Goal: Information Seeking & Learning: Learn about a topic

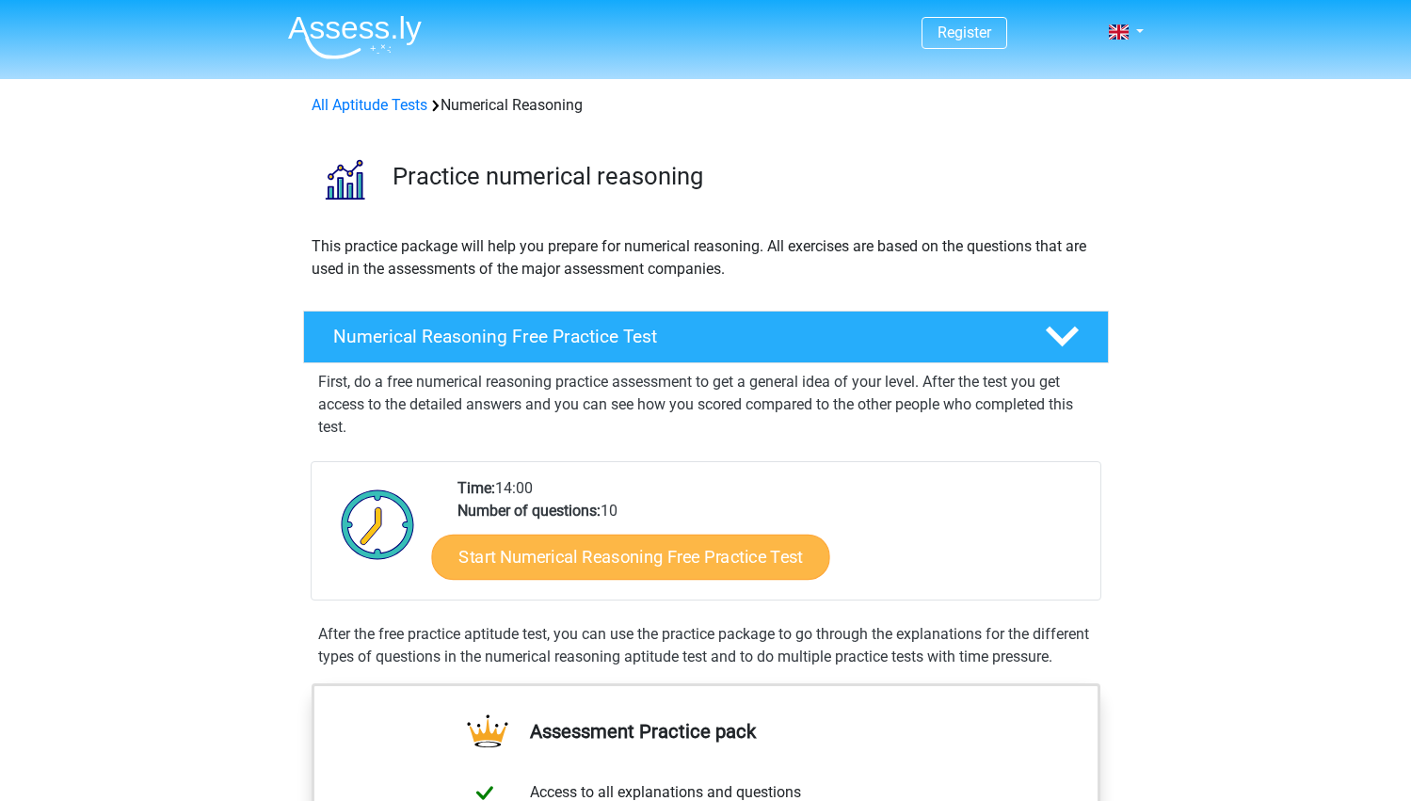
click at [527, 555] on link "Start Numerical Reasoning Free Practice Test" at bounding box center [630, 556] width 398 height 45
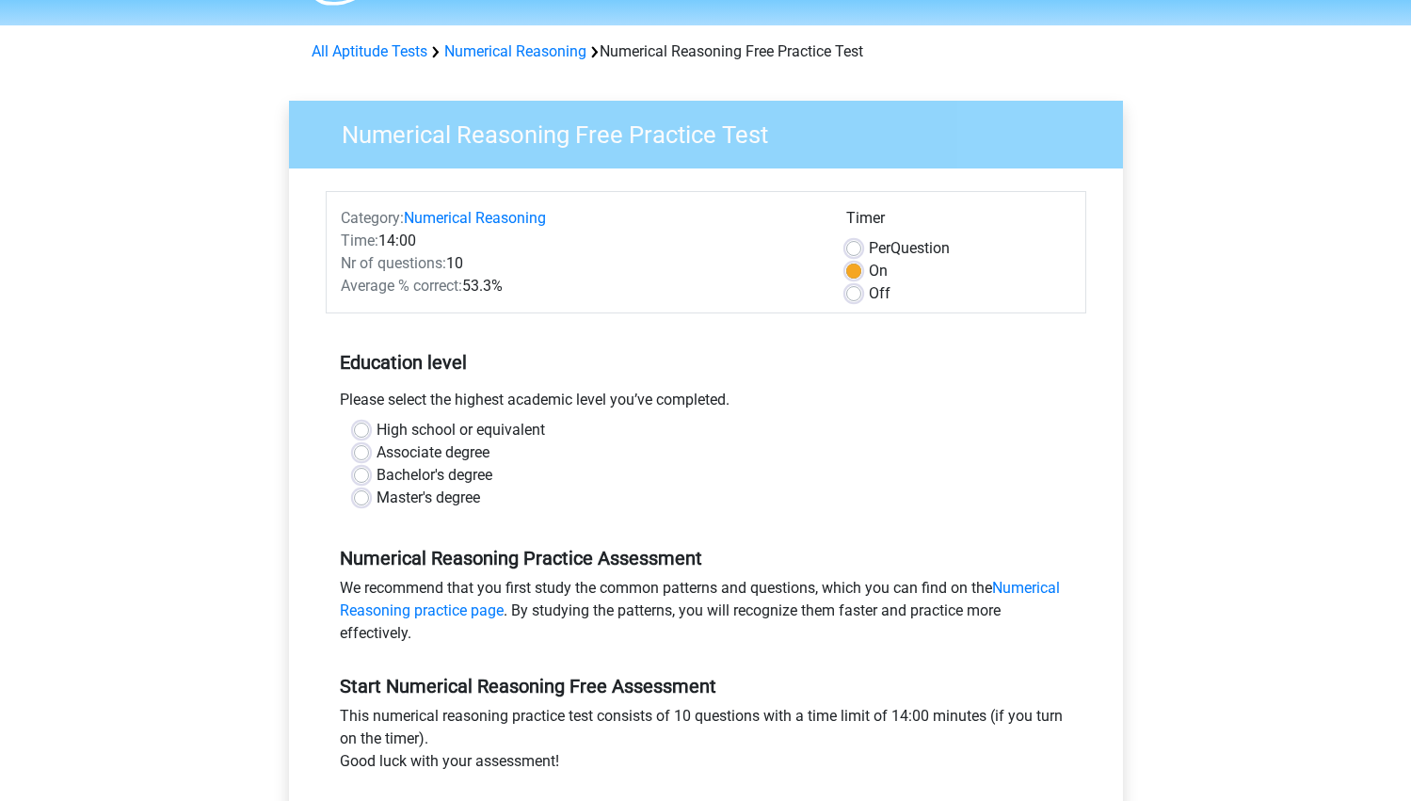
scroll to position [60, 0]
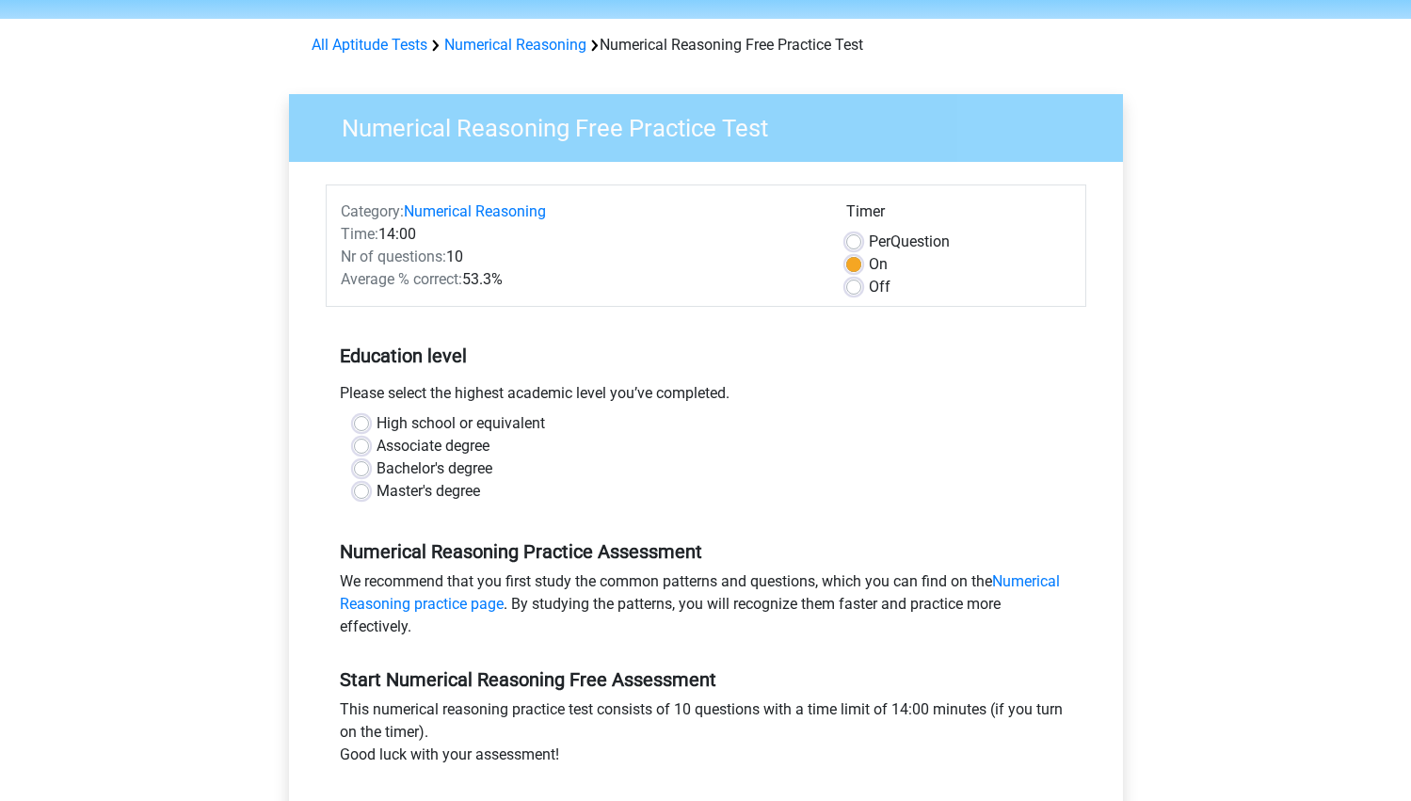
click at [435, 425] on label "High school or equivalent" at bounding box center [460, 423] width 168 height 23
click at [369, 425] on input "High school or equivalent" at bounding box center [361, 421] width 15 height 19
radio input "true"
click at [435, 425] on label "High school or equivalent" at bounding box center [460, 423] width 168 height 23
click at [369, 425] on input "High school or equivalent" at bounding box center [361, 421] width 15 height 19
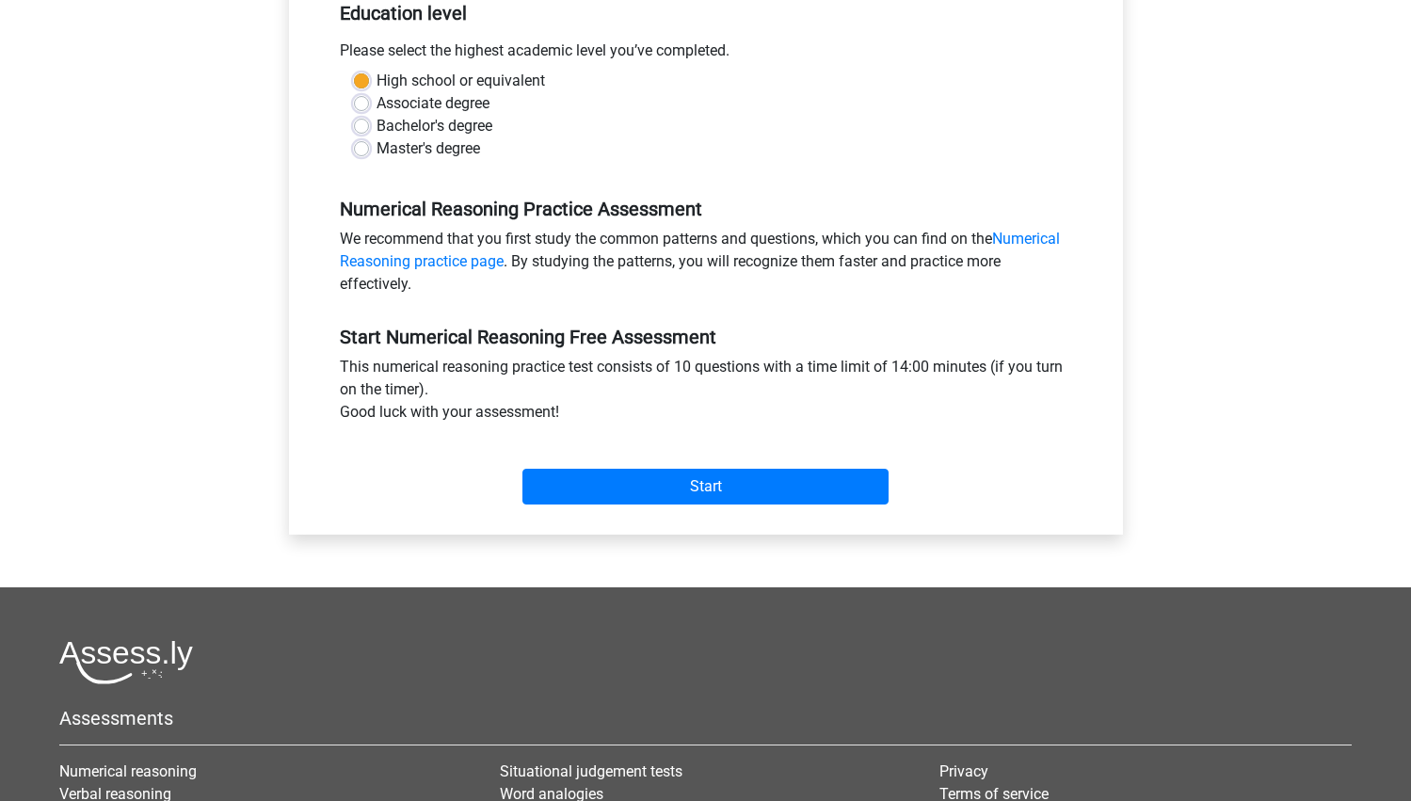
scroll to position [413, 0]
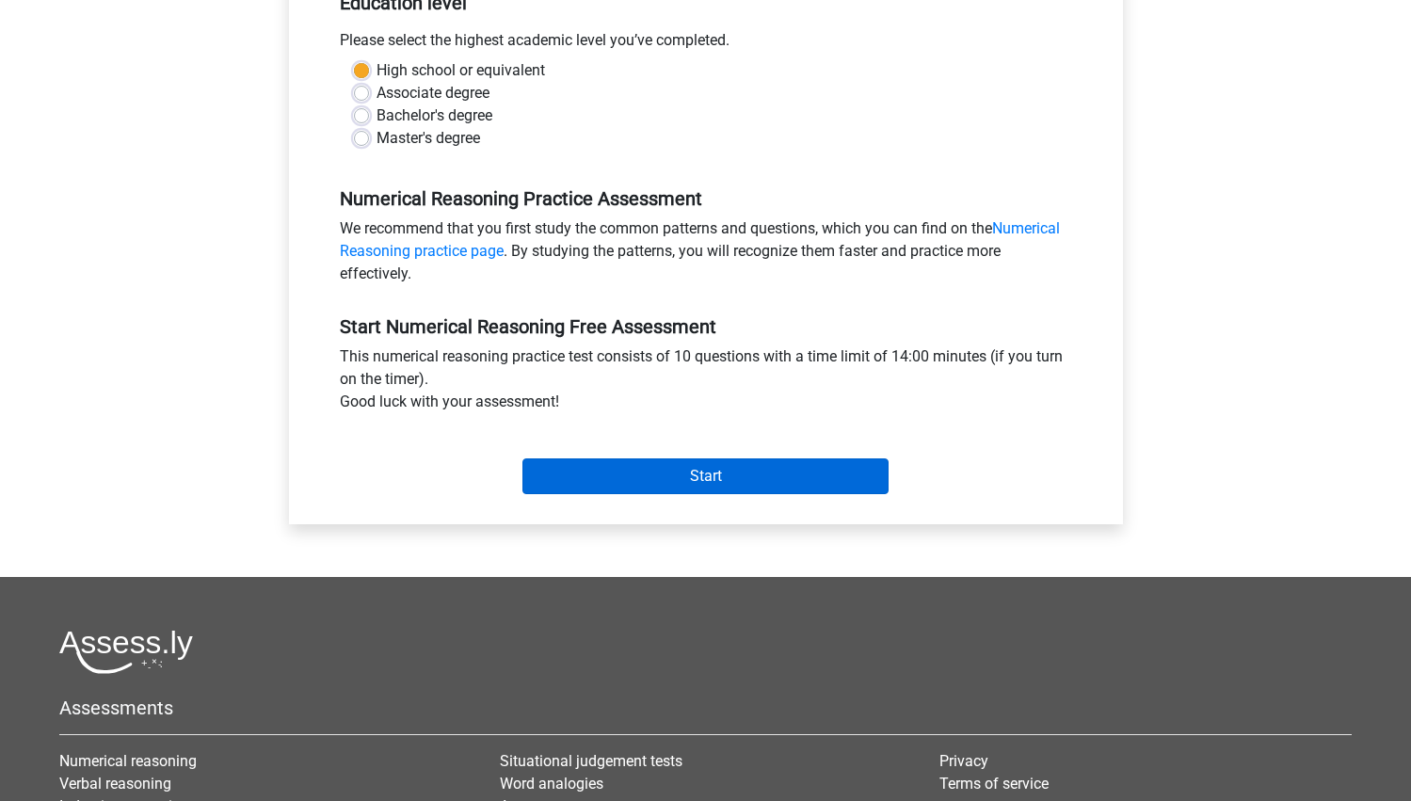
click at [596, 478] on input "Start" at bounding box center [705, 476] width 366 height 36
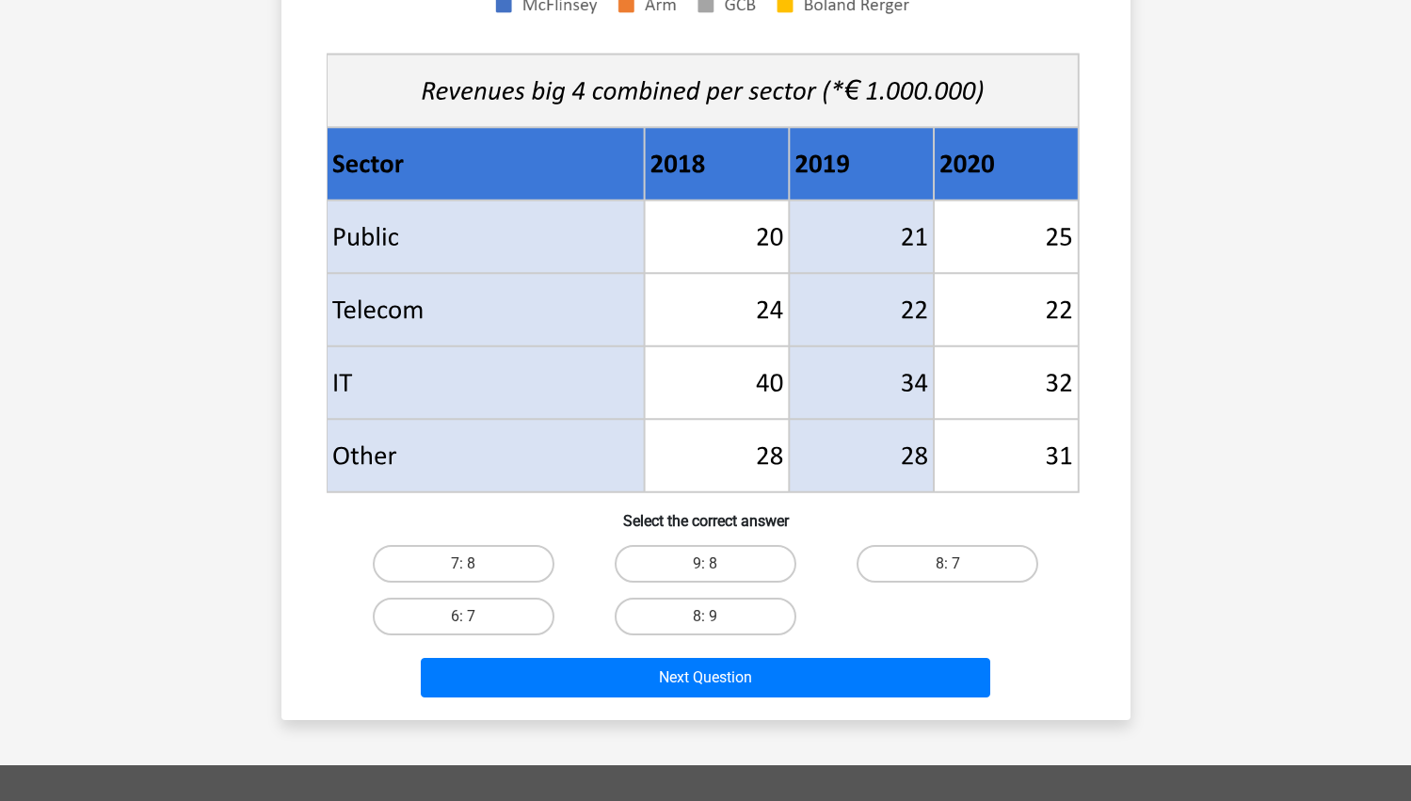
scroll to position [636, 0]
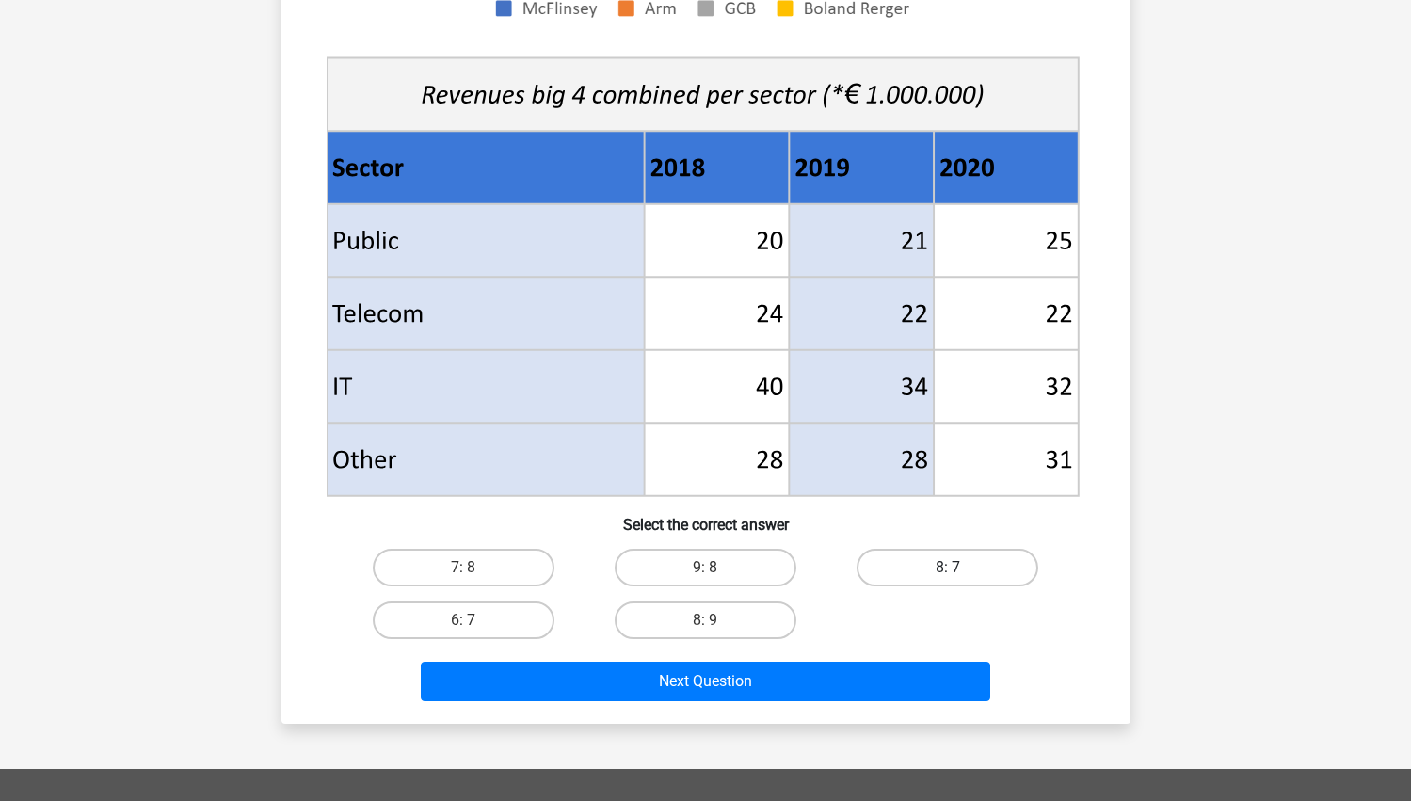
click at [911, 564] on label "8: 7" at bounding box center [948, 568] width 182 height 38
click at [948, 568] on input "8: 7" at bounding box center [954, 574] width 12 height 12
radio input "true"
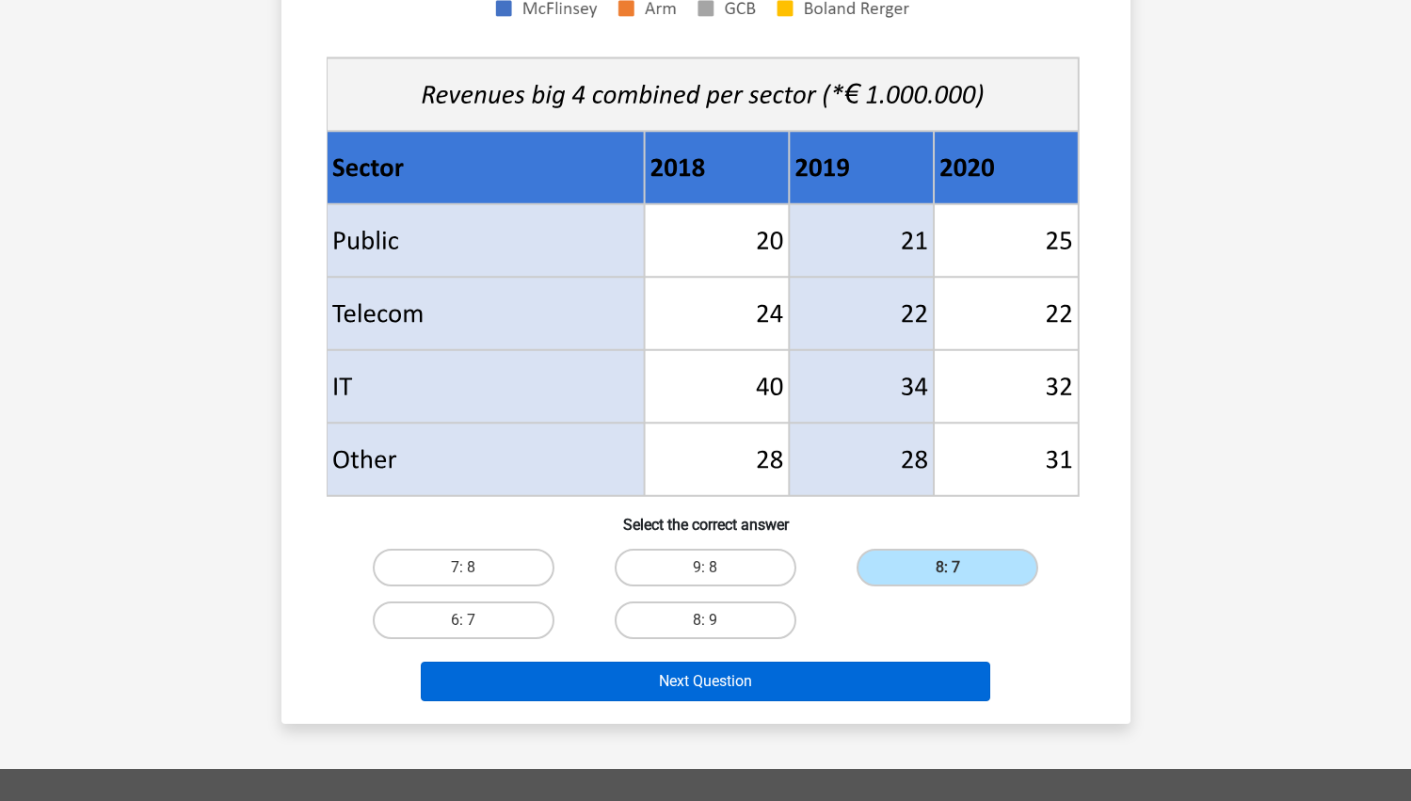
click at [816, 681] on button "Next Question" at bounding box center [705, 682] width 569 height 40
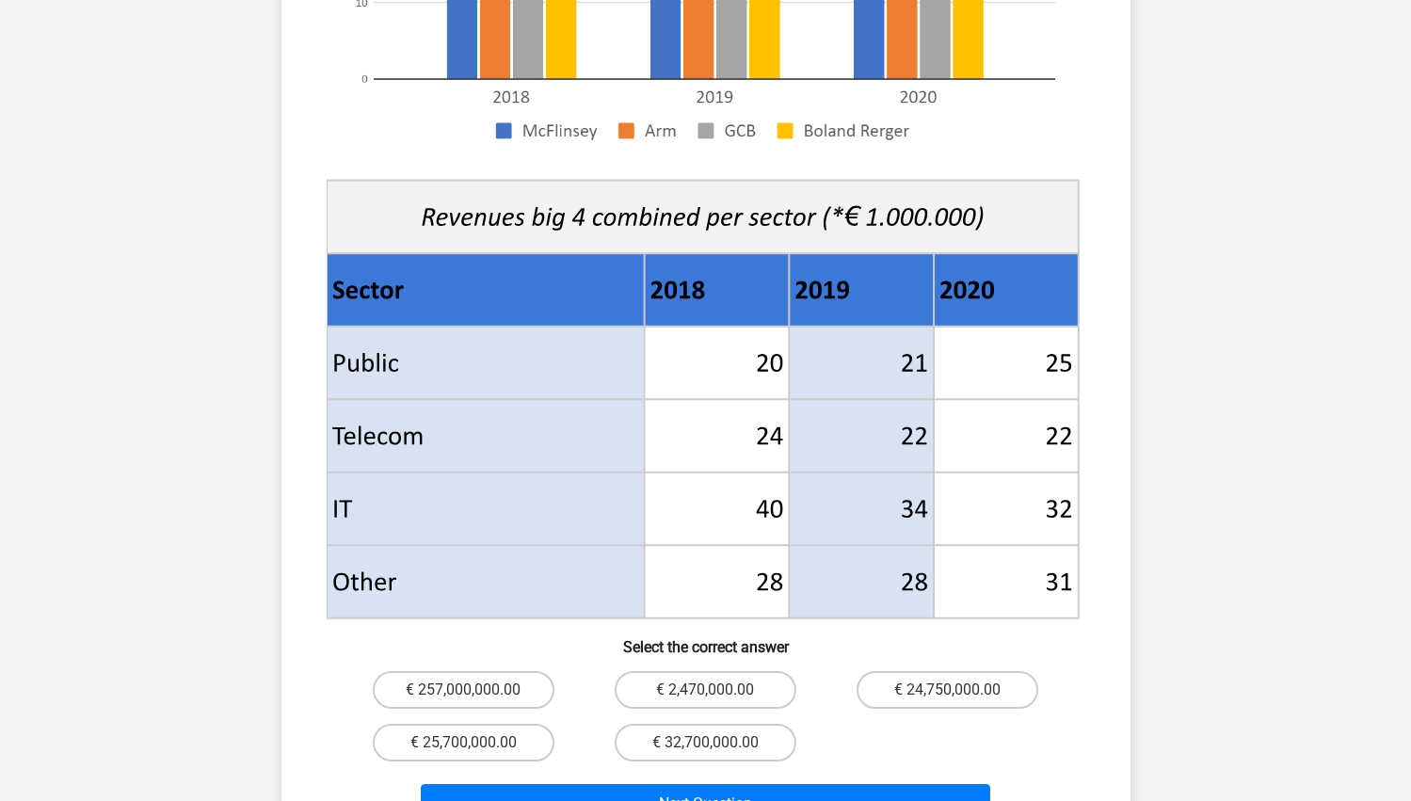
scroll to position [586, 0]
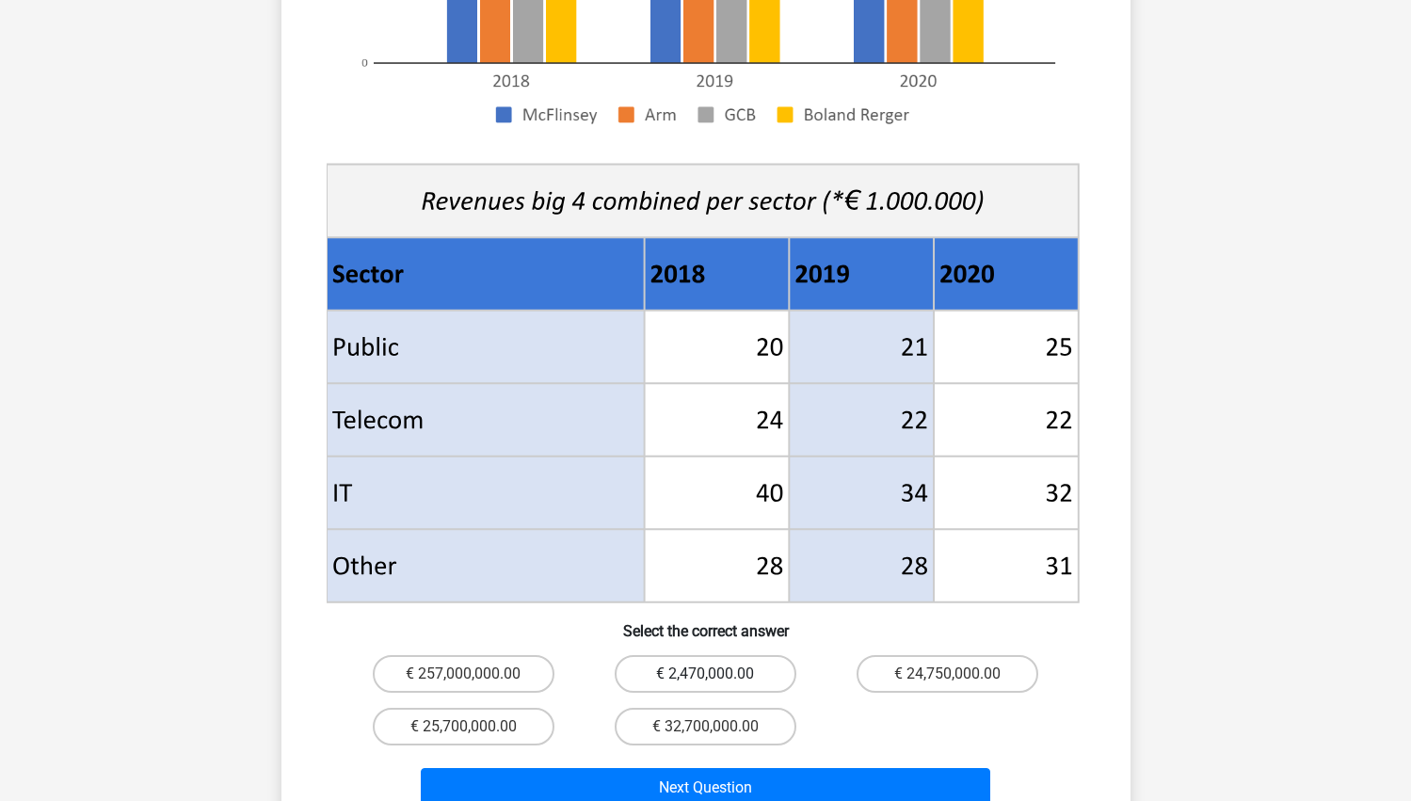
click at [731, 655] on label "€ 2,470,000.00" at bounding box center [706, 674] width 182 height 38
click at [717, 674] on input "€ 2,470,000.00" at bounding box center [711, 680] width 12 height 12
radio input "true"
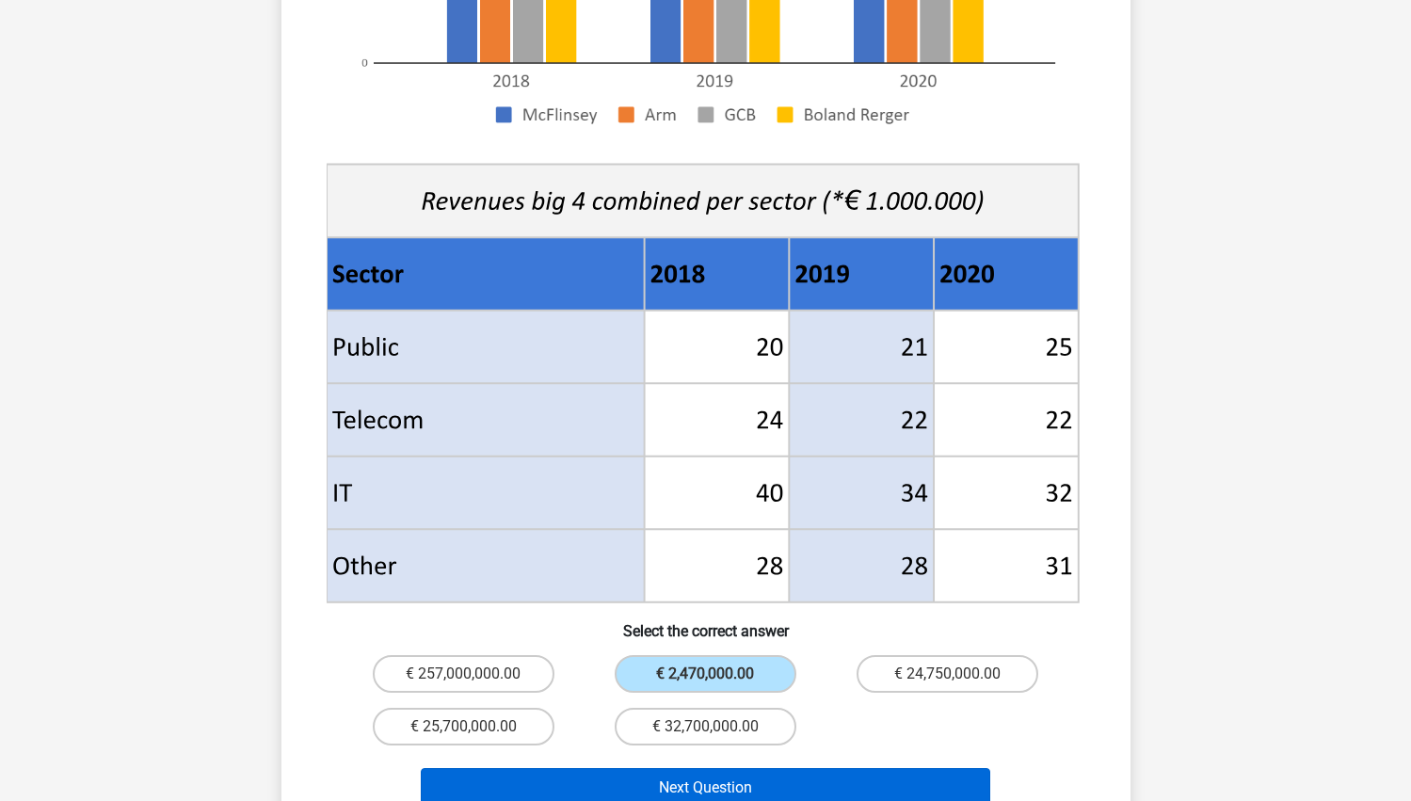
click at [706, 768] on button "Next Question" at bounding box center [705, 788] width 569 height 40
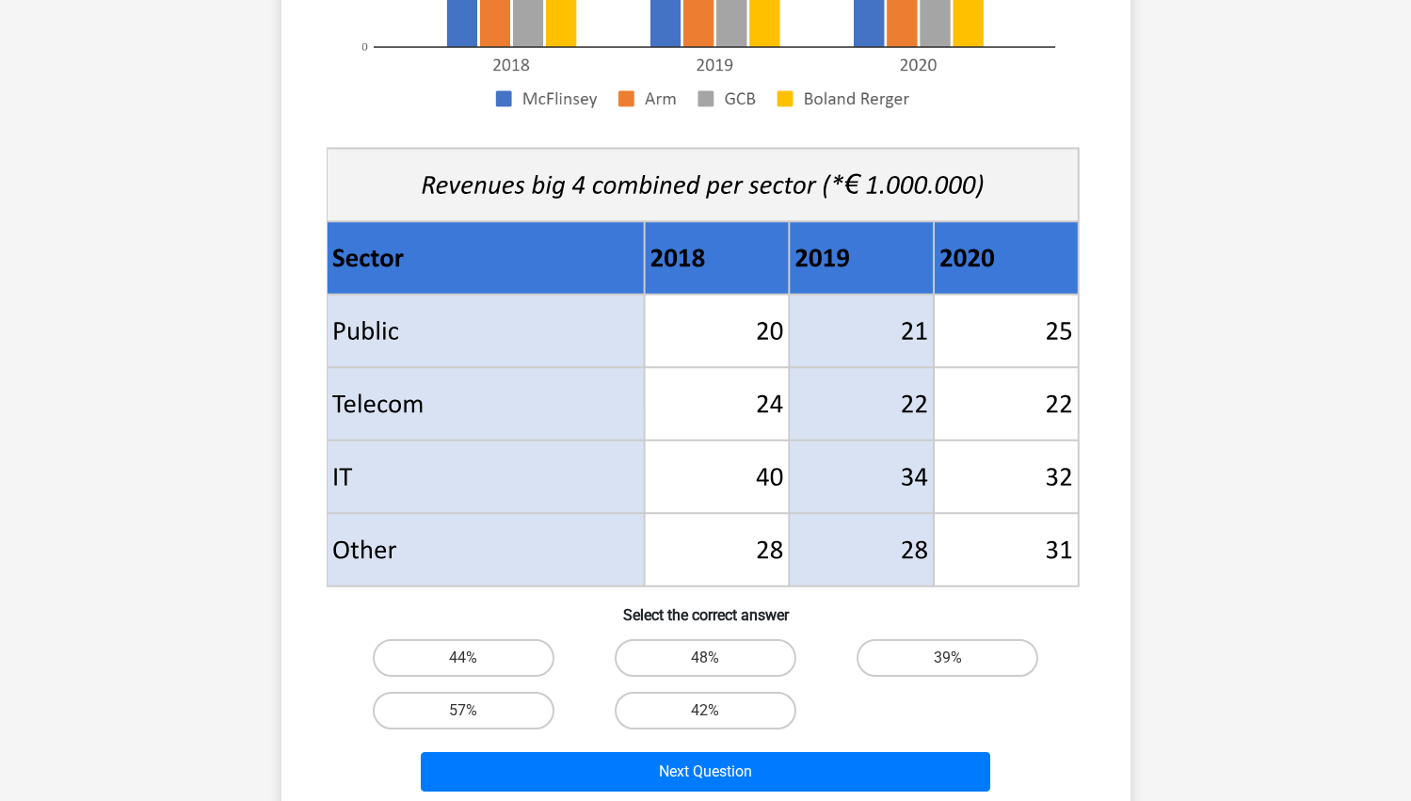
scroll to position [553, 0]
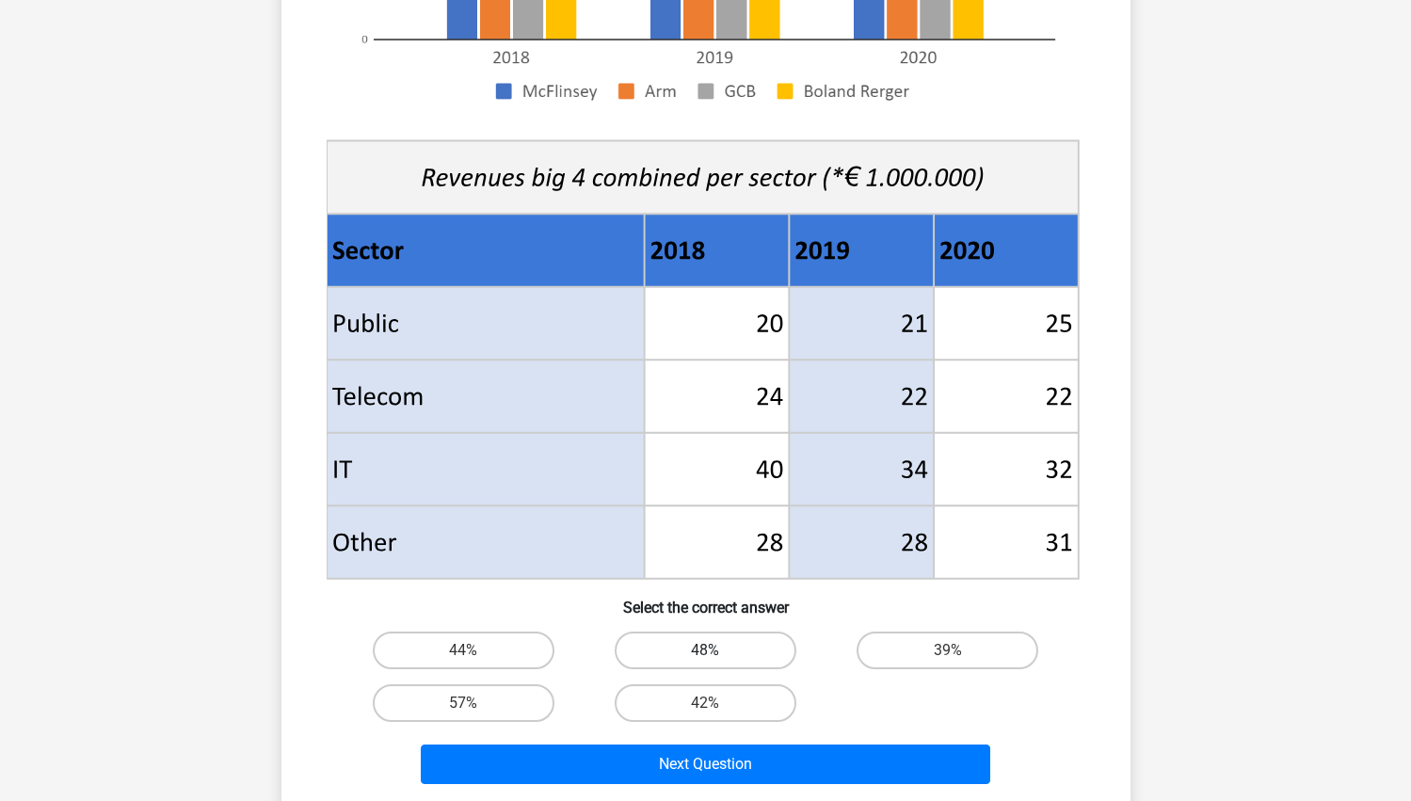
click at [697, 640] on label "48%" at bounding box center [706, 651] width 182 height 38
click at [705, 650] on input "48%" at bounding box center [711, 656] width 12 height 12
radio input "true"
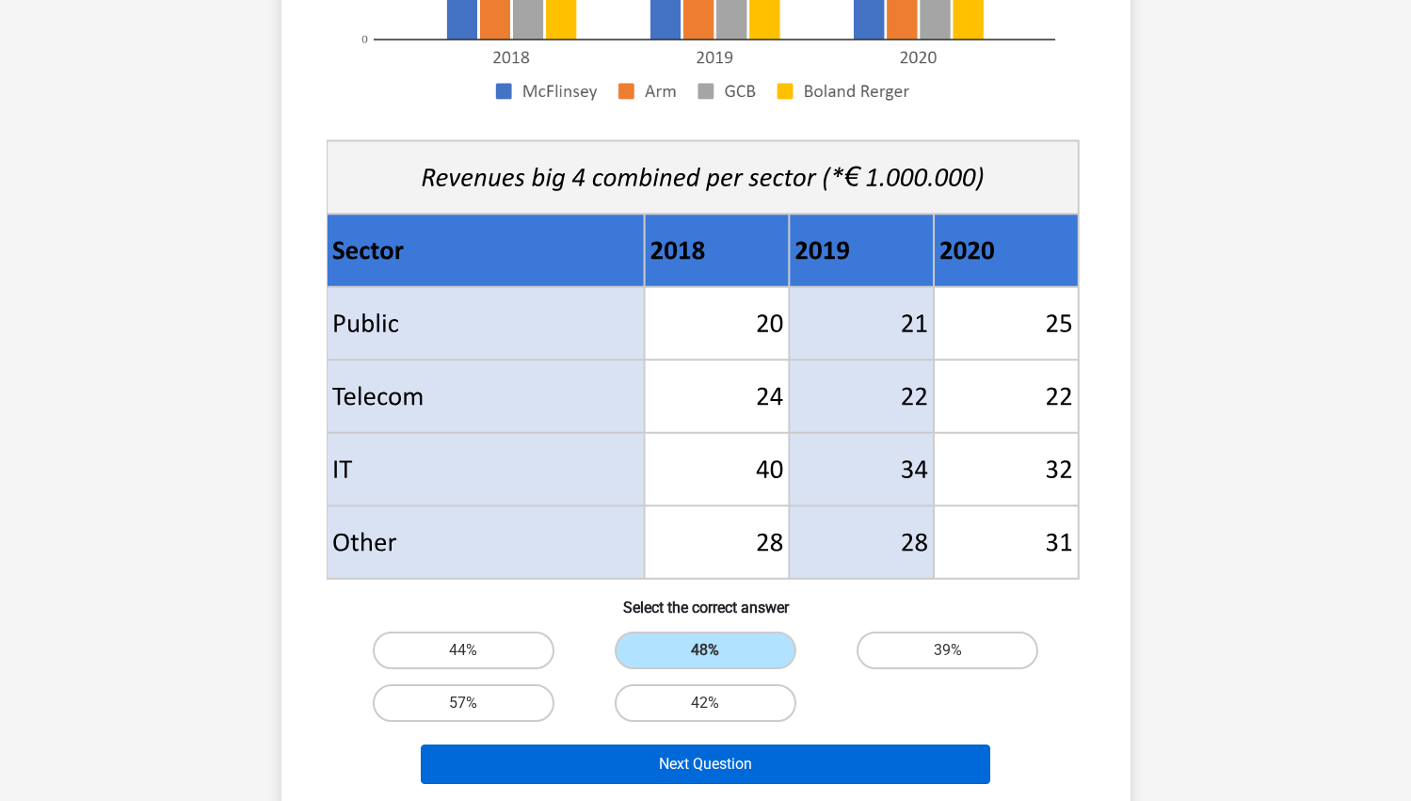
click at [735, 769] on button "Next Question" at bounding box center [705, 765] width 569 height 40
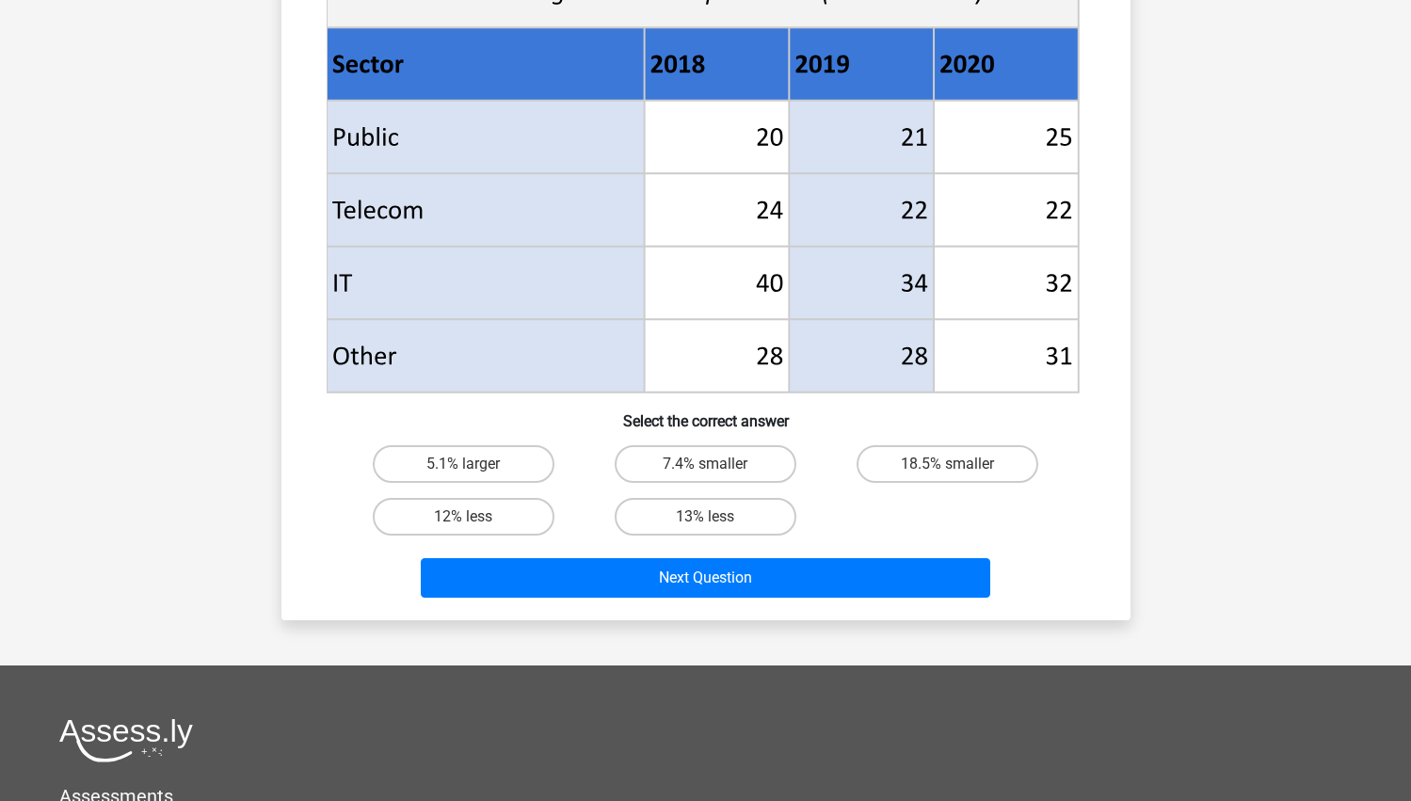
scroll to position [754, 0]
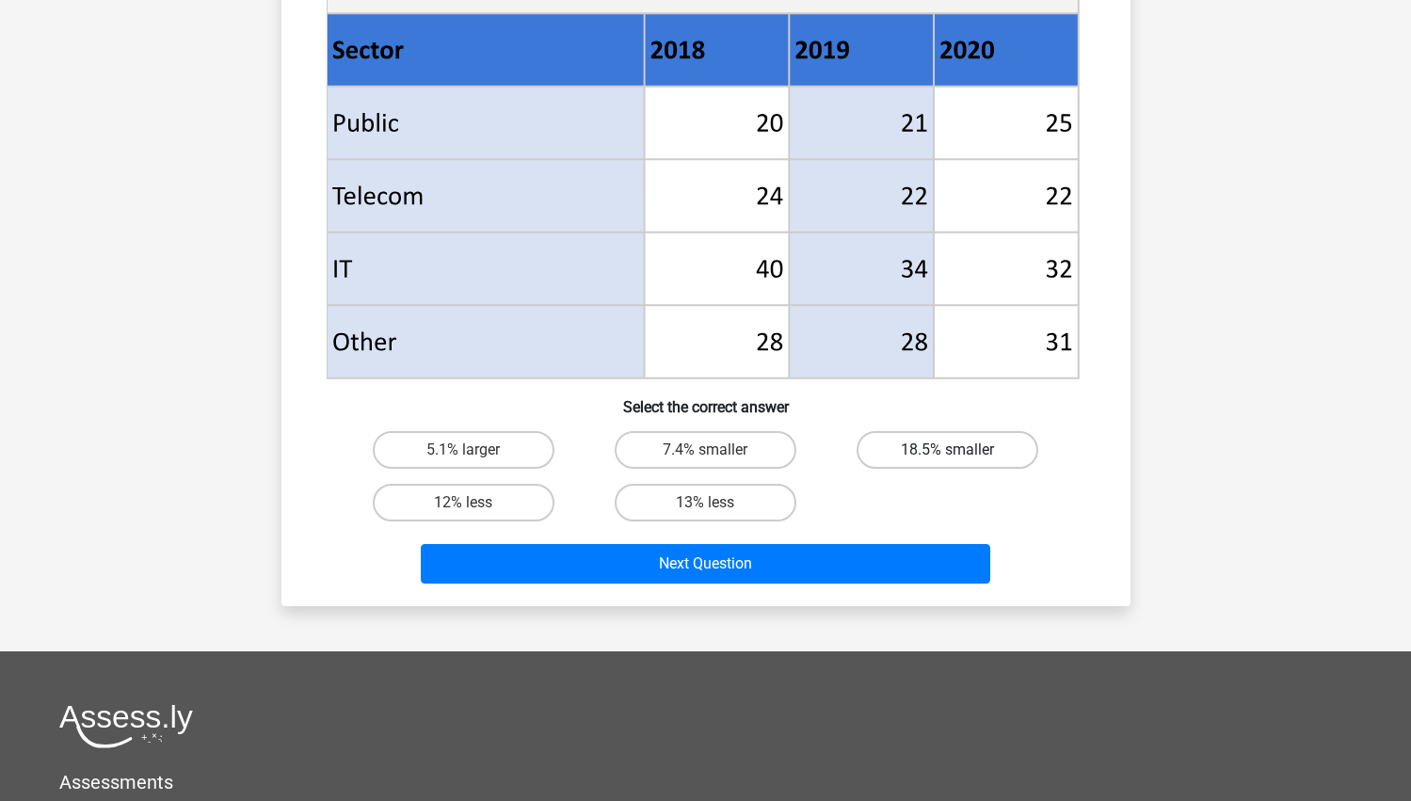
click at [907, 435] on label "18.5% smaller" at bounding box center [948, 450] width 182 height 38
click at [948, 450] on input "18.5% smaller" at bounding box center [954, 456] width 12 height 12
radio input "true"
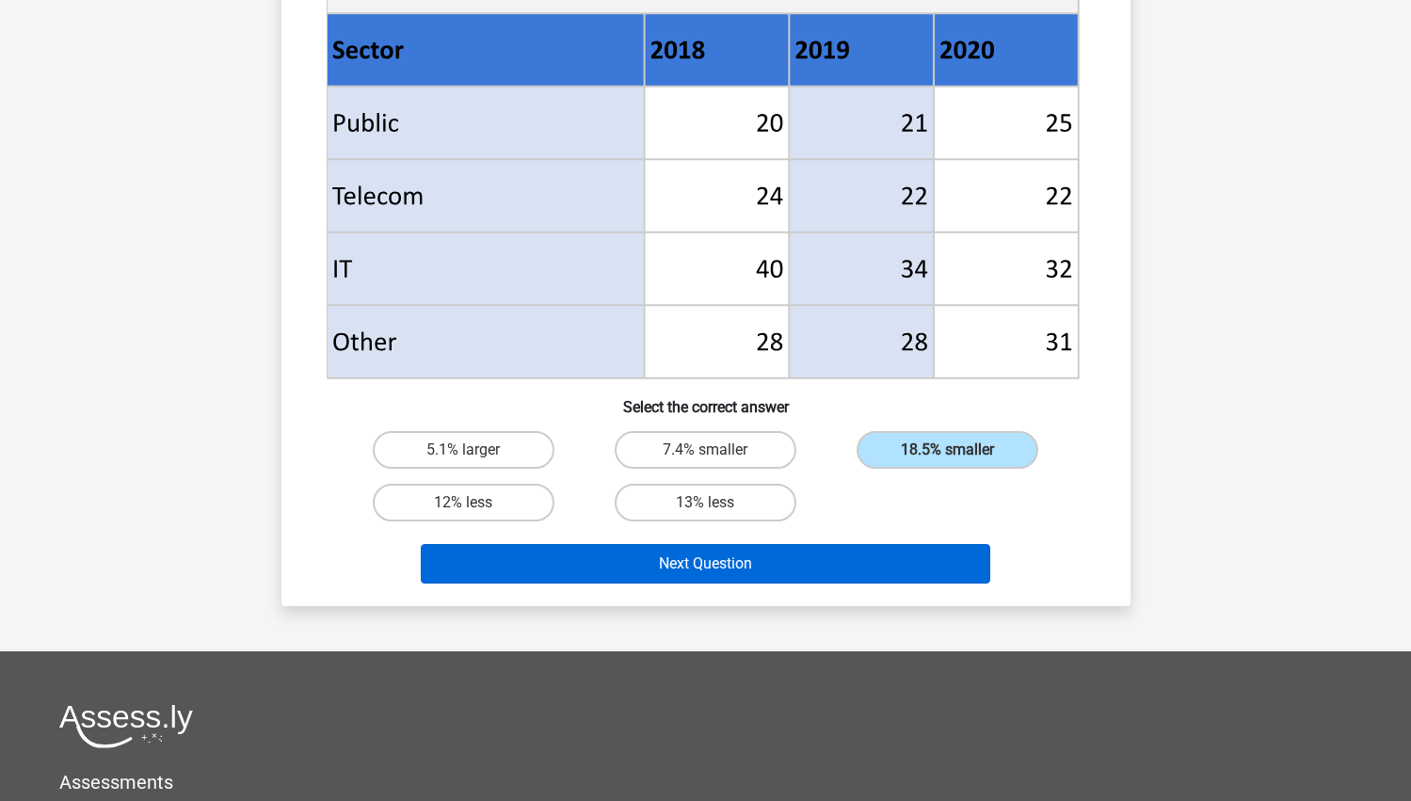
click at [834, 553] on button "Next Question" at bounding box center [705, 564] width 569 height 40
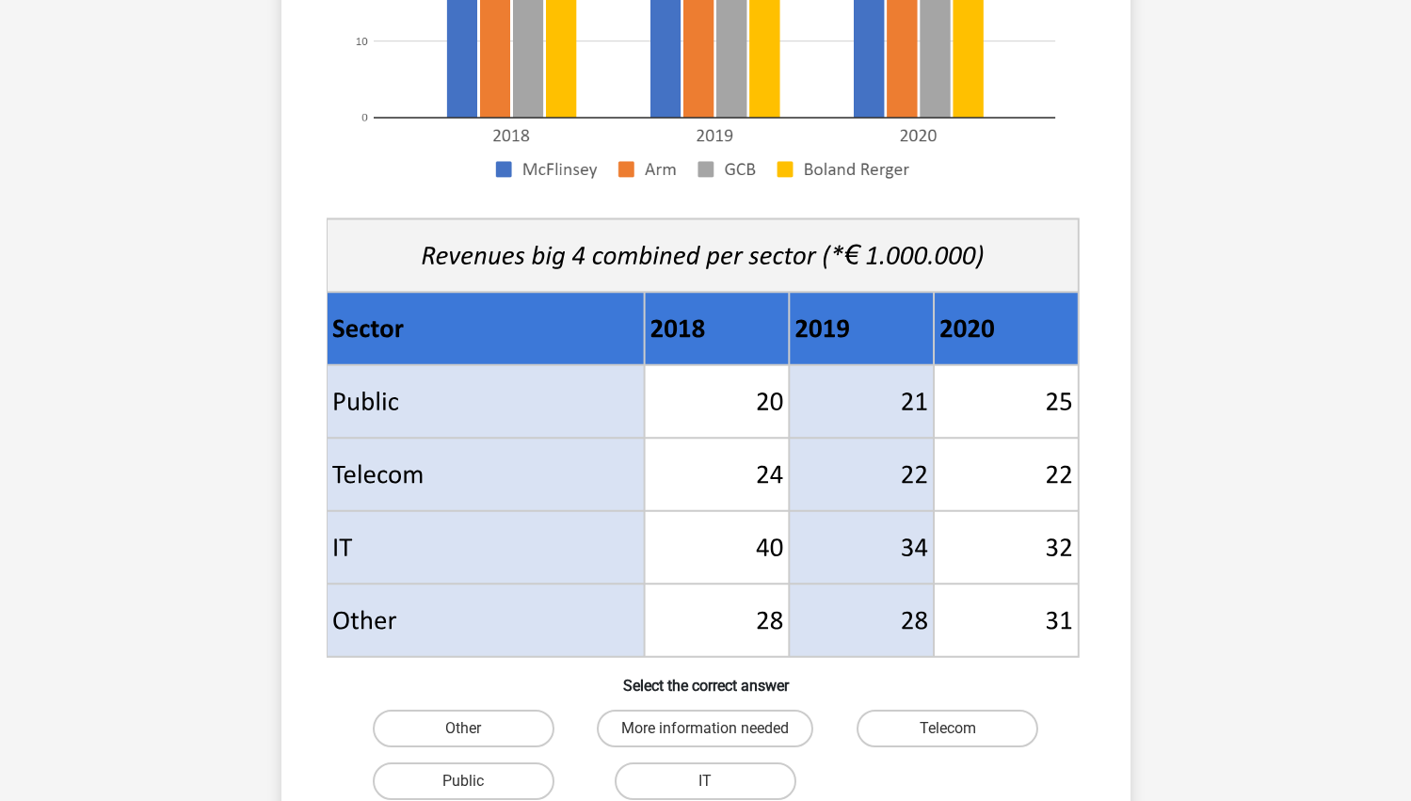
scroll to position [475, 0]
click at [511, 771] on label "Public" at bounding box center [464, 781] width 182 height 38
click at [475, 781] on input "Public" at bounding box center [469, 787] width 12 height 12
radio input "true"
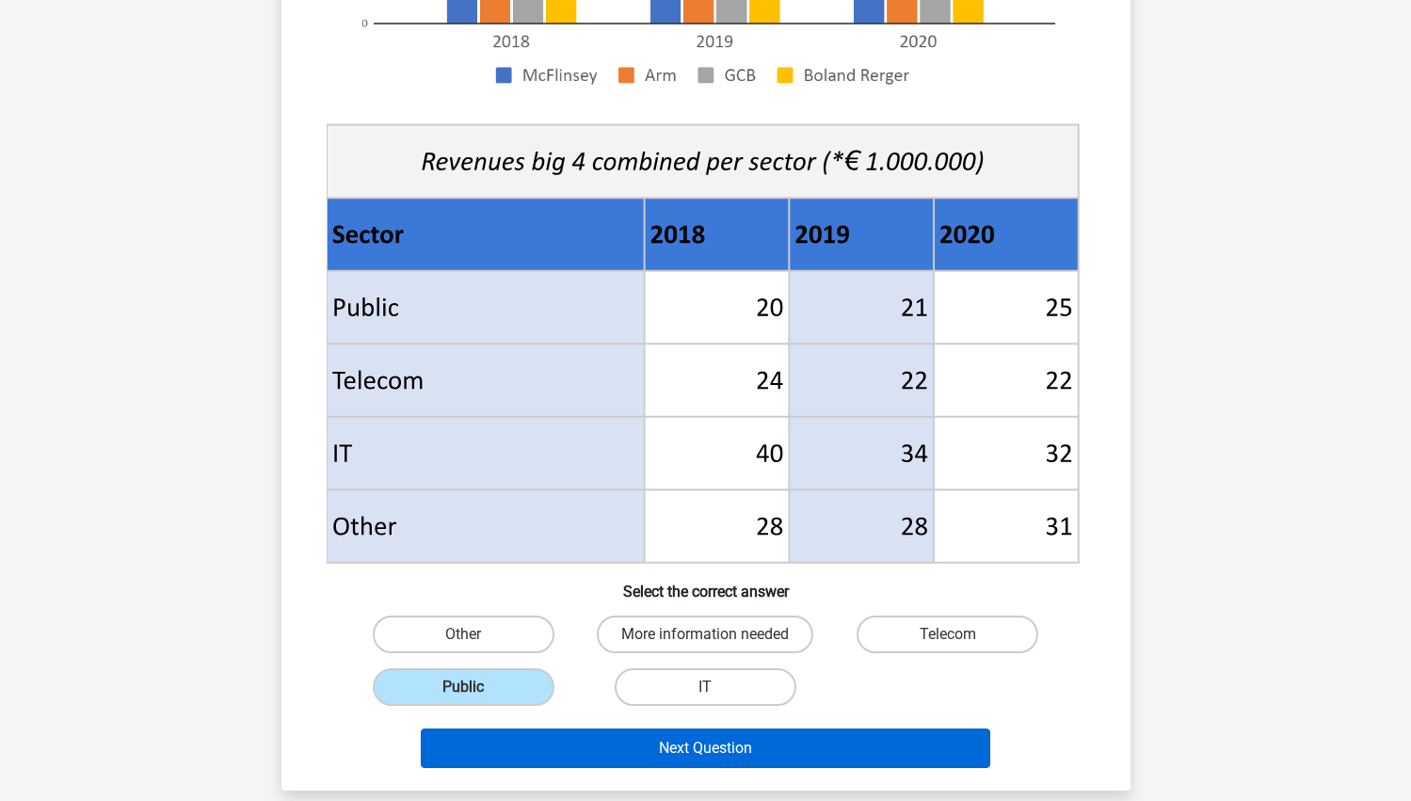
click at [529, 749] on button "Next Question" at bounding box center [705, 749] width 569 height 40
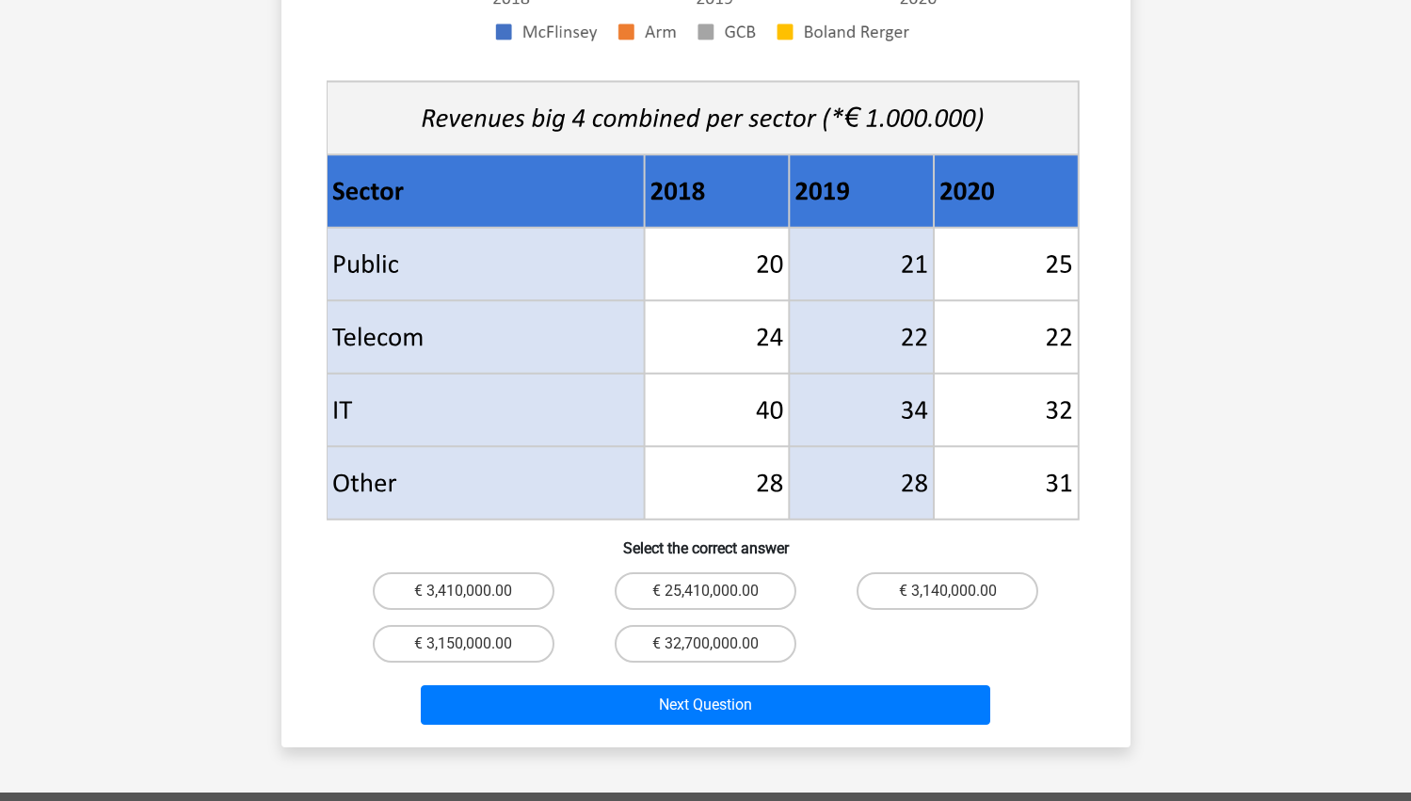
scroll to position [658, 0]
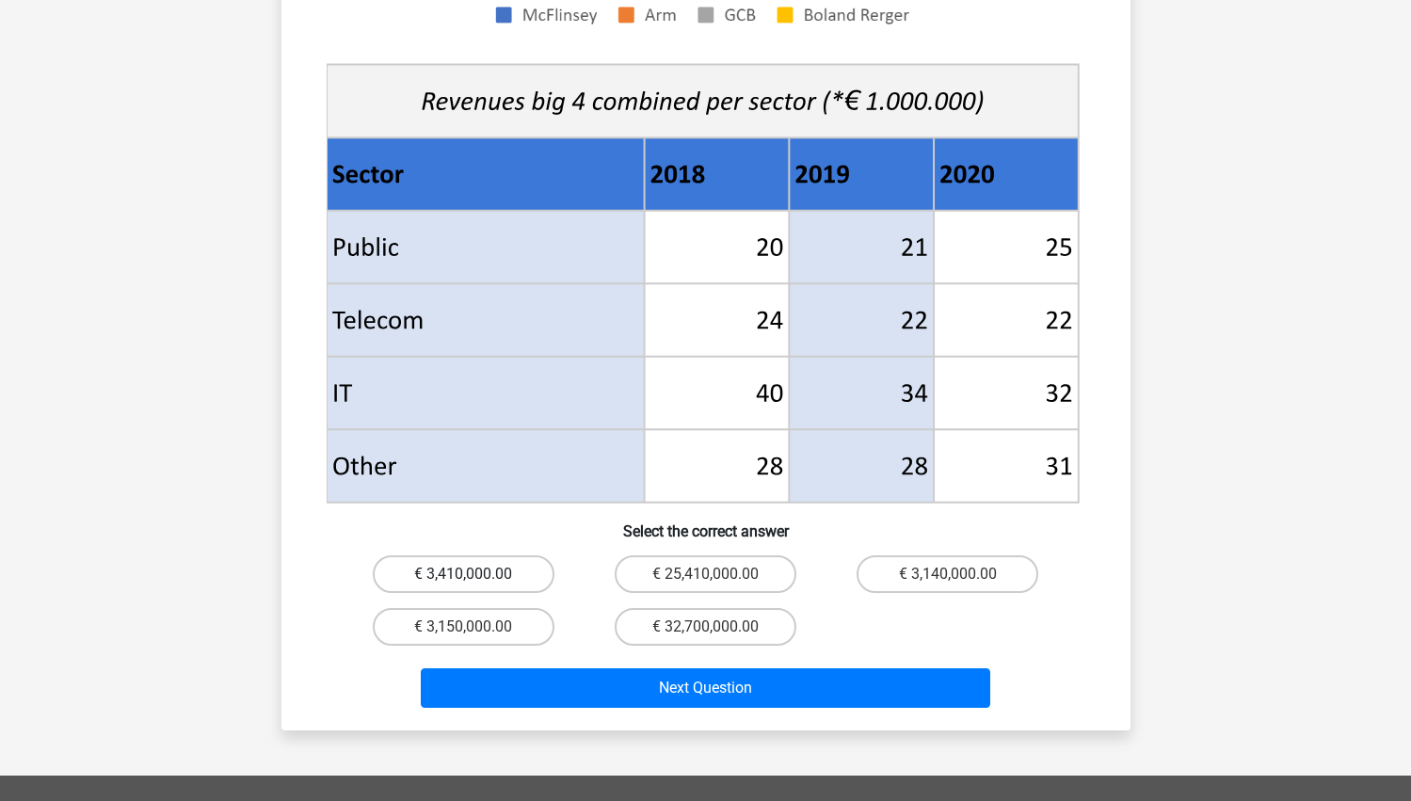
click at [519, 555] on label "€ 3,410,000.00" at bounding box center [464, 574] width 182 height 38
click at [475, 574] on input "€ 3,410,000.00" at bounding box center [469, 580] width 12 height 12
radio input "true"
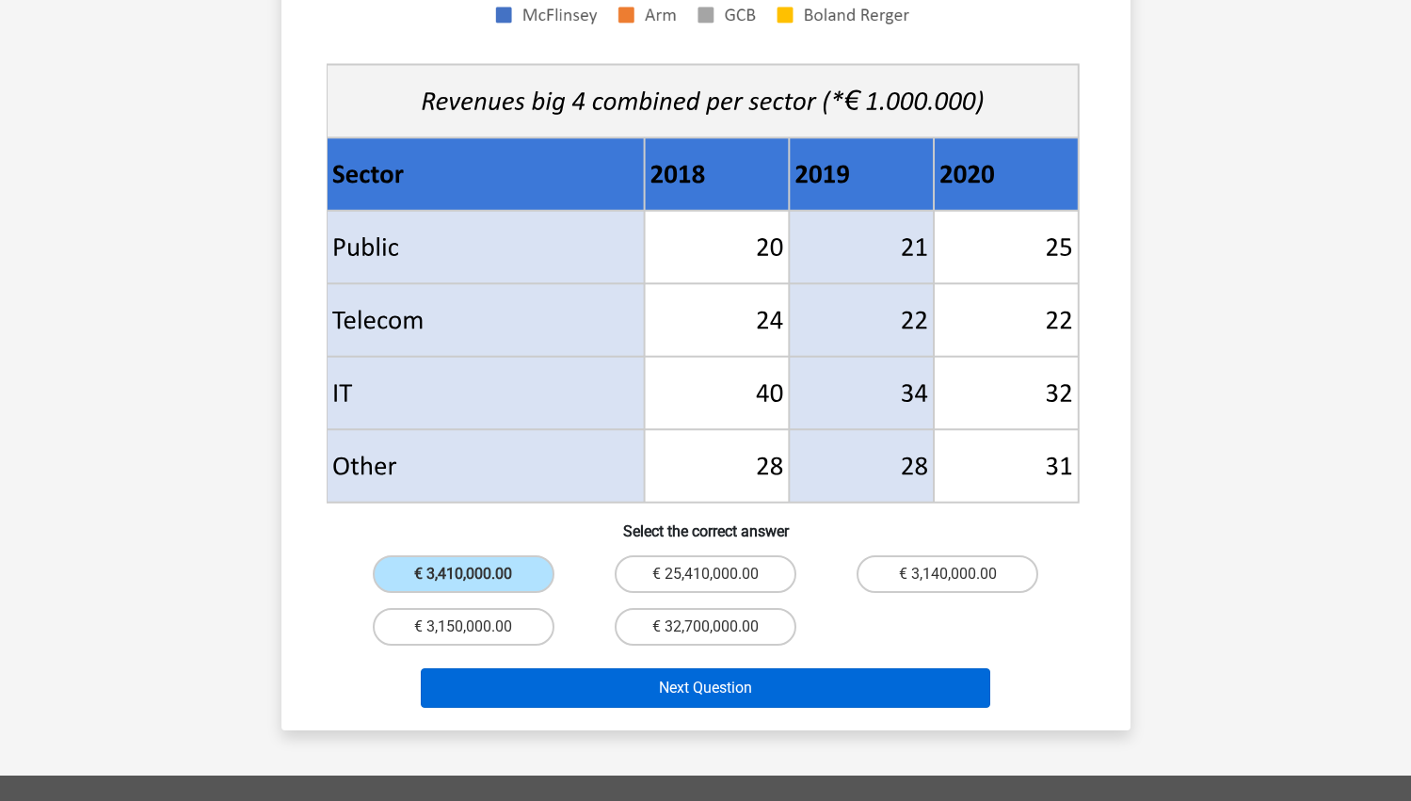
click at [624, 669] on button "Next Question" at bounding box center [705, 688] width 569 height 40
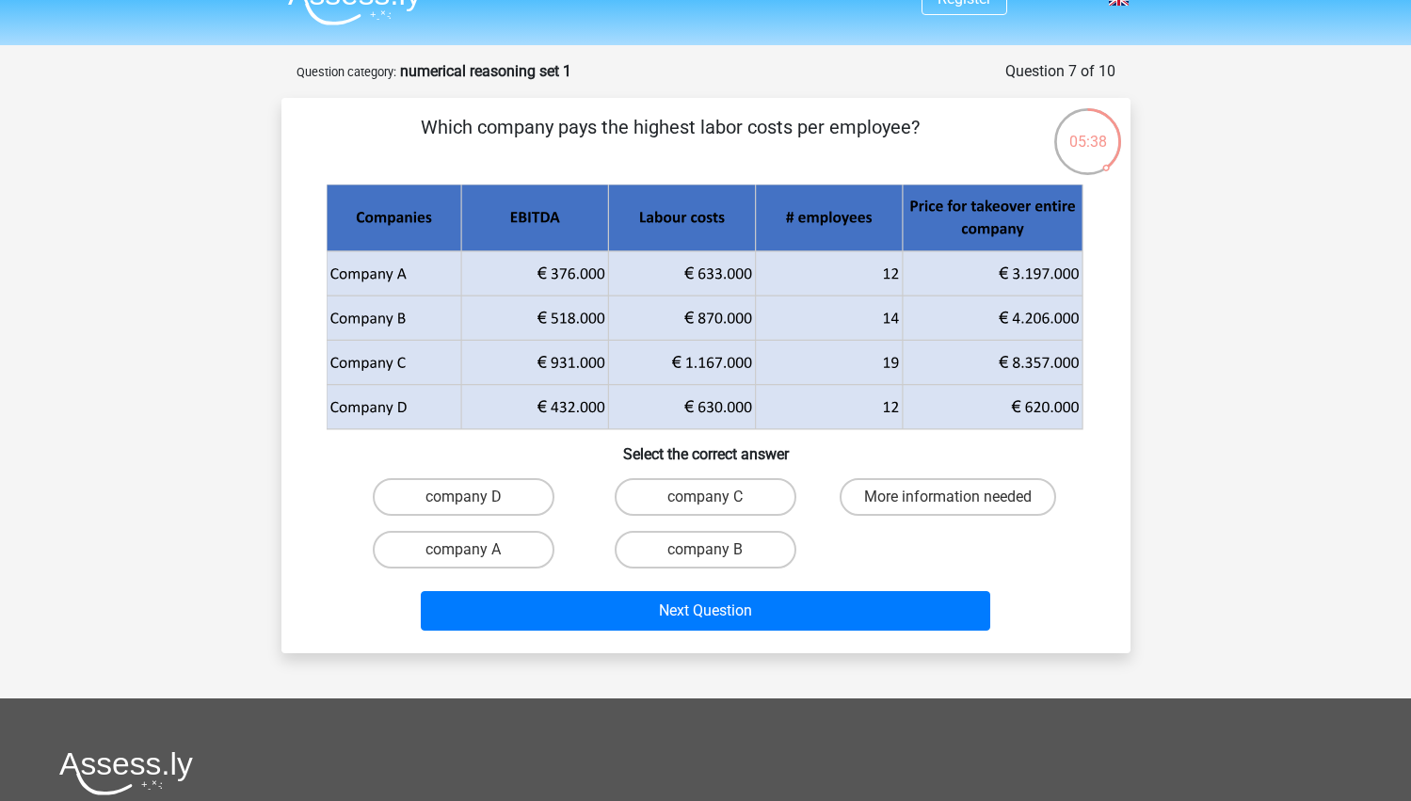
scroll to position [20, 0]
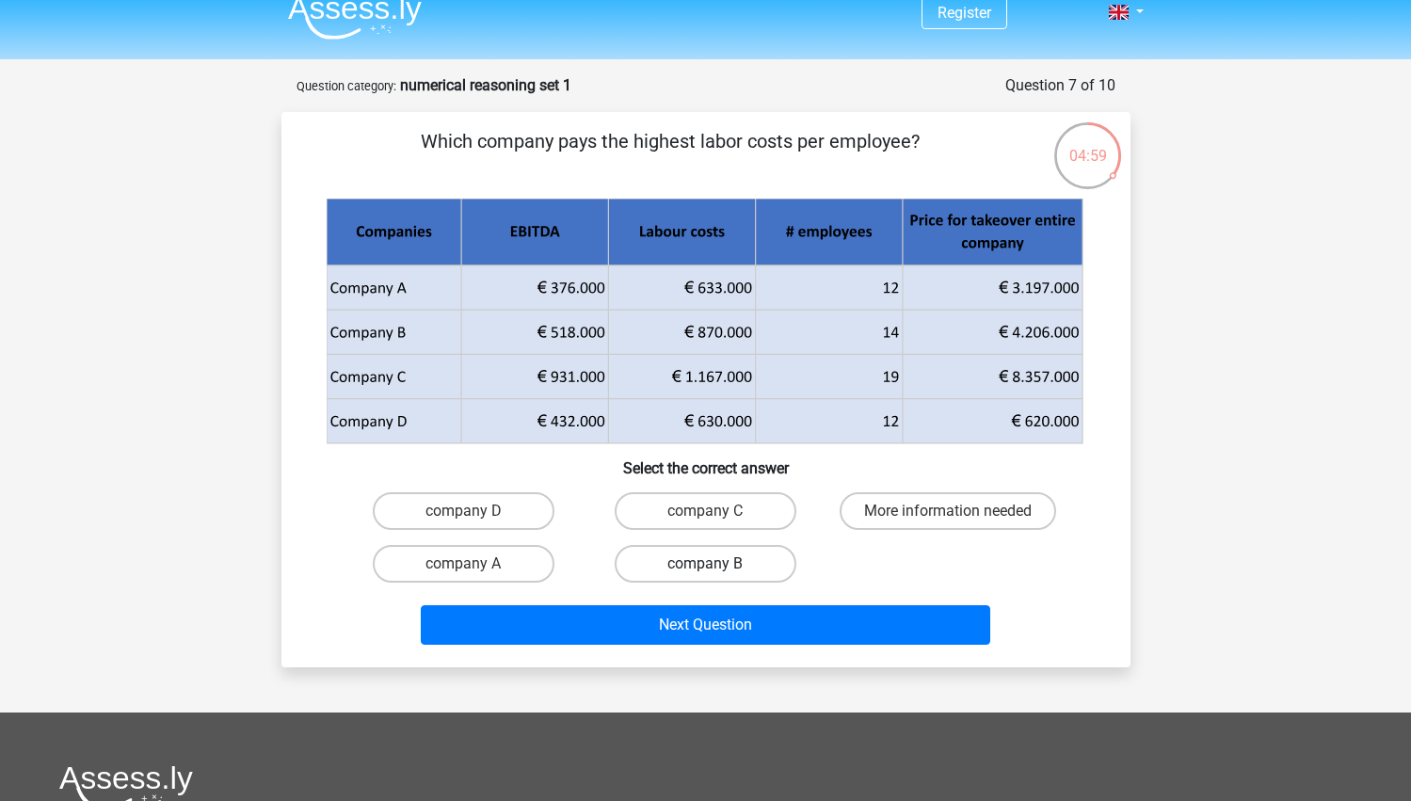
click at [678, 558] on label "company B" at bounding box center [706, 564] width 182 height 38
click at [705, 564] on input "company B" at bounding box center [711, 570] width 12 height 12
radio input "true"
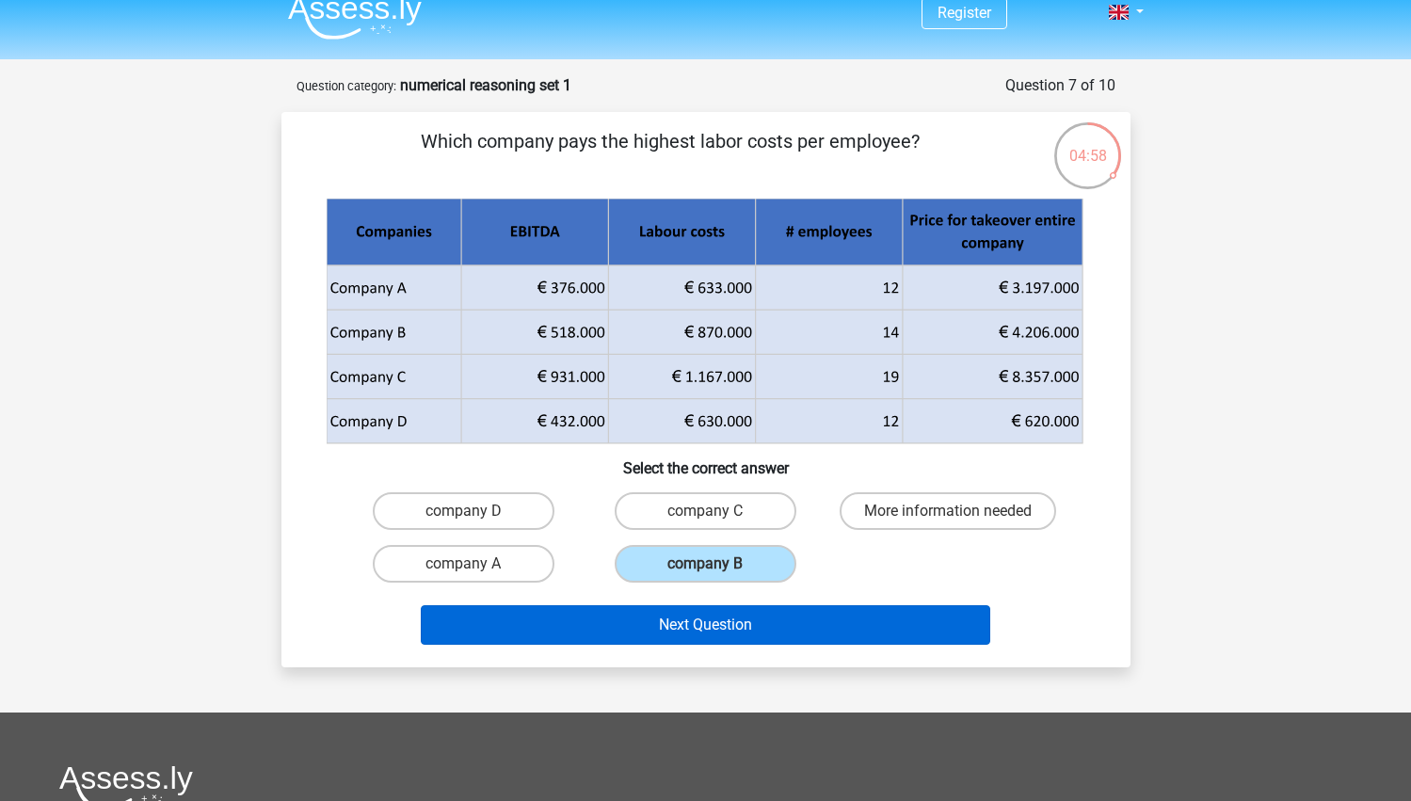
click at [677, 628] on button "Next Question" at bounding box center [705, 625] width 569 height 40
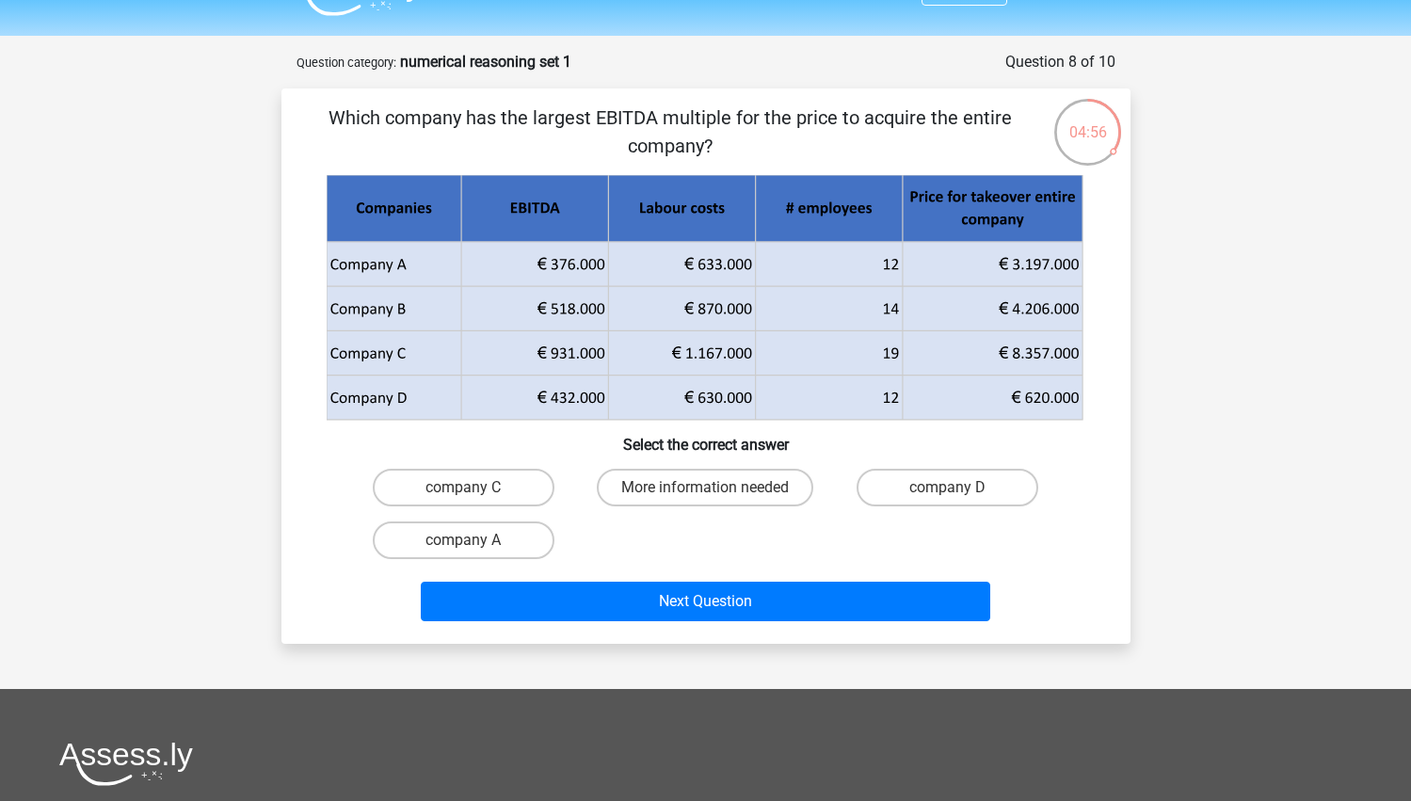
scroll to position [40, 0]
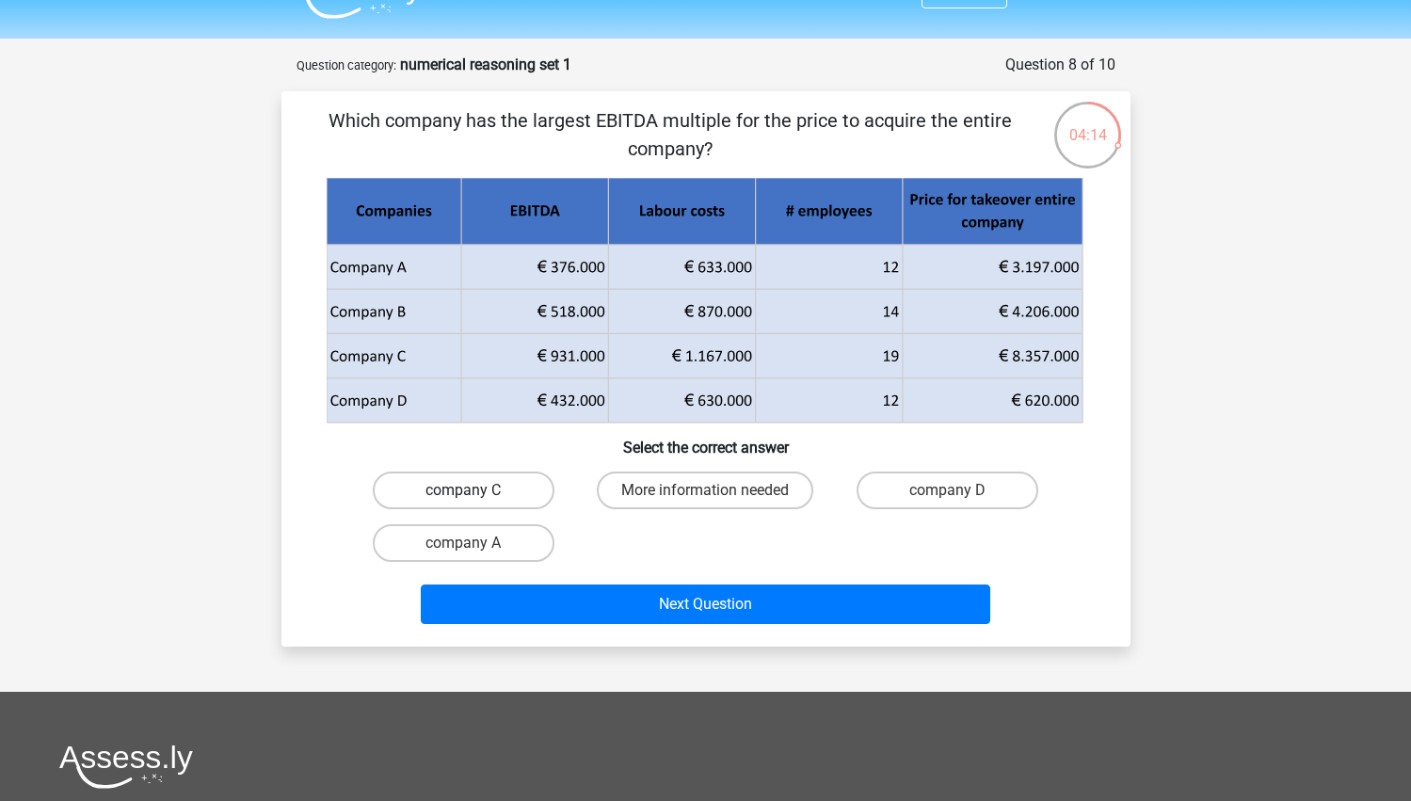
click at [531, 479] on label "company C" at bounding box center [464, 491] width 182 height 38
click at [475, 490] on input "company C" at bounding box center [469, 496] width 12 height 12
radio input "true"
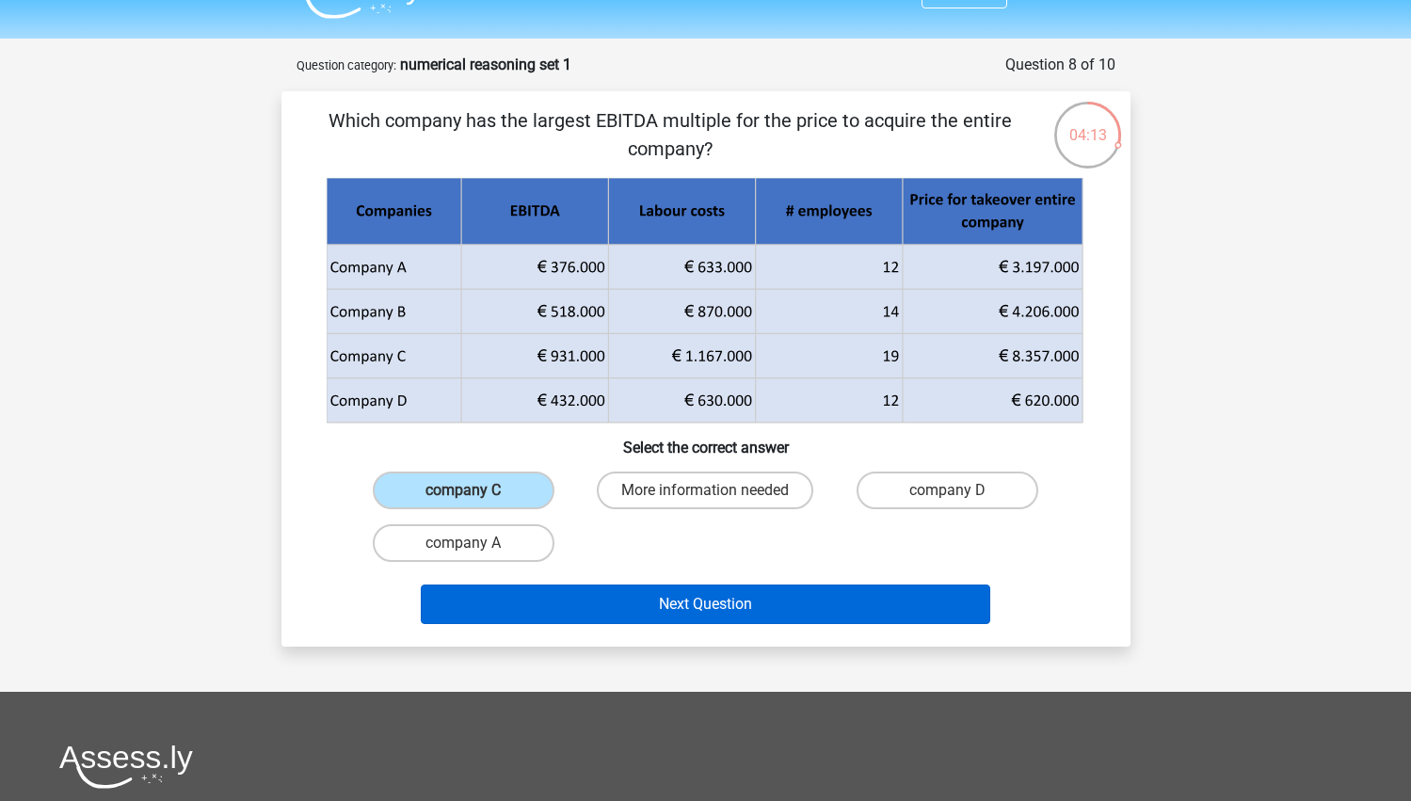
click at [704, 594] on button "Next Question" at bounding box center [705, 605] width 569 height 40
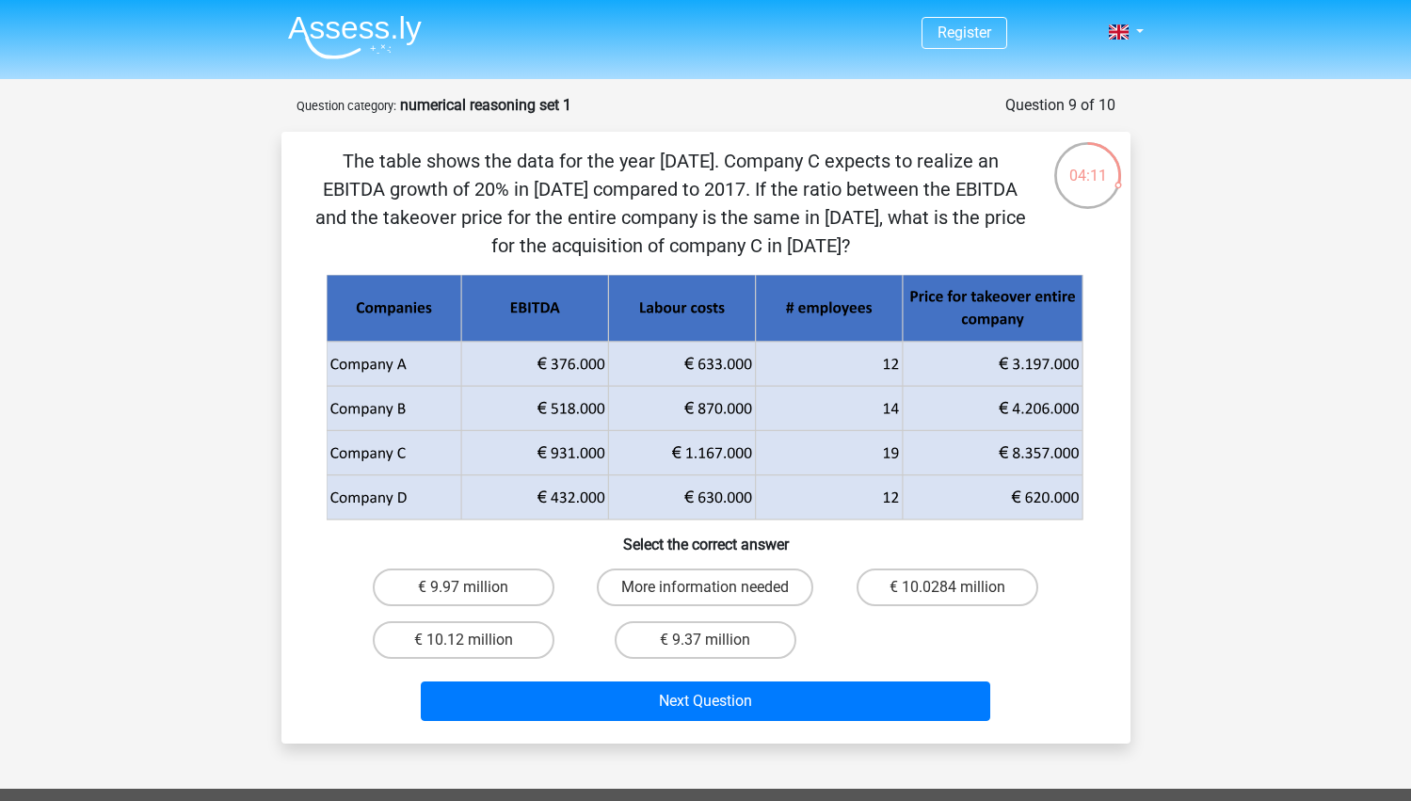
scroll to position [0, 0]
click at [730, 594] on label "More information needed" at bounding box center [705, 588] width 216 height 38
click at [717, 594] on input "More information needed" at bounding box center [711, 593] width 12 height 12
radio input "true"
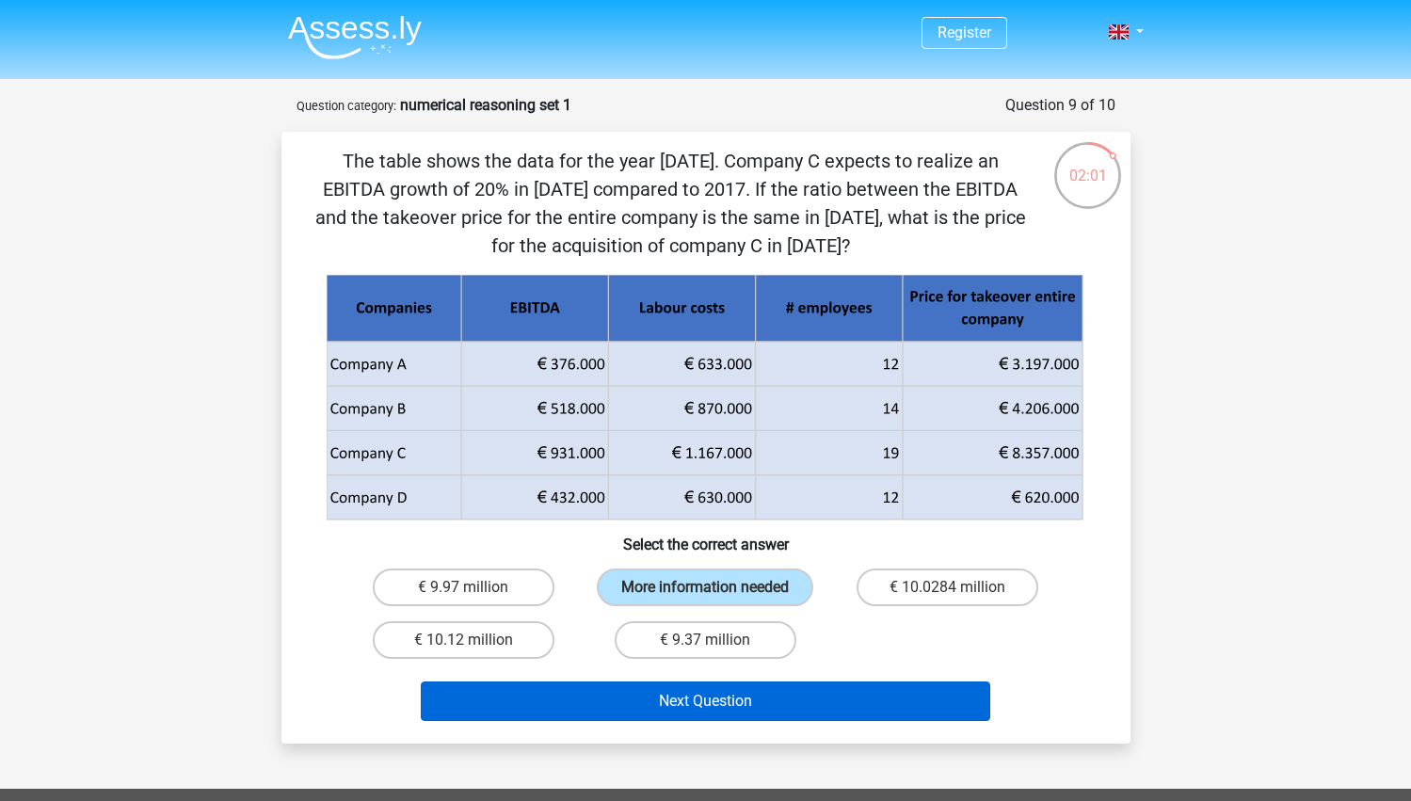
click at [758, 721] on button "Next Question" at bounding box center [705, 701] width 569 height 40
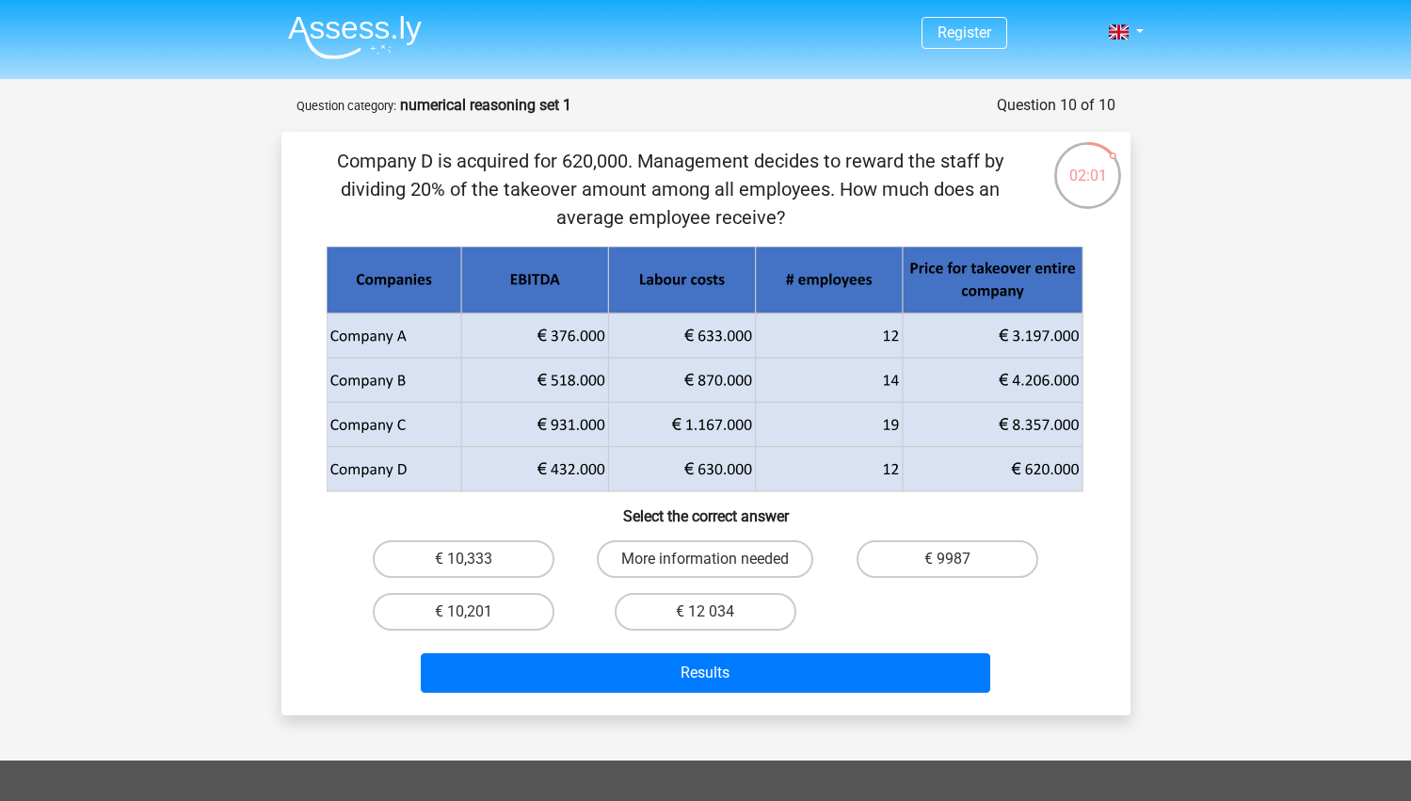
scroll to position [94, 0]
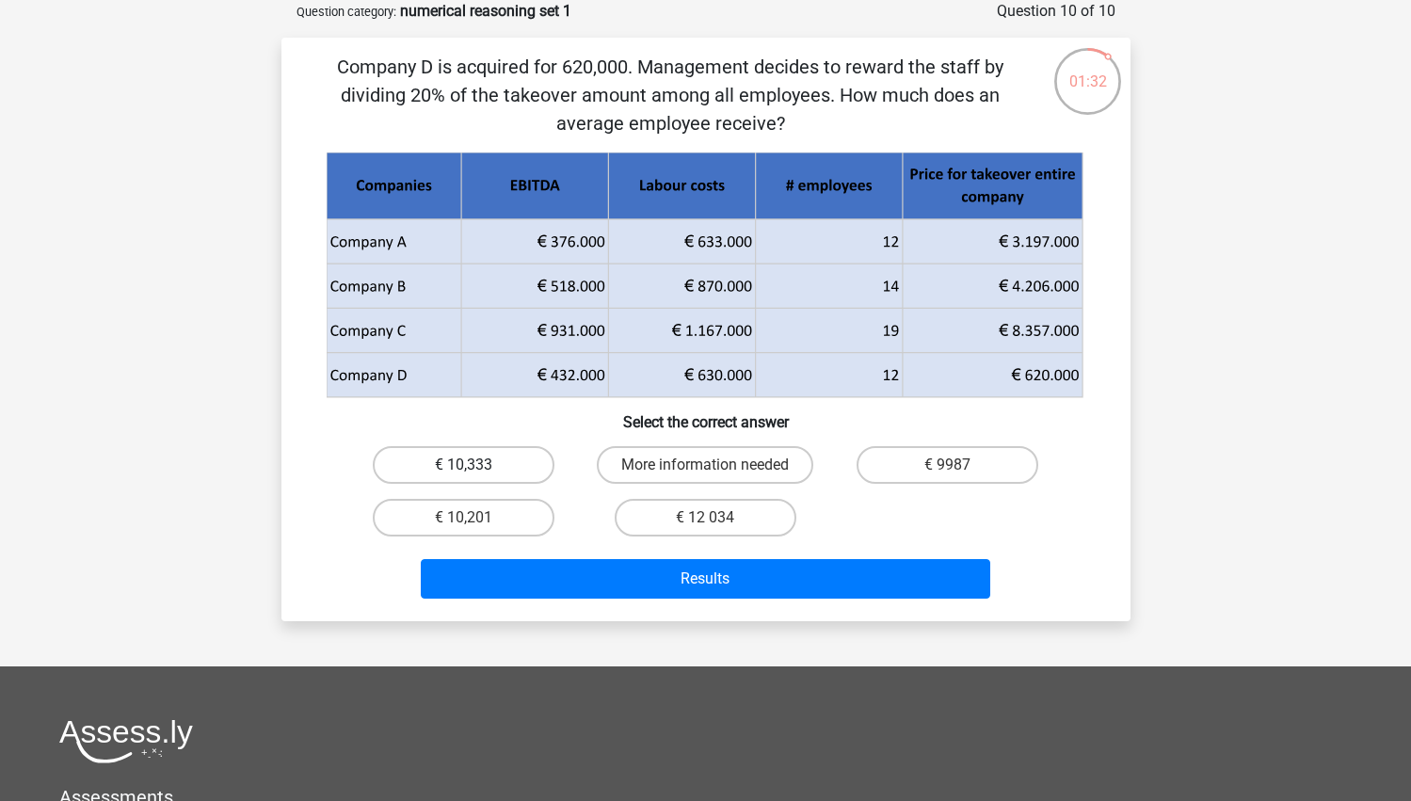
click at [520, 451] on label "€ 10,333" at bounding box center [464, 465] width 182 height 38
click at [475, 465] on input "€ 10,333" at bounding box center [469, 471] width 12 height 12
radio input "true"
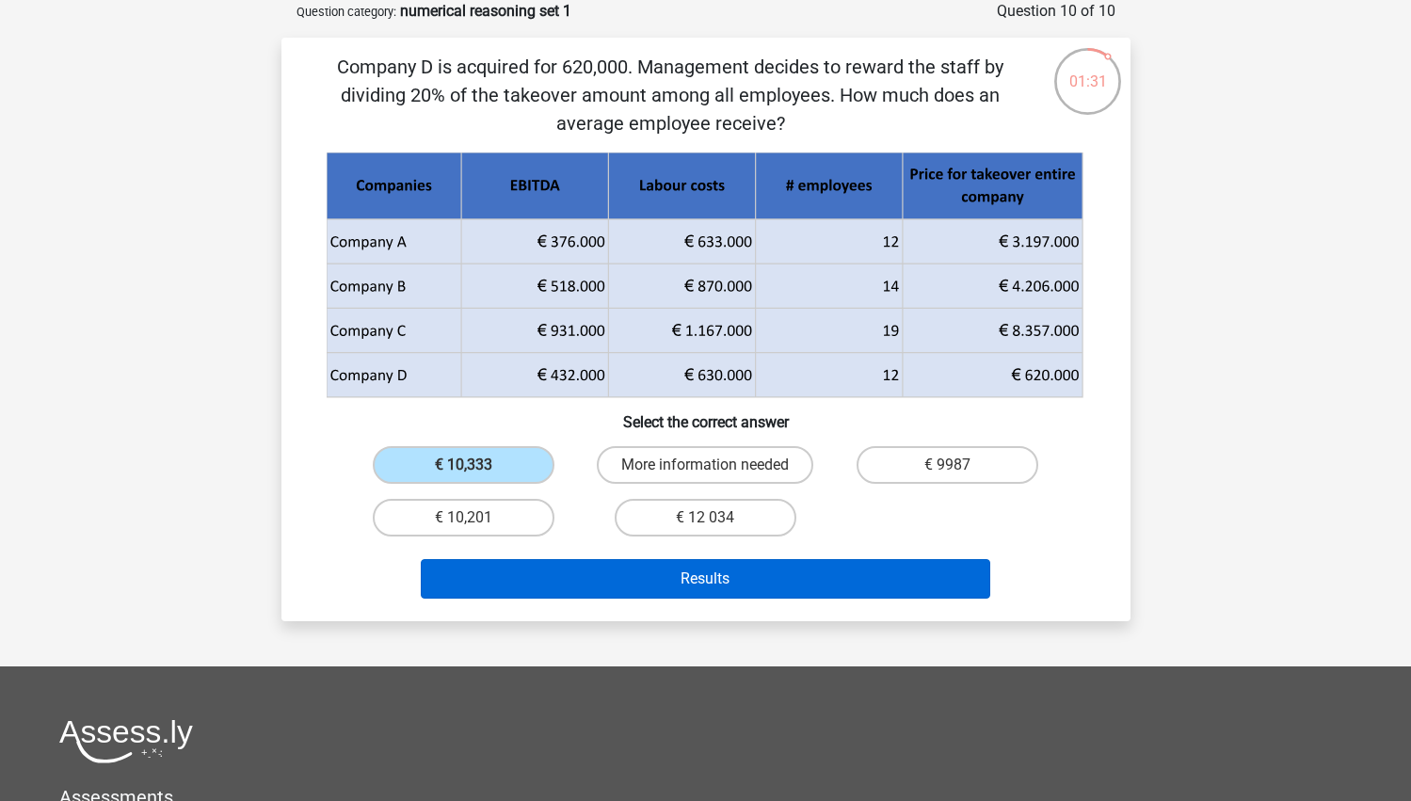
click at [617, 568] on button "Results" at bounding box center [705, 579] width 569 height 40
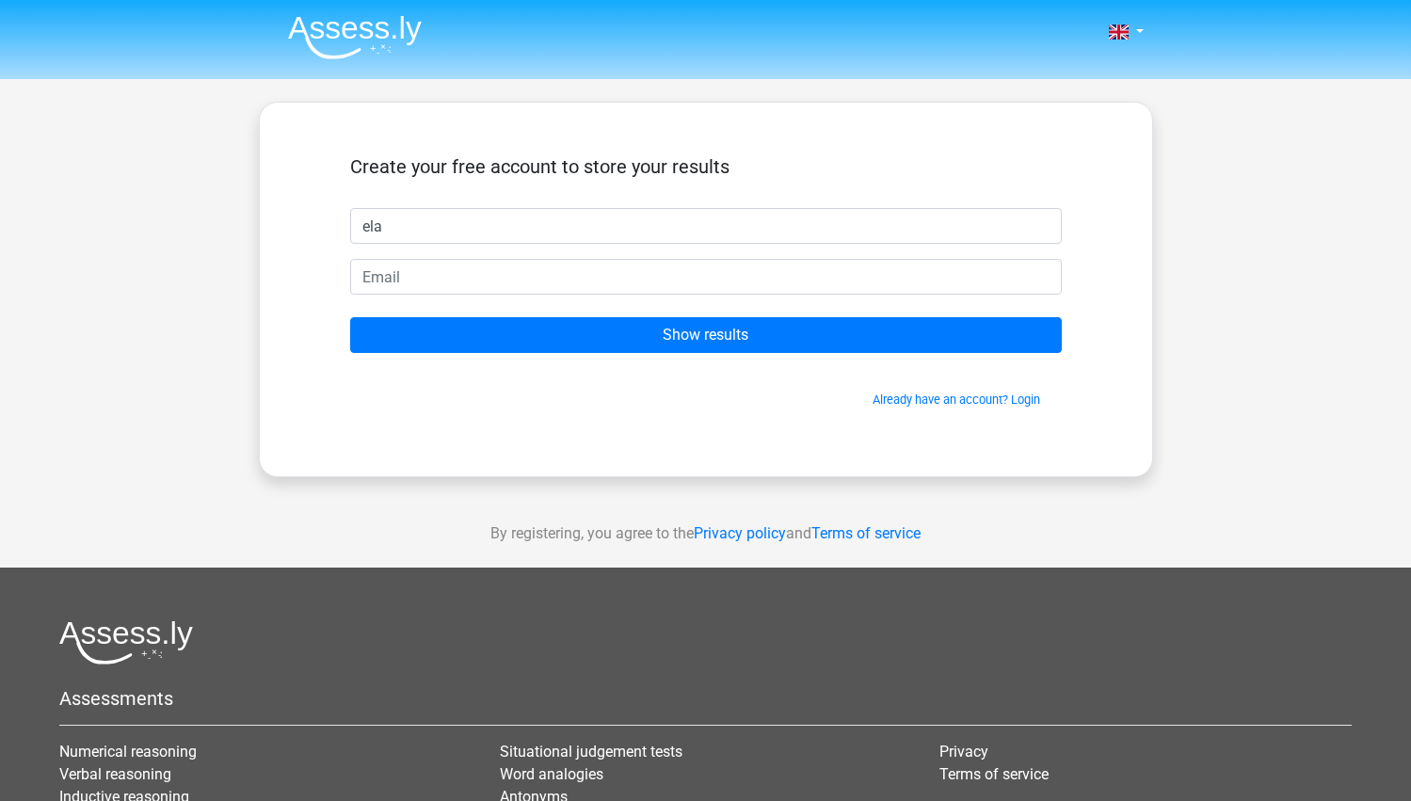
type input "ela"
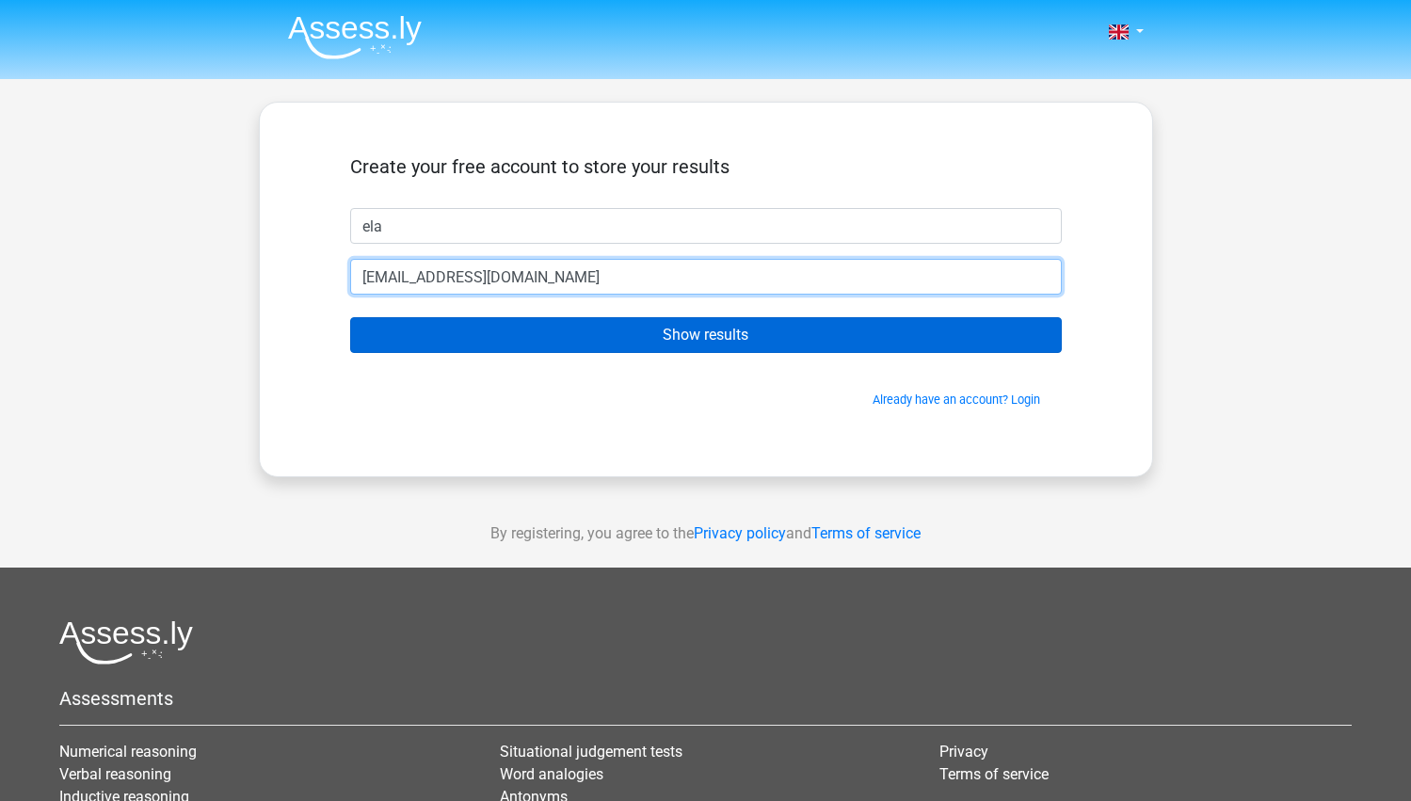
type input "orelafifo@hotmail.com"
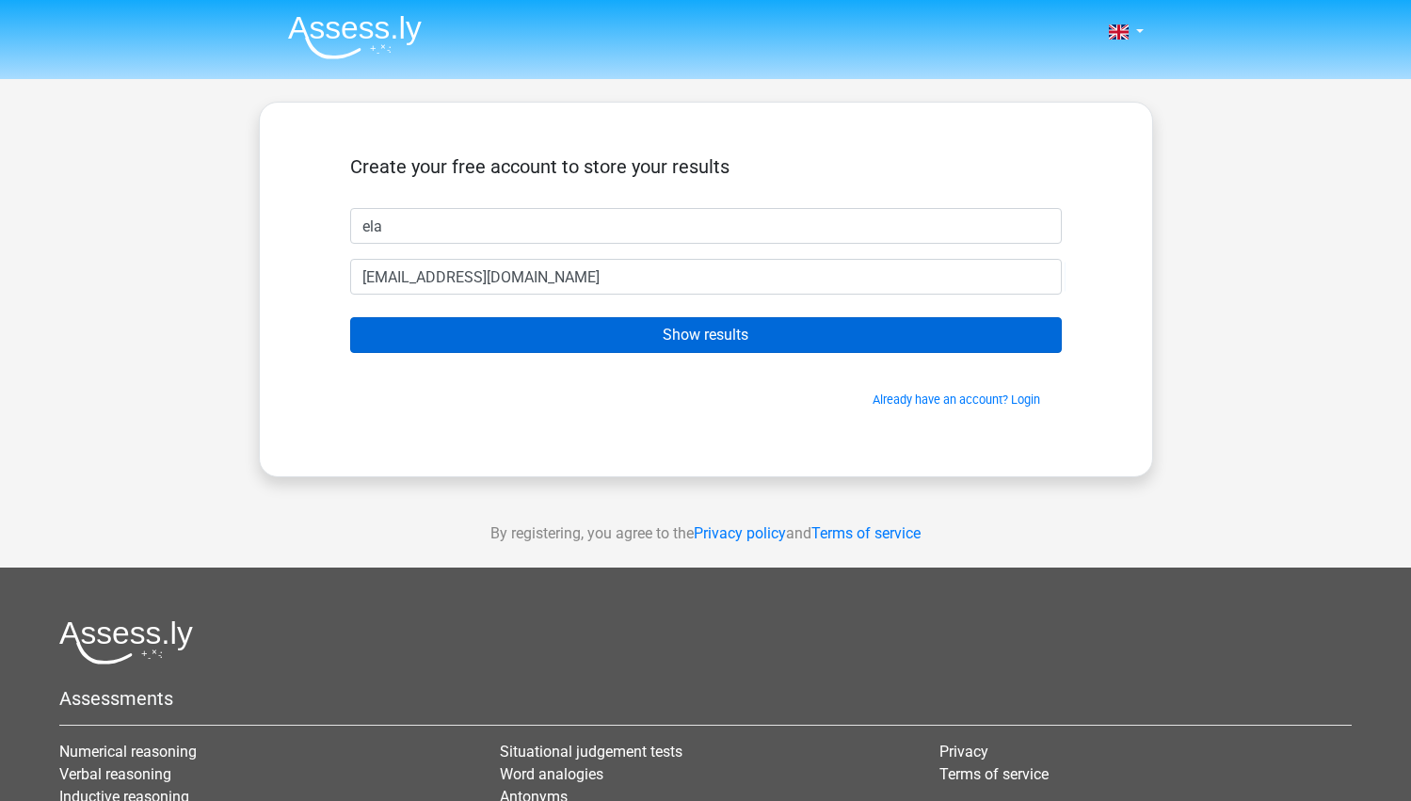
click at [647, 337] on input "Show results" at bounding box center [706, 335] width 712 height 36
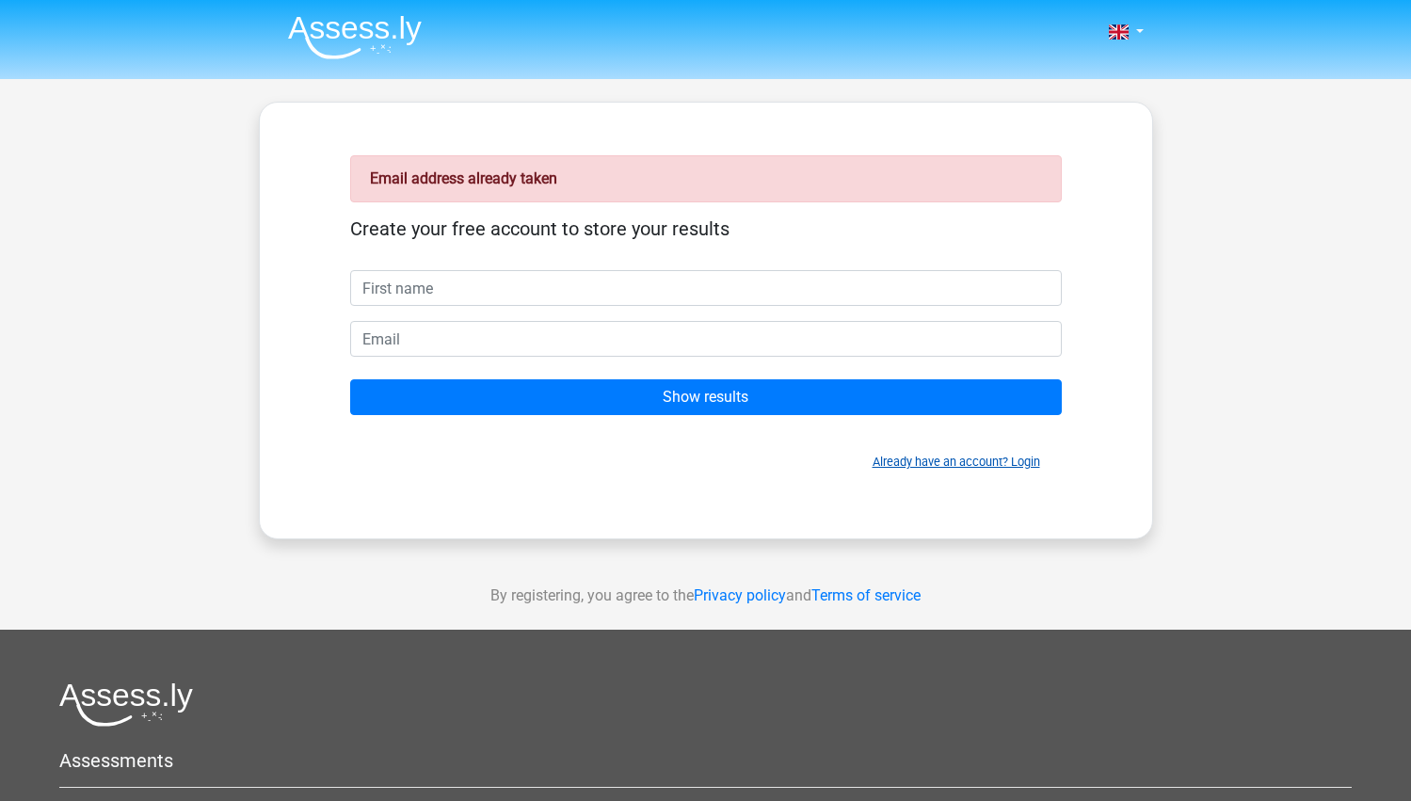
click at [1033, 462] on link "Already have an account? Login" at bounding box center [957, 462] width 168 height 14
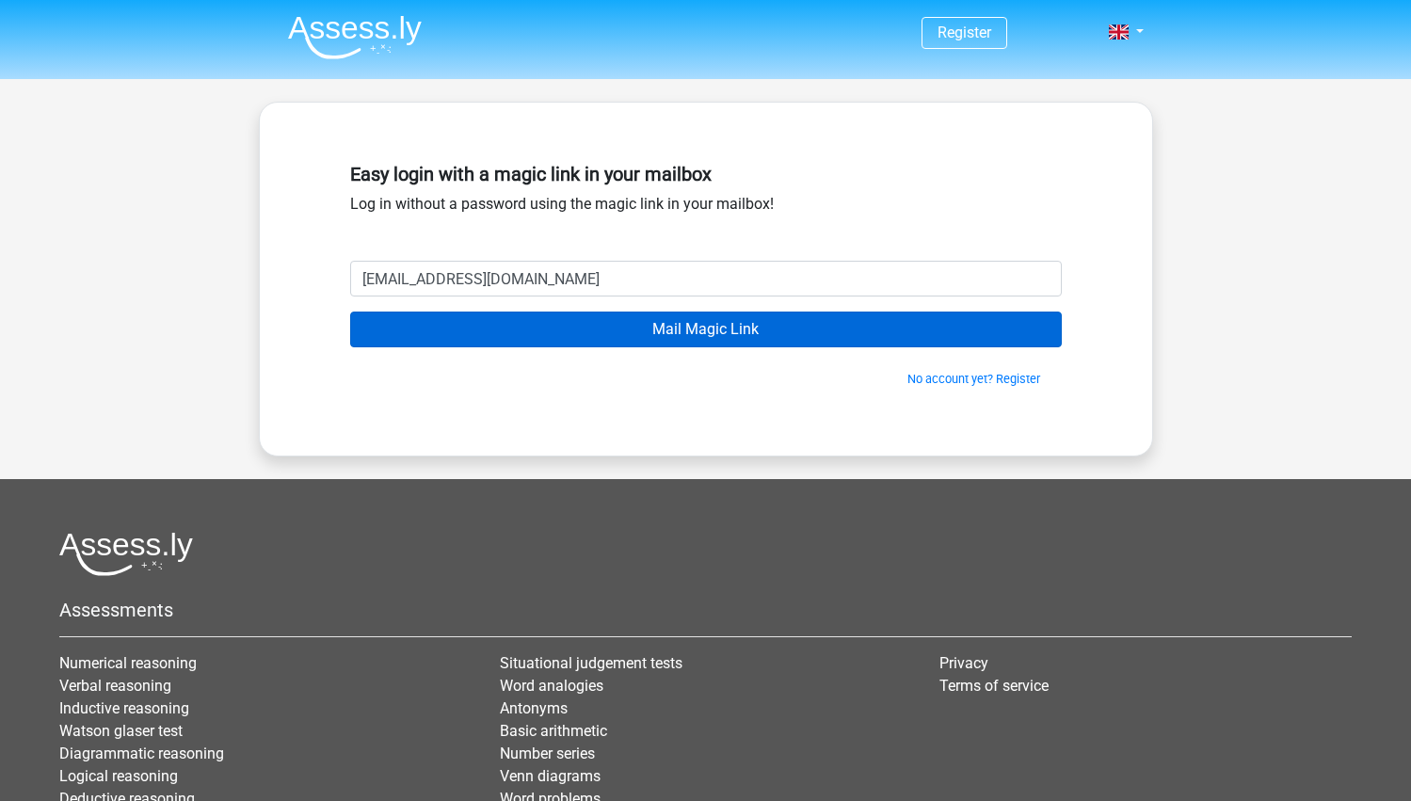
type input "[EMAIL_ADDRESS][DOMAIN_NAME]"
click at [656, 336] on input "Mail Magic Link" at bounding box center [706, 330] width 712 height 36
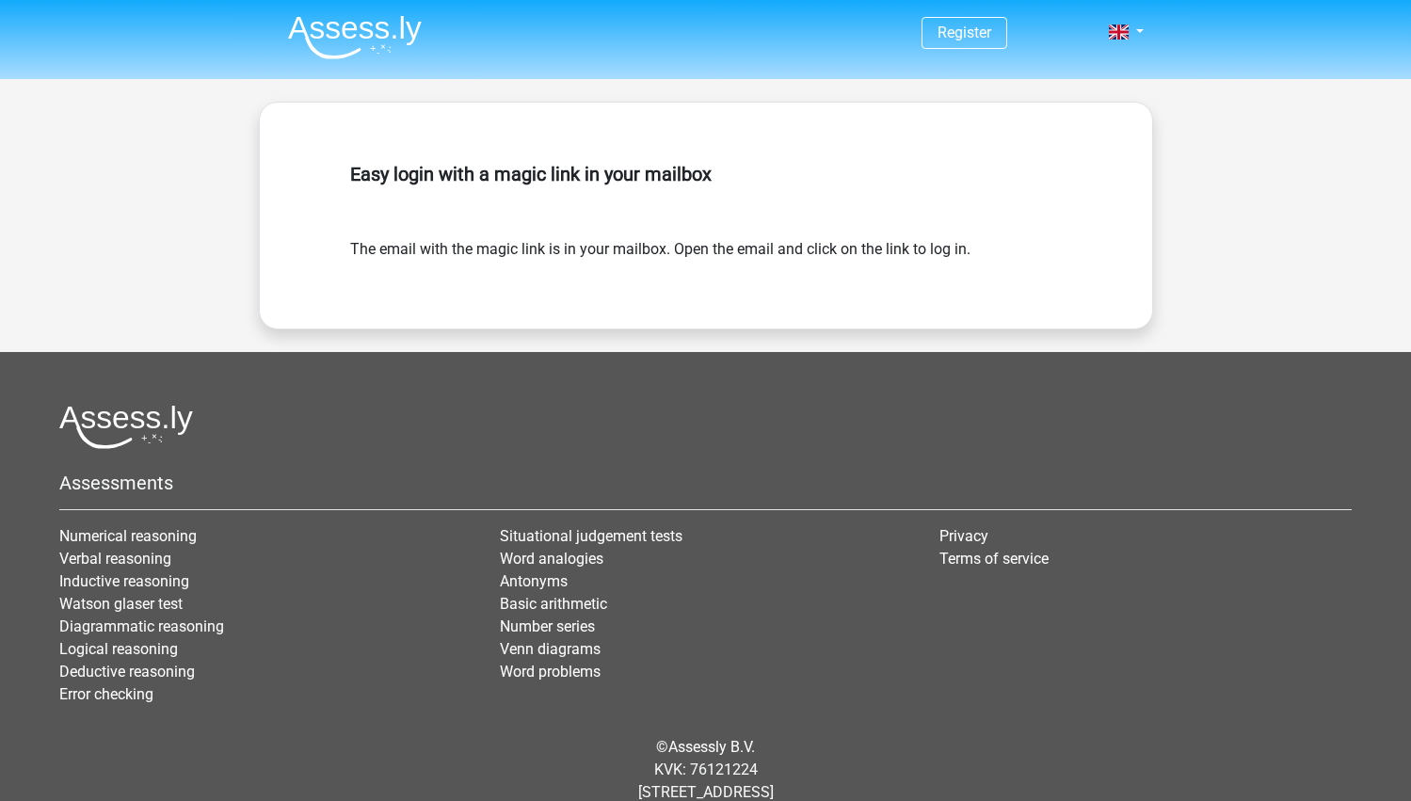
click at [456, 191] on div "Easy login with a magic link in your mailbox" at bounding box center [706, 196] width 712 height 83
click at [475, 258] on form "The email with the magic link is in your mailbox. Open the email and click on t…" at bounding box center [706, 249] width 712 height 23
click at [382, 190] on div "Easy login with a magic link in your mailbox" at bounding box center [706, 196] width 712 height 83
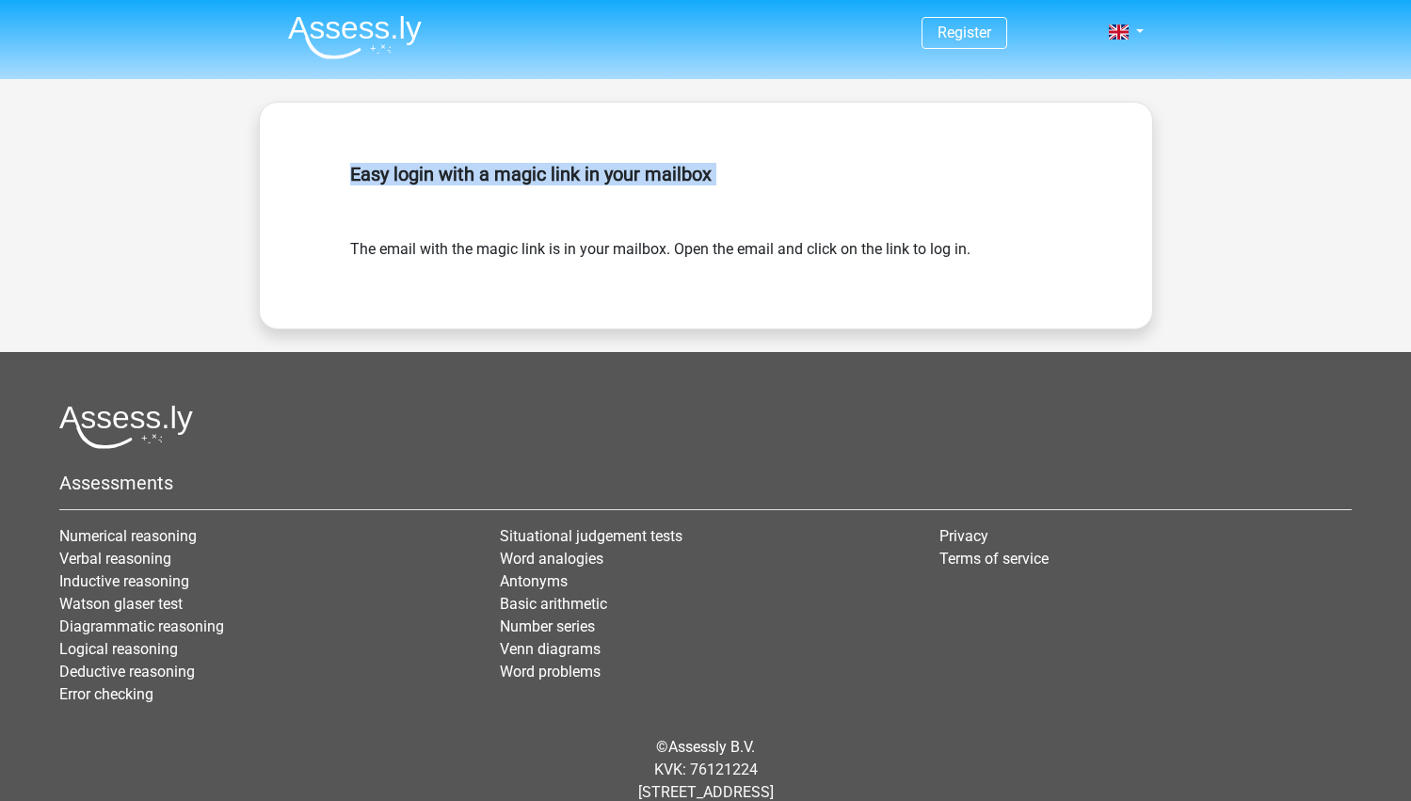
click at [392, 235] on div "Easy login with a magic link in your mailbox" at bounding box center [706, 196] width 712 height 83
click at [509, 300] on div "Easy login with a magic link in your mailbox The email with the magic link is i…" at bounding box center [706, 216] width 894 height 228
click at [605, 231] on div "Easy login with a magic link in your mailbox" at bounding box center [706, 196] width 712 height 83
click at [520, 258] on form "The email with the magic link is in your mailbox. Open the email and click on t…" at bounding box center [706, 249] width 712 height 23
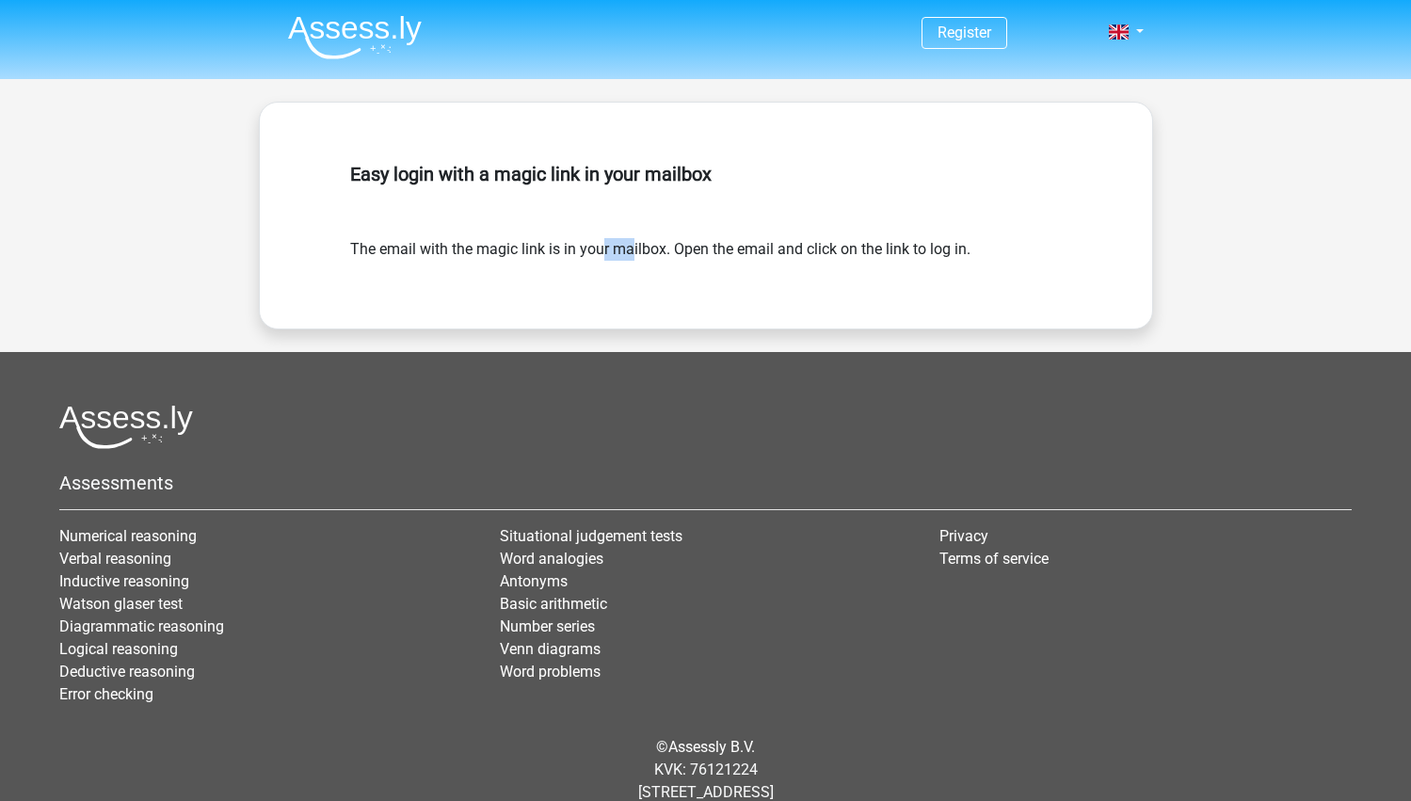
click at [520, 258] on form "The email with the magic link is in your mailbox. Open the email and click on t…" at bounding box center [706, 249] width 712 height 23
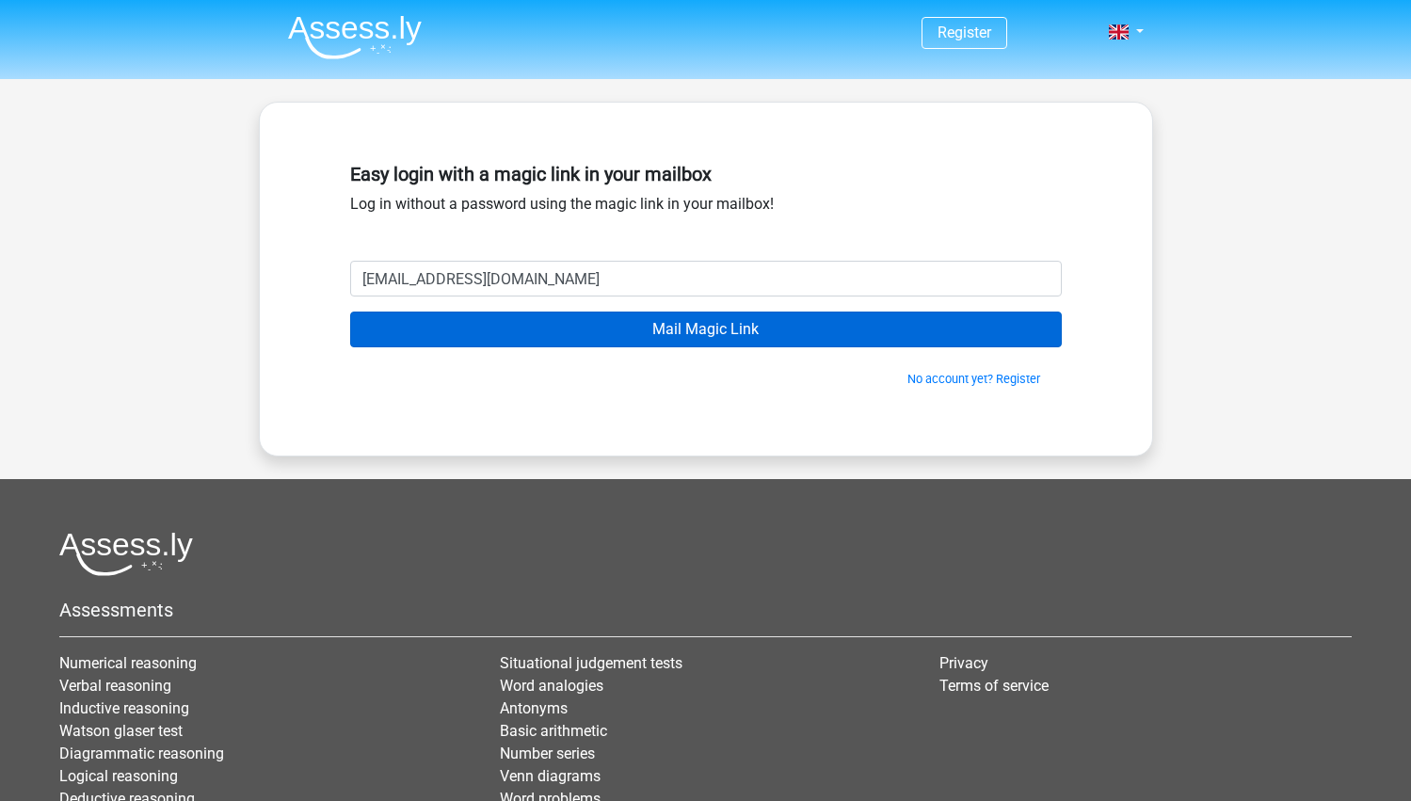
type input "[EMAIL_ADDRESS][DOMAIN_NAME]"
click at [684, 325] on input "Mail Magic Link" at bounding box center [706, 330] width 712 height 36
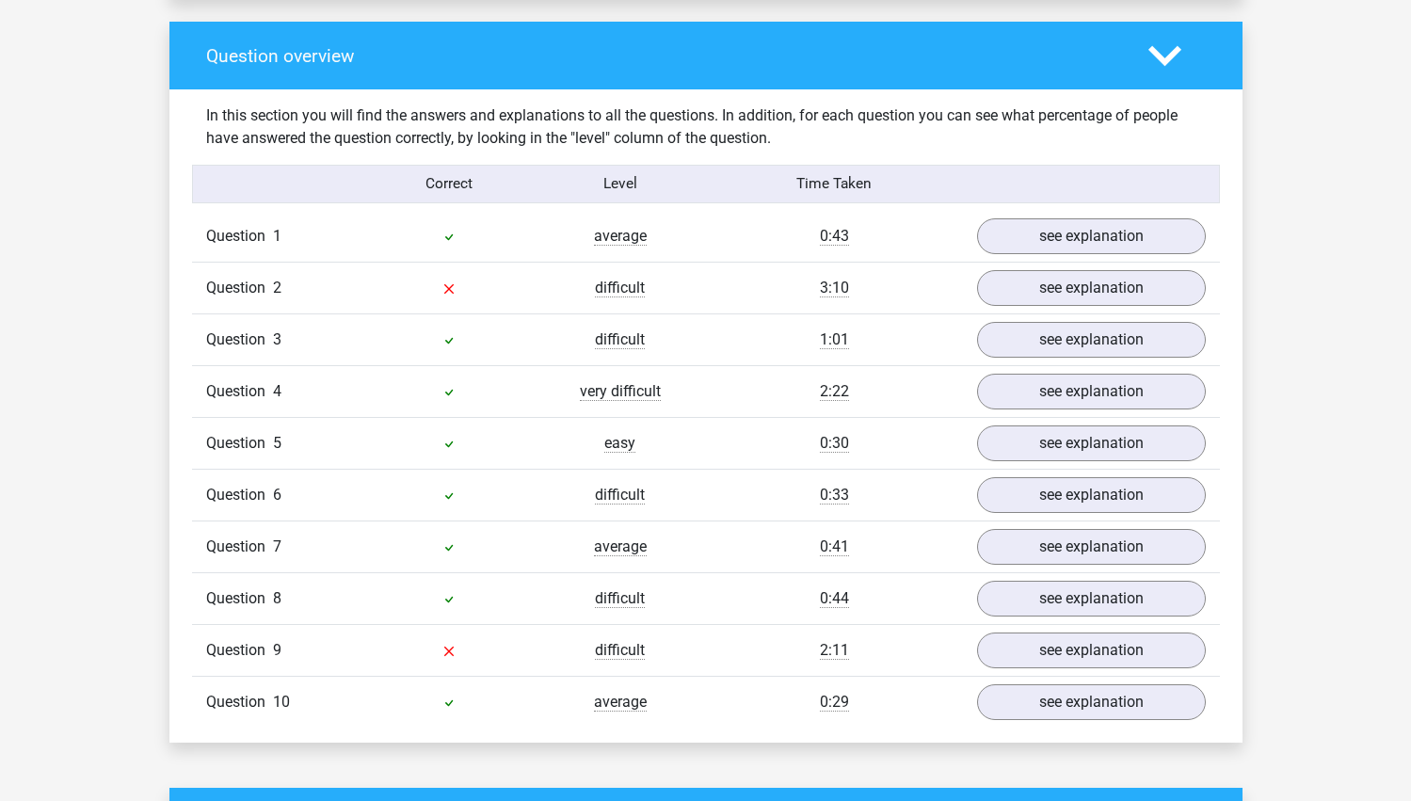
scroll to position [1483, 0]
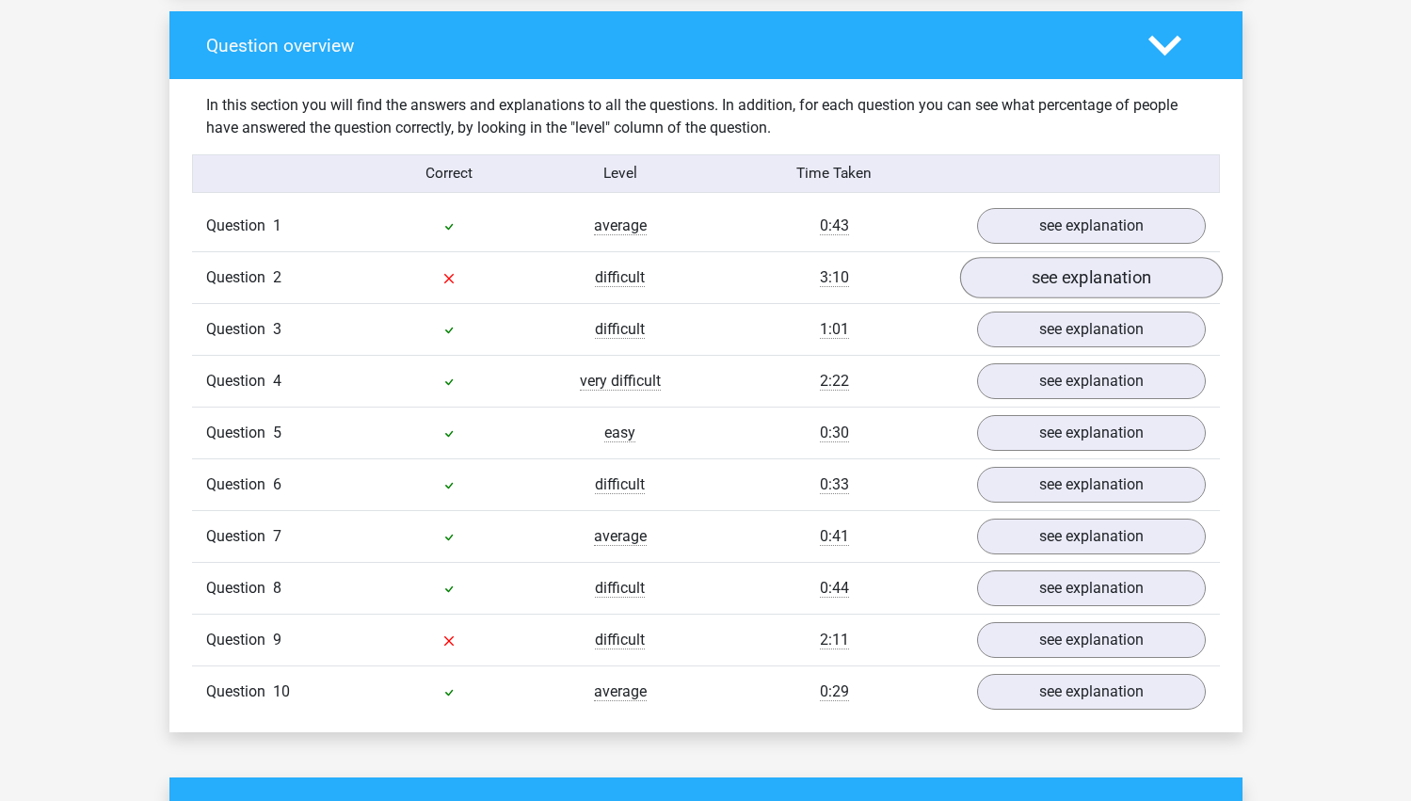
click at [1021, 279] on link "see explanation" at bounding box center [1090, 277] width 263 height 41
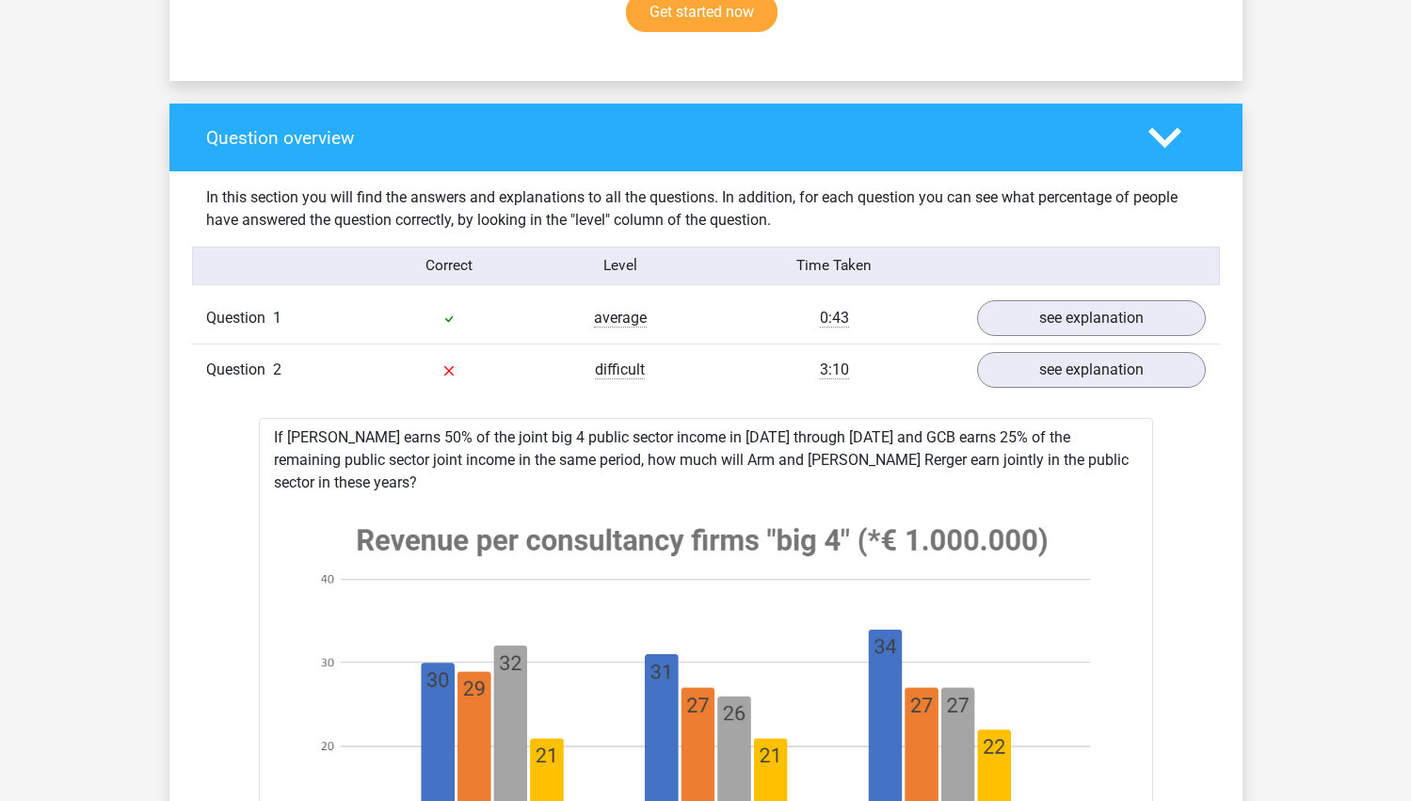
scroll to position [1392, 0]
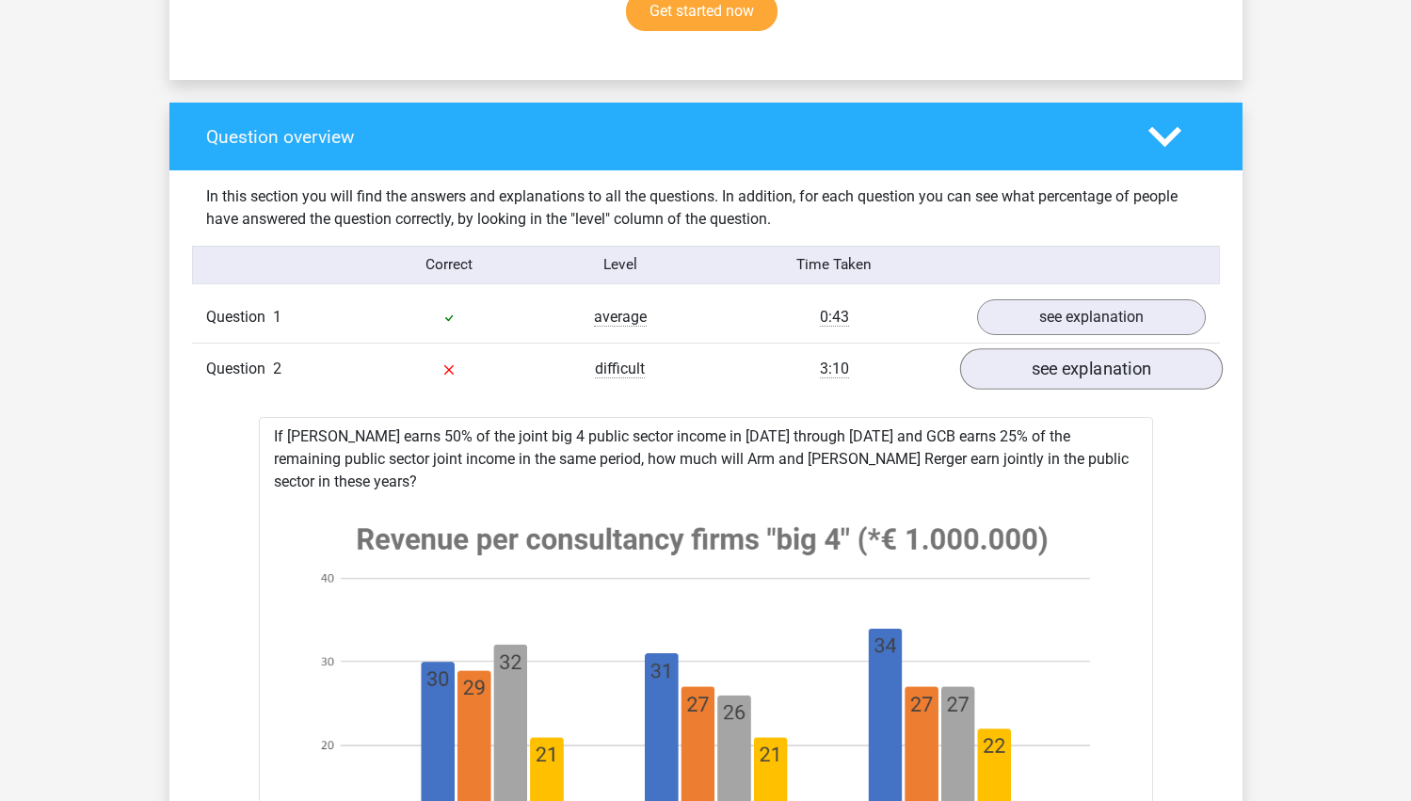
click at [985, 358] on link "see explanation" at bounding box center [1090, 368] width 263 height 41
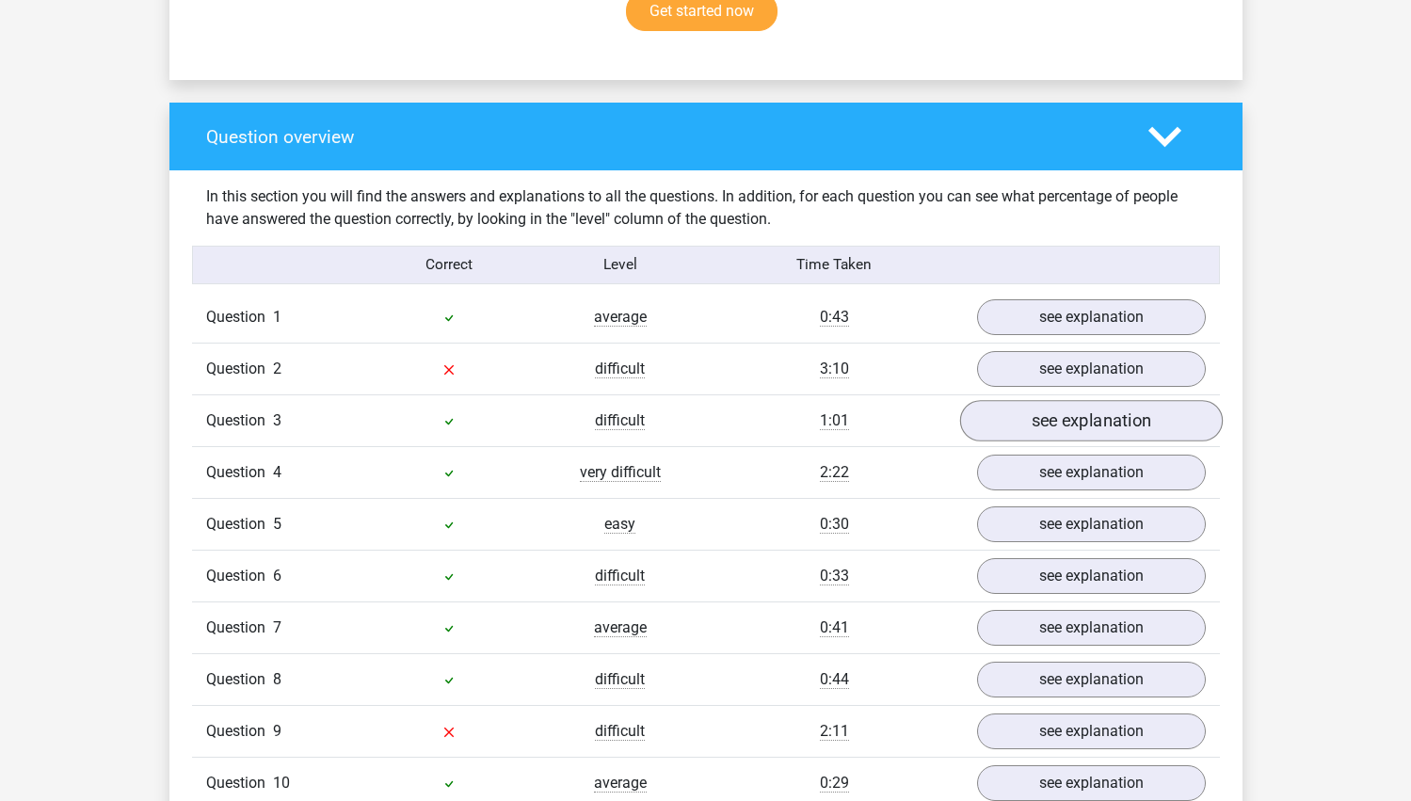
click at [1010, 414] on link "see explanation" at bounding box center [1090, 420] width 263 height 41
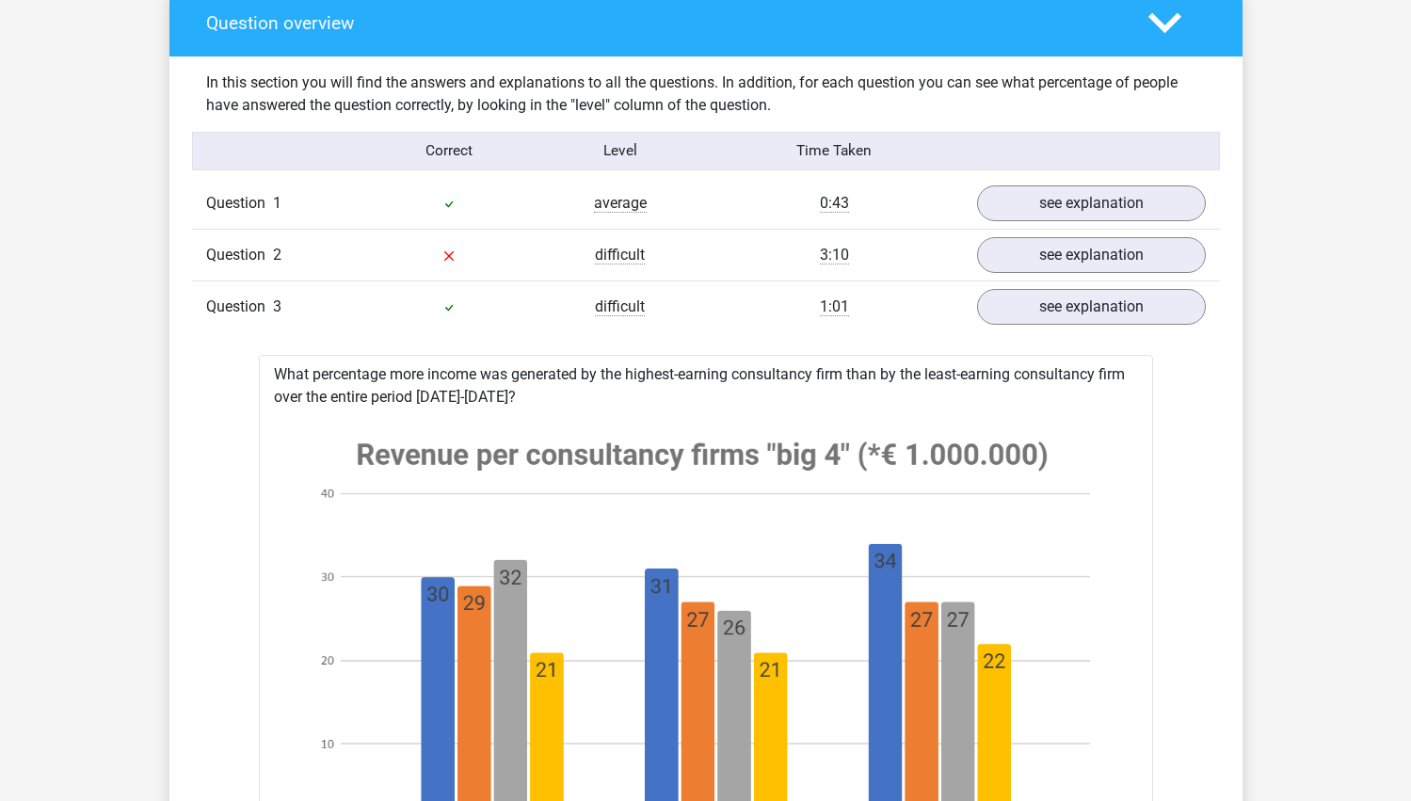
scroll to position [1482, 0]
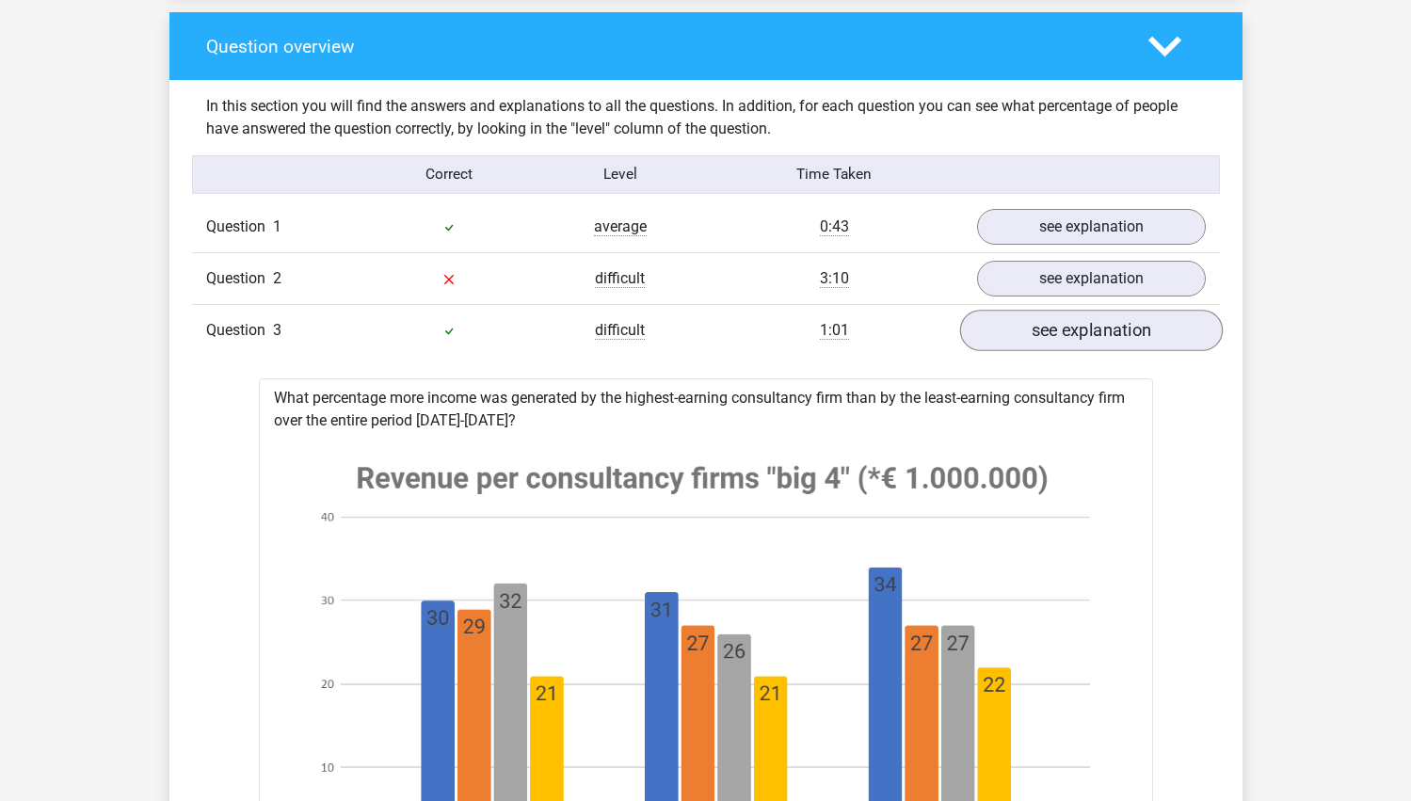
click at [1040, 342] on link "see explanation" at bounding box center [1090, 330] width 263 height 41
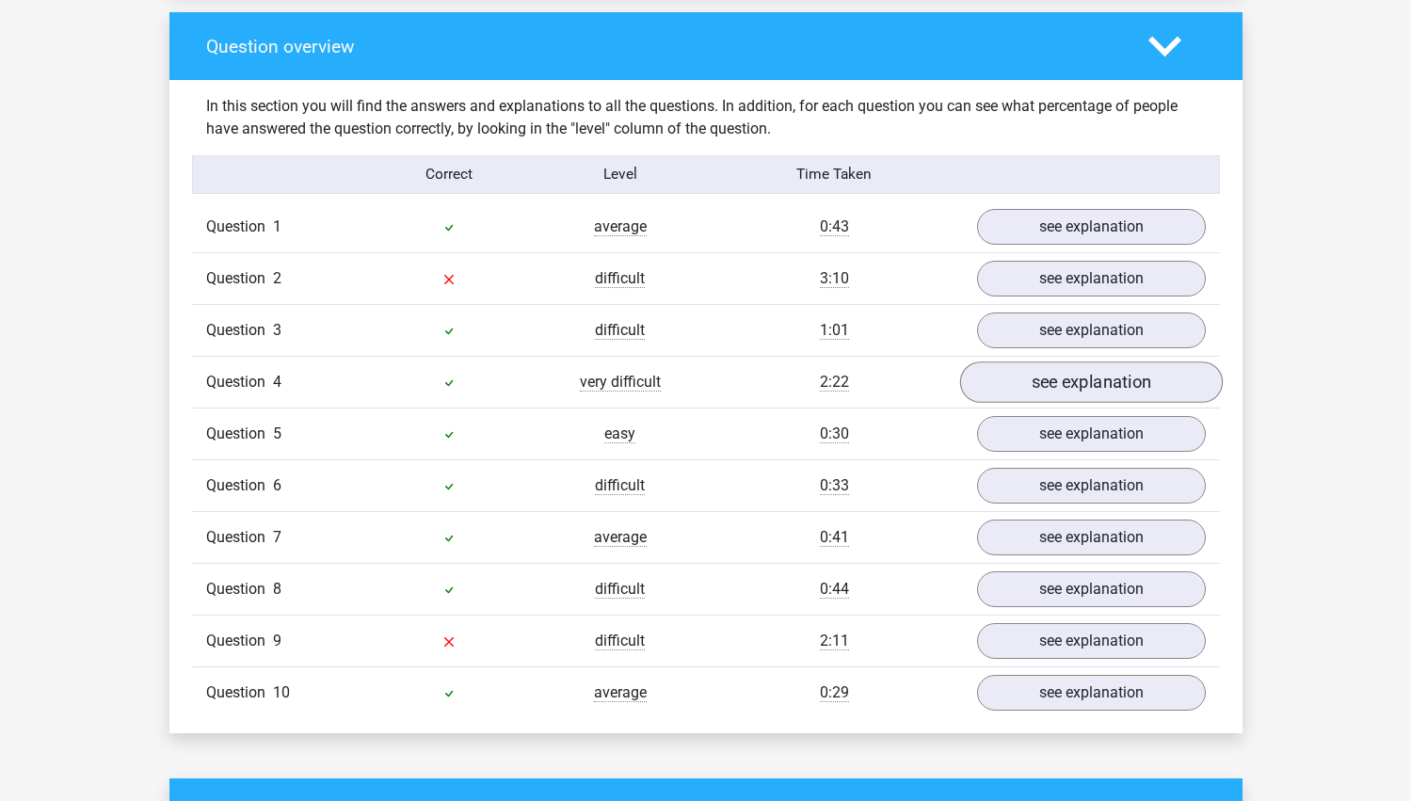
click at [1033, 386] on link "see explanation" at bounding box center [1090, 381] width 263 height 41
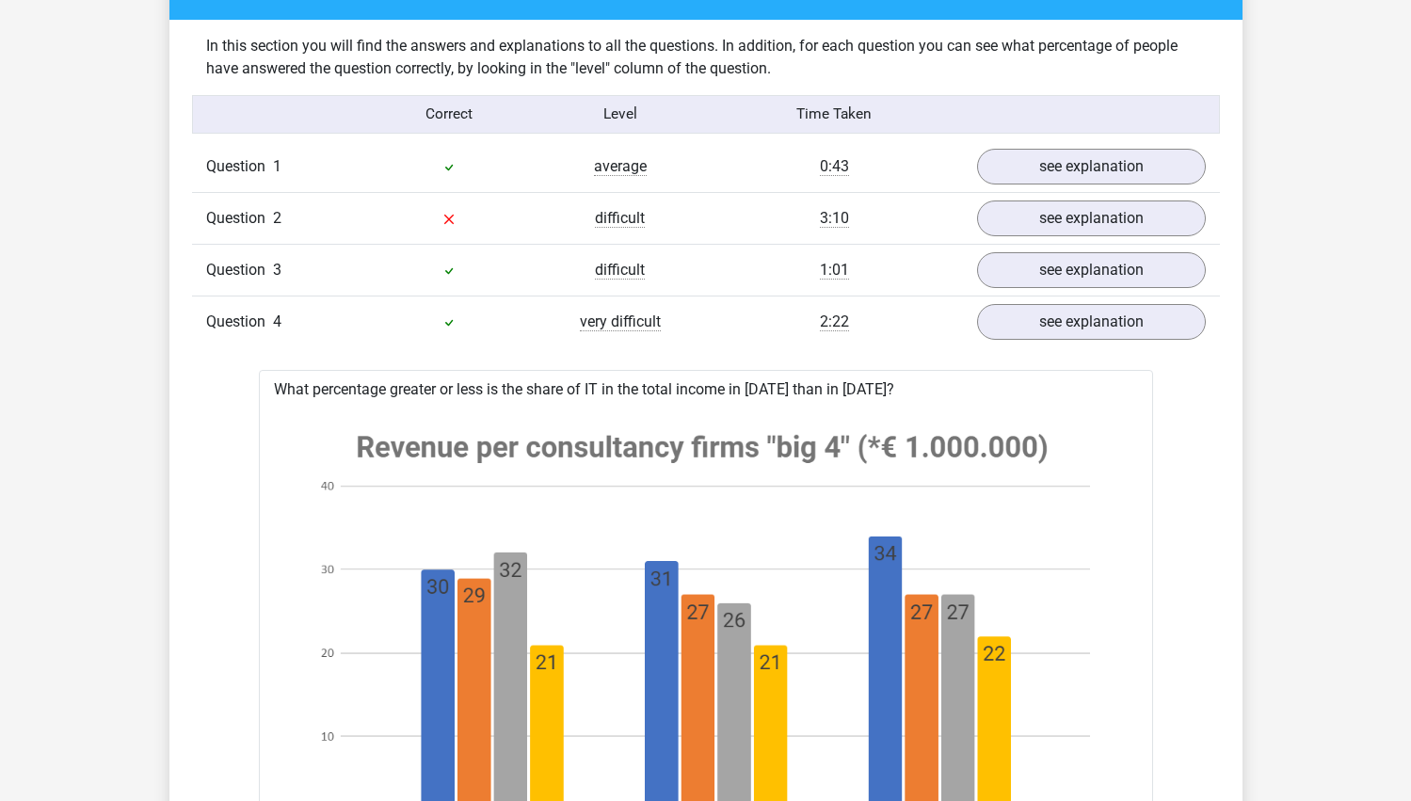
scroll to position [1538, 0]
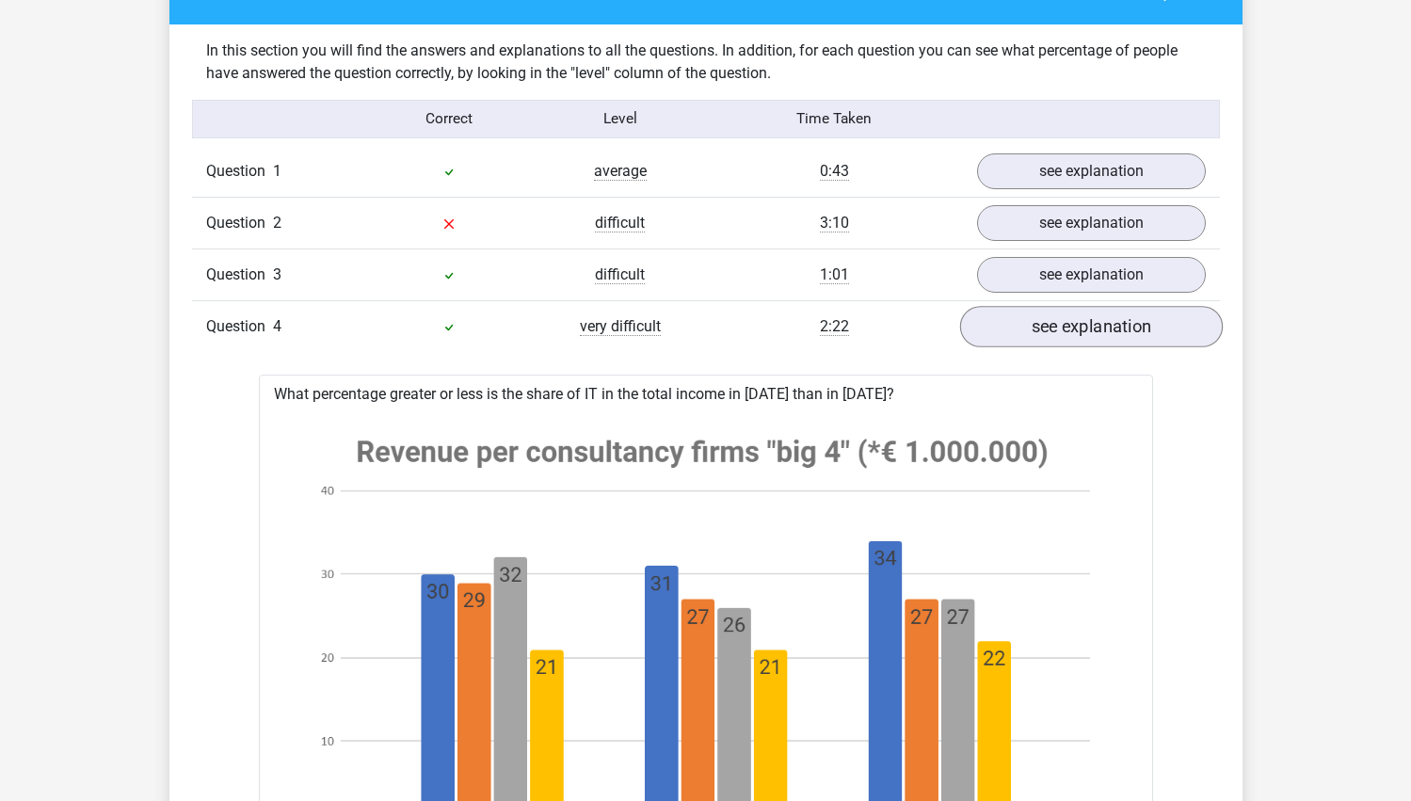
click at [1040, 327] on link "see explanation" at bounding box center [1090, 326] width 263 height 41
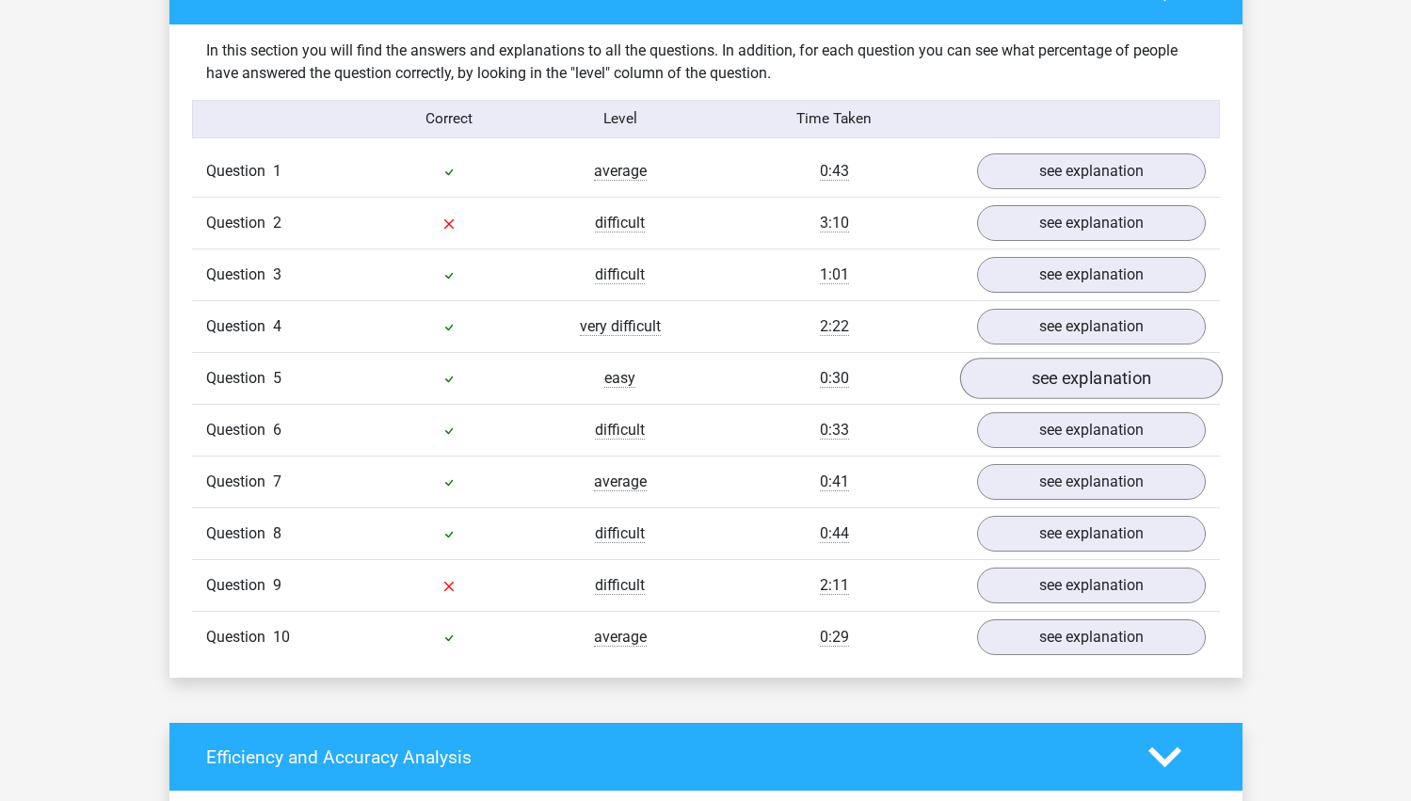
click at [1048, 373] on link "see explanation" at bounding box center [1090, 378] width 263 height 41
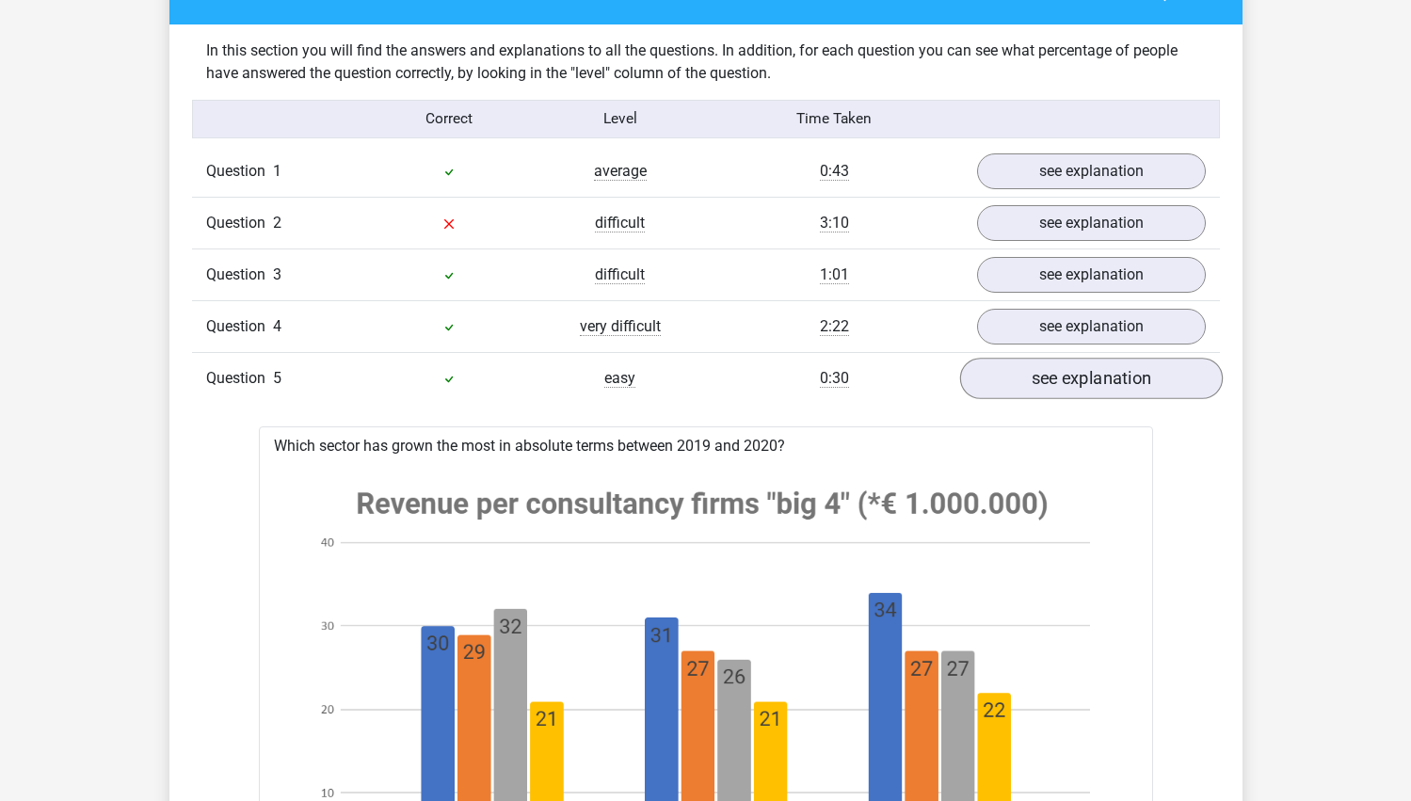
click at [1048, 373] on link "see explanation" at bounding box center [1090, 378] width 263 height 41
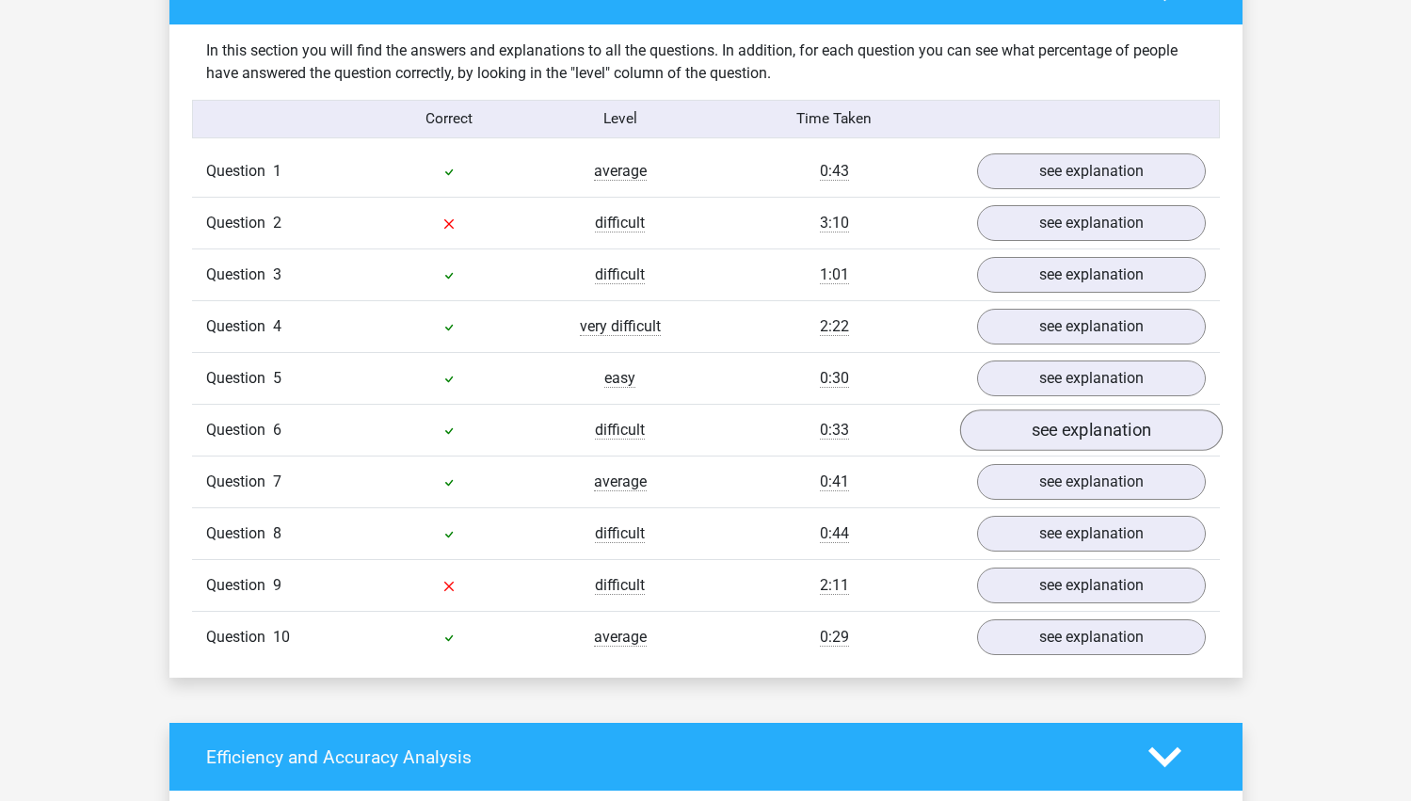
click at [1060, 444] on link "see explanation" at bounding box center [1090, 429] width 263 height 41
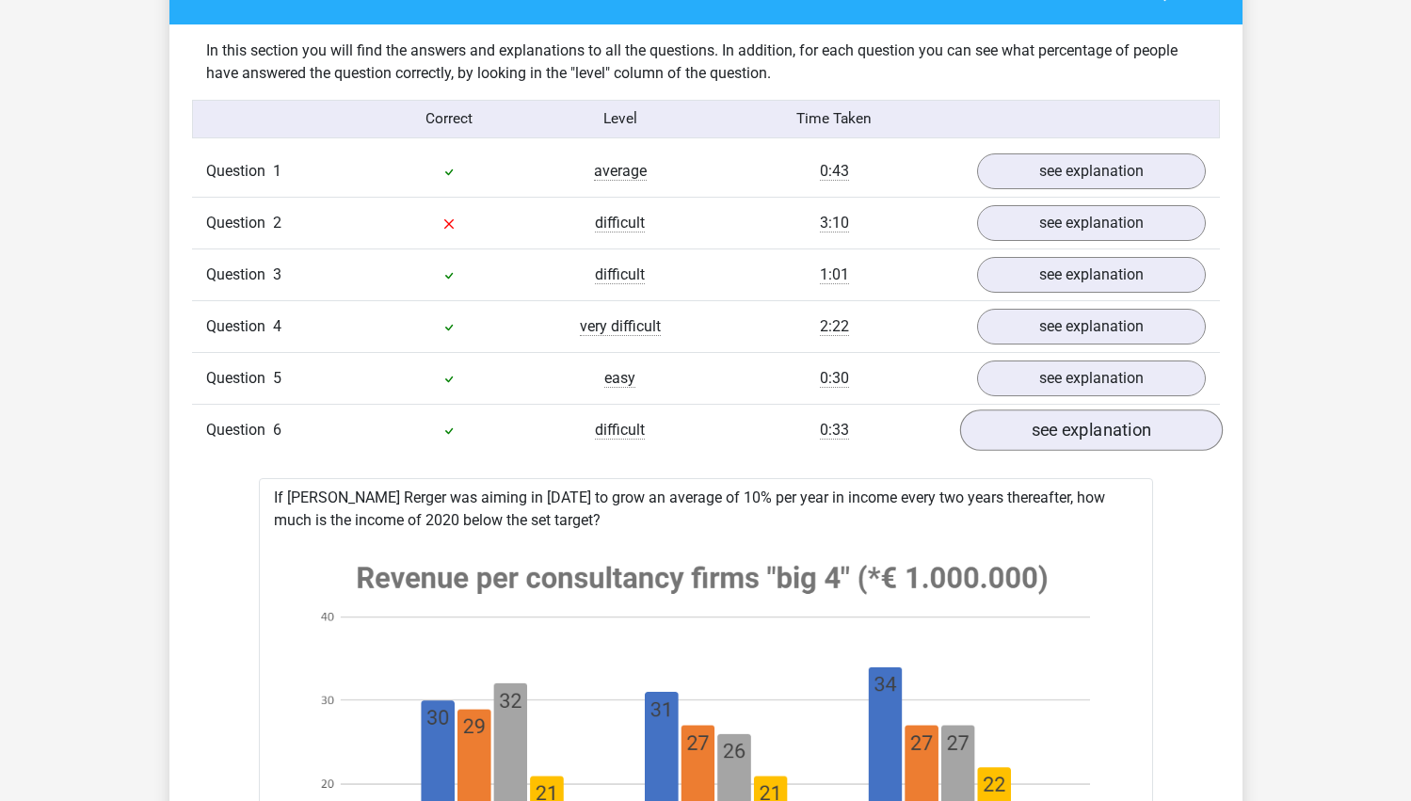
click at [1060, 444] on link "see explanation" at bounding box center [1090, 429] width 263 height 41
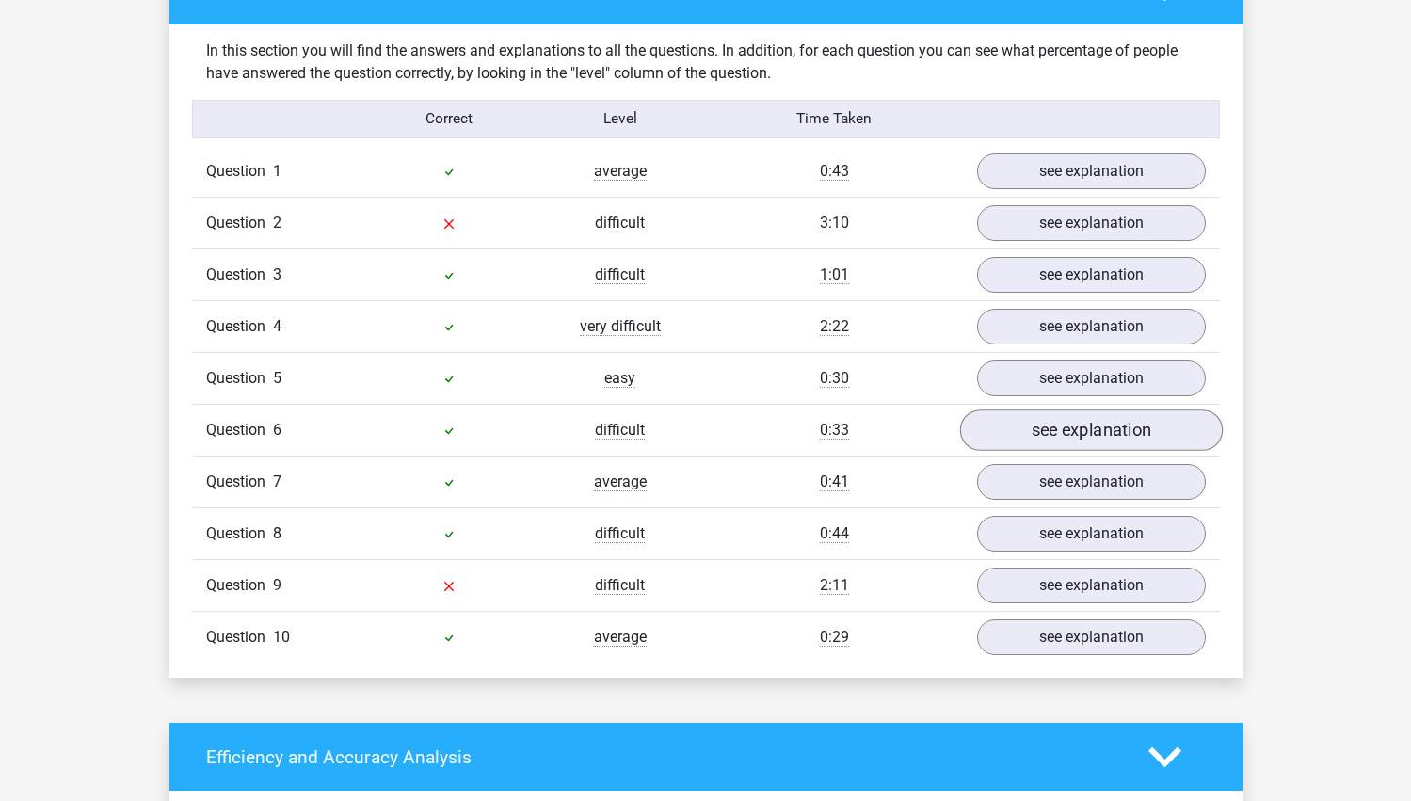
click at [1060, 444] on link "see explanation" at bounding box center [1090, 429] width 263 height 41
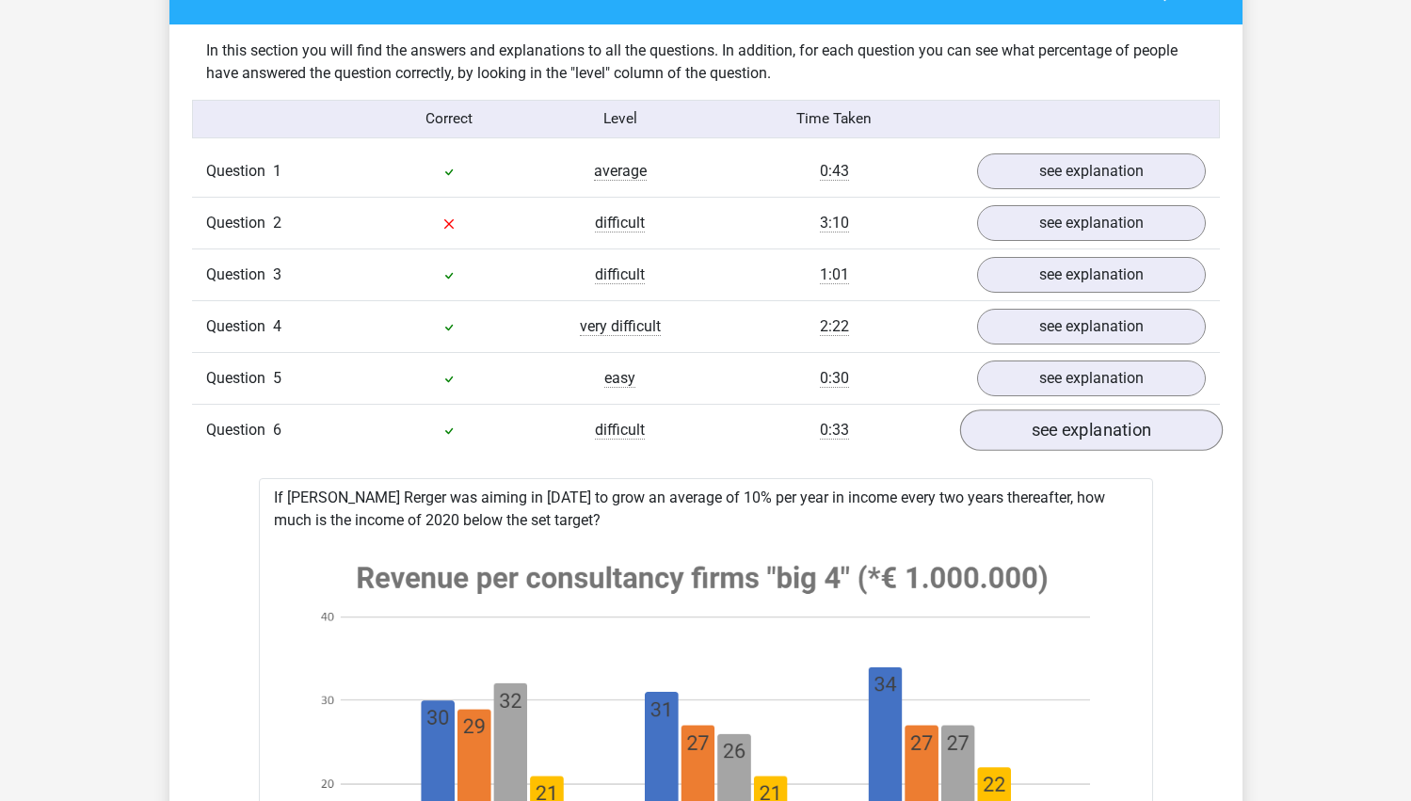
click at [1060, 444] on link "see explanation" at bounding box center [1090, 429] width 263 height 41
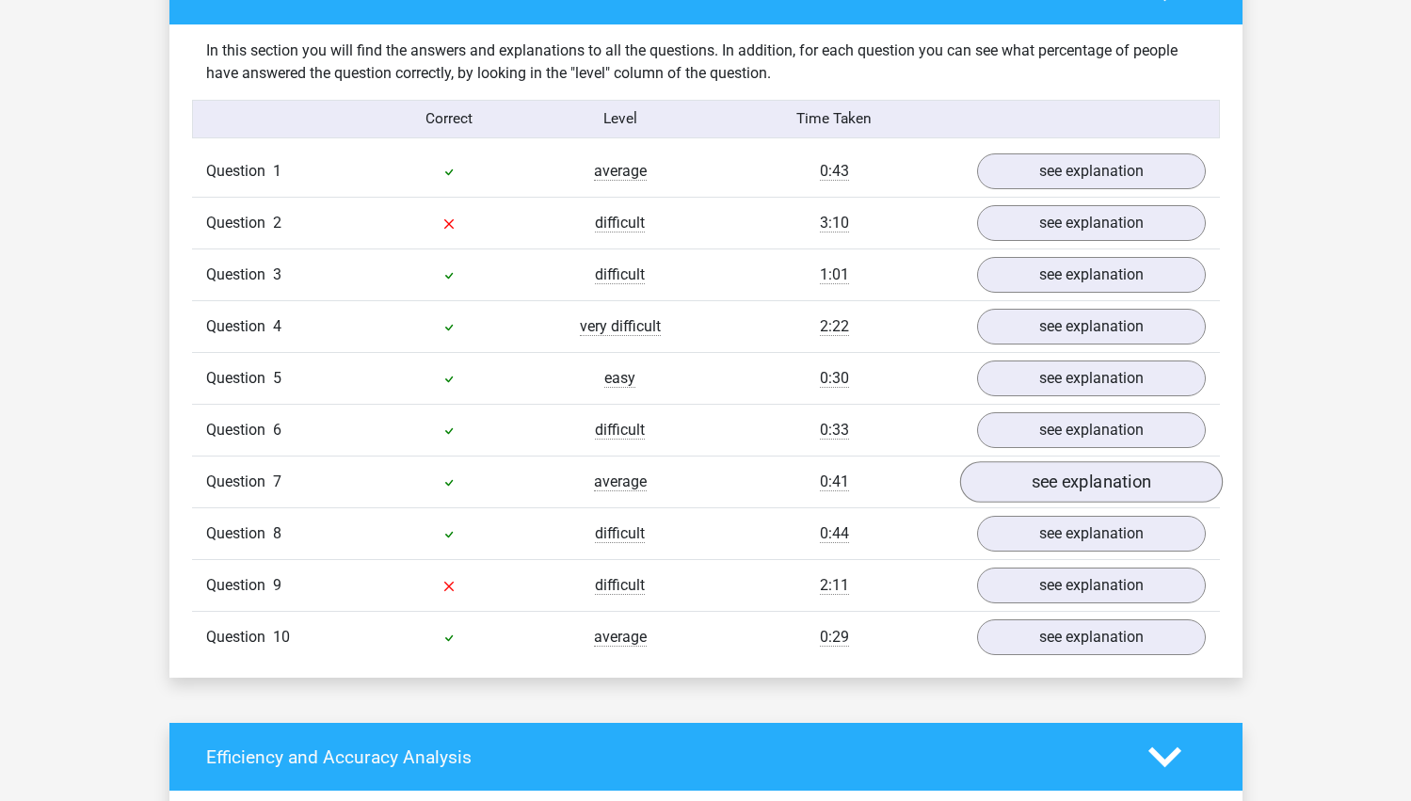
click at [1060, 481] on link "see explanation" at bounding box center [1090, 481] width 263 height 41
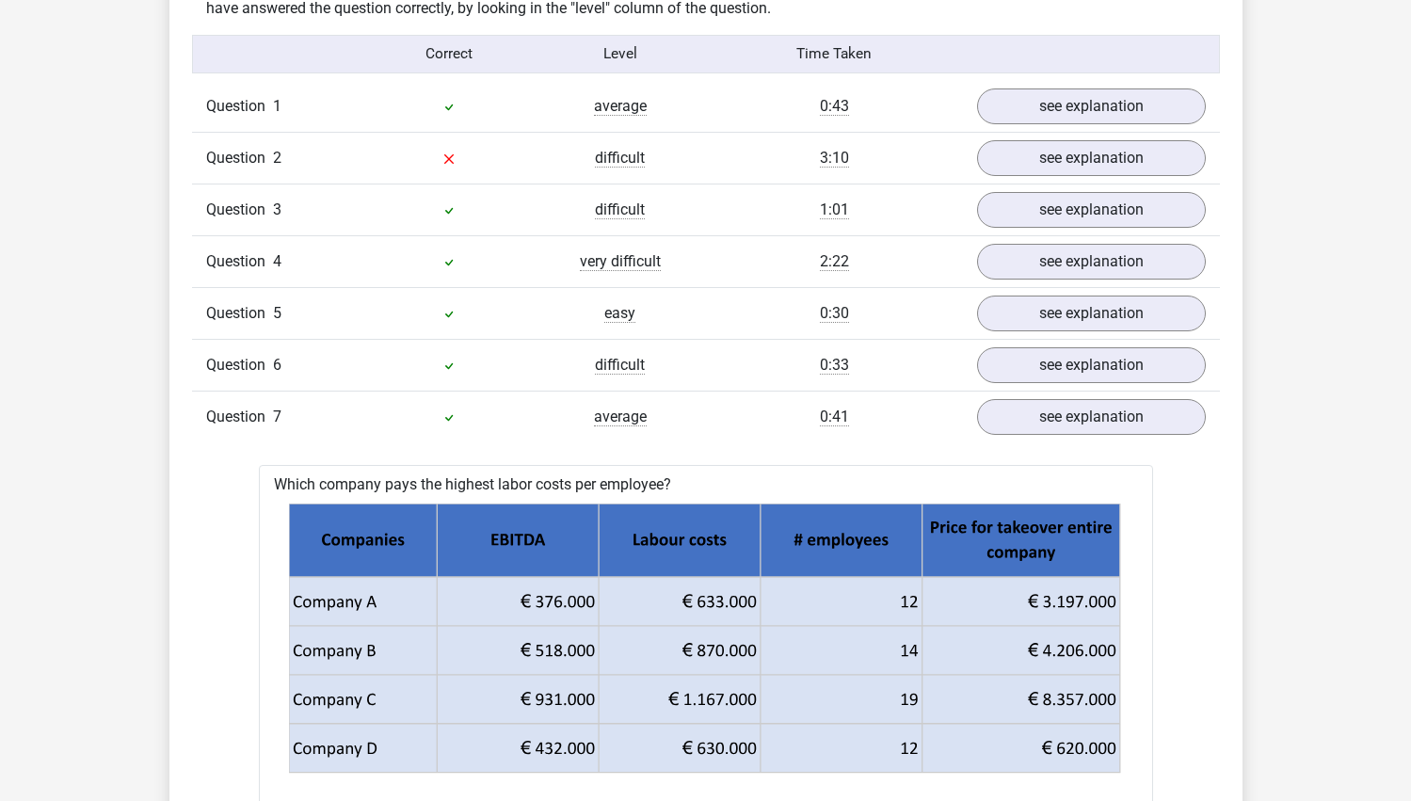
scroll to position [1618, 0]
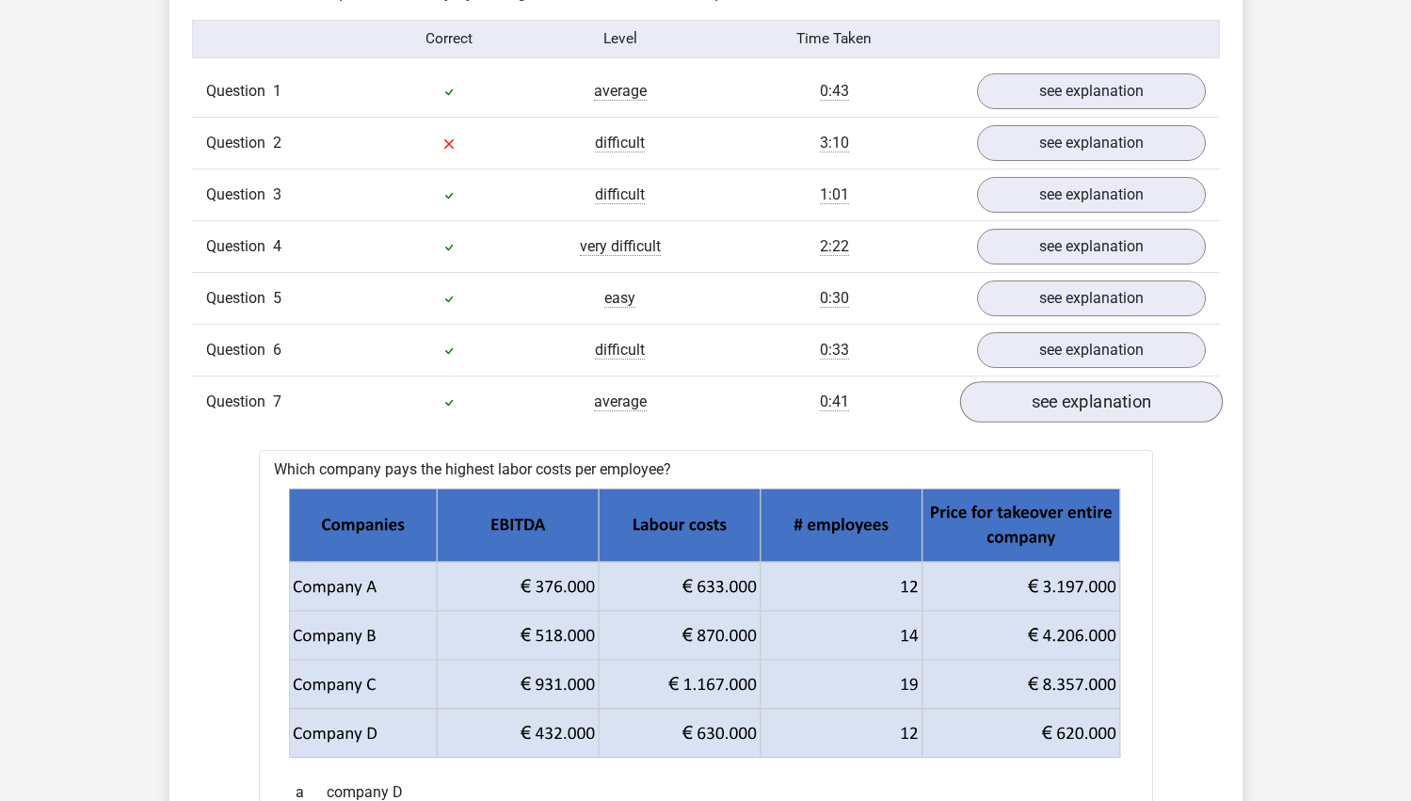
click at [1061, 409] on link "see explanation" at bounding box center [1090, 401] width 263 height 41
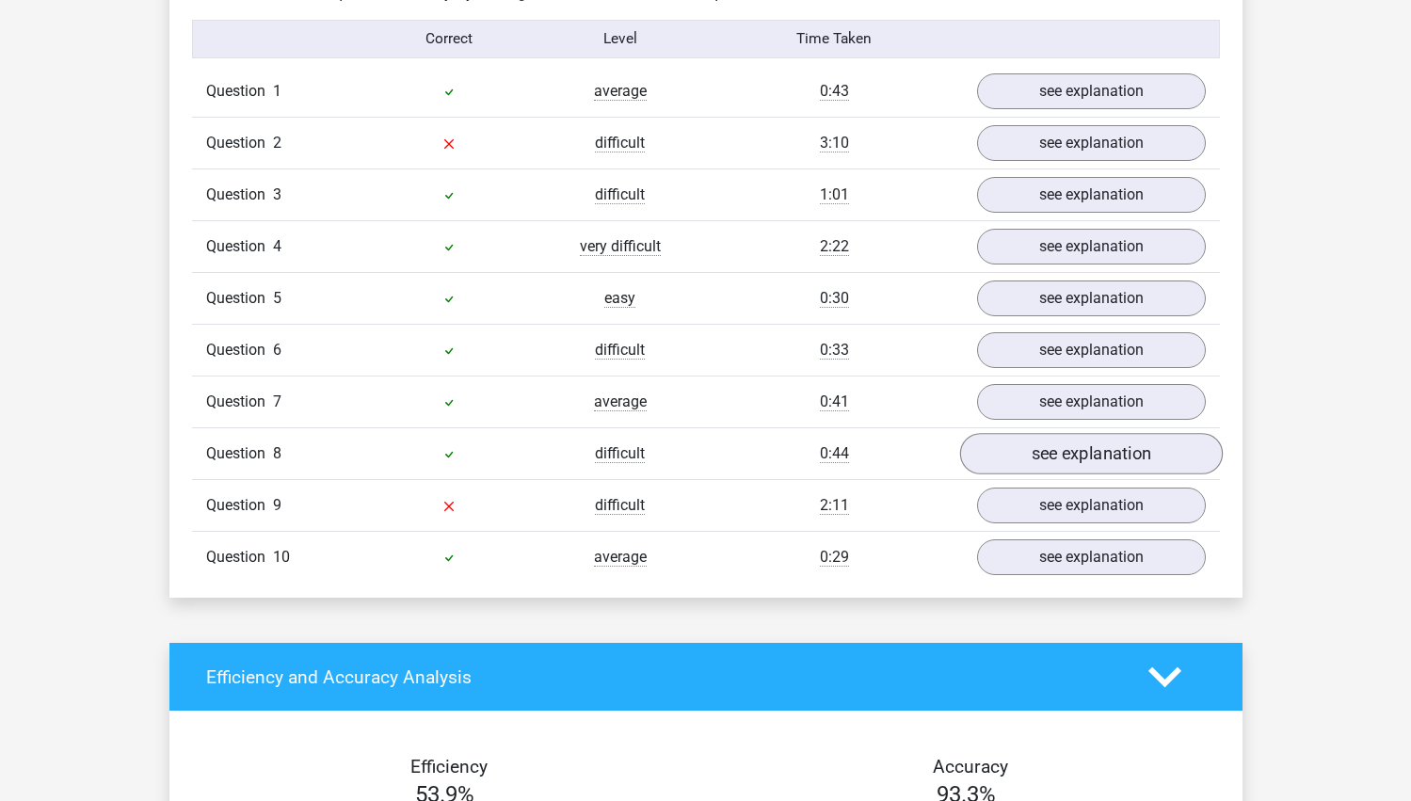
click at [1058, 443] on link "see explanation" at bounding box center [1090, 453] width 263 height 41
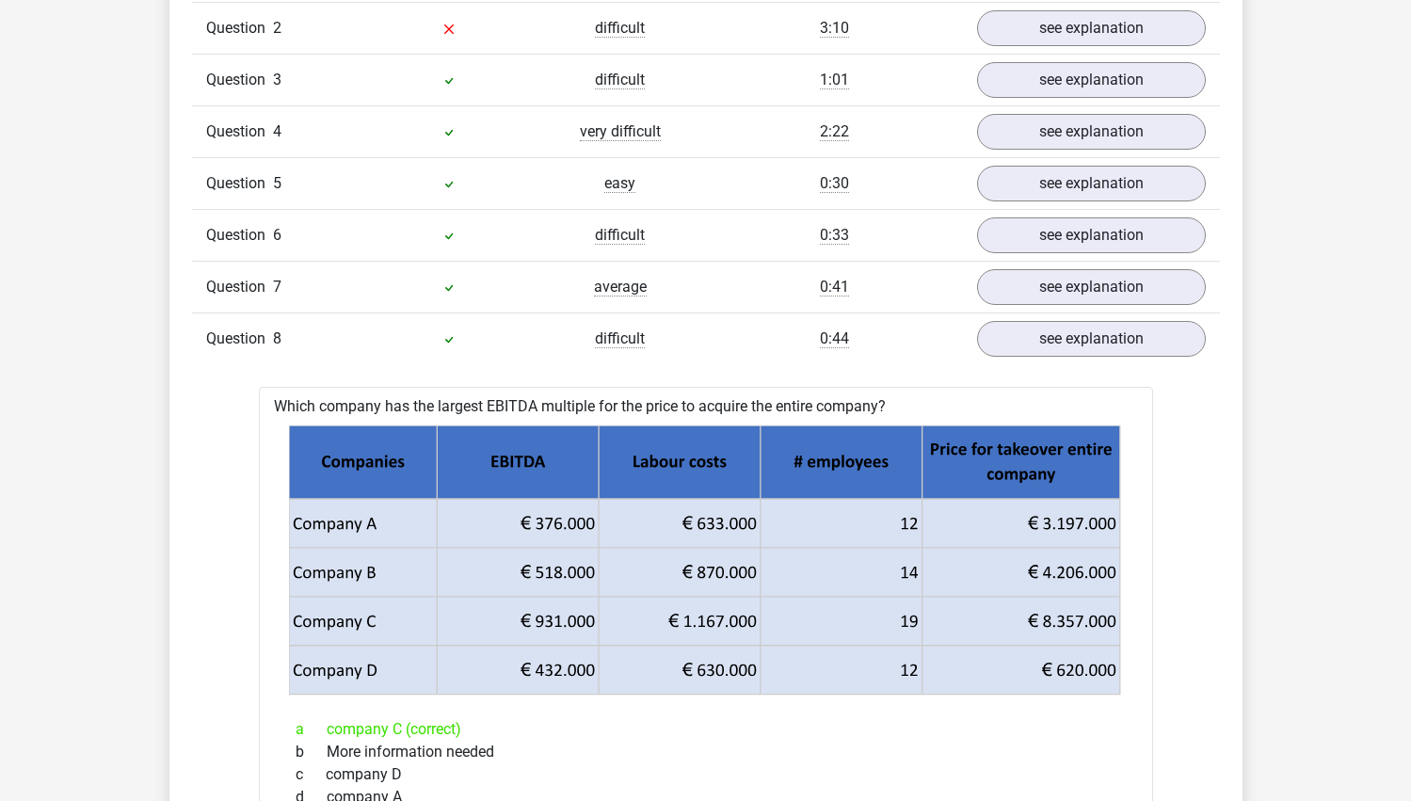
scroll to position [1736, 0]
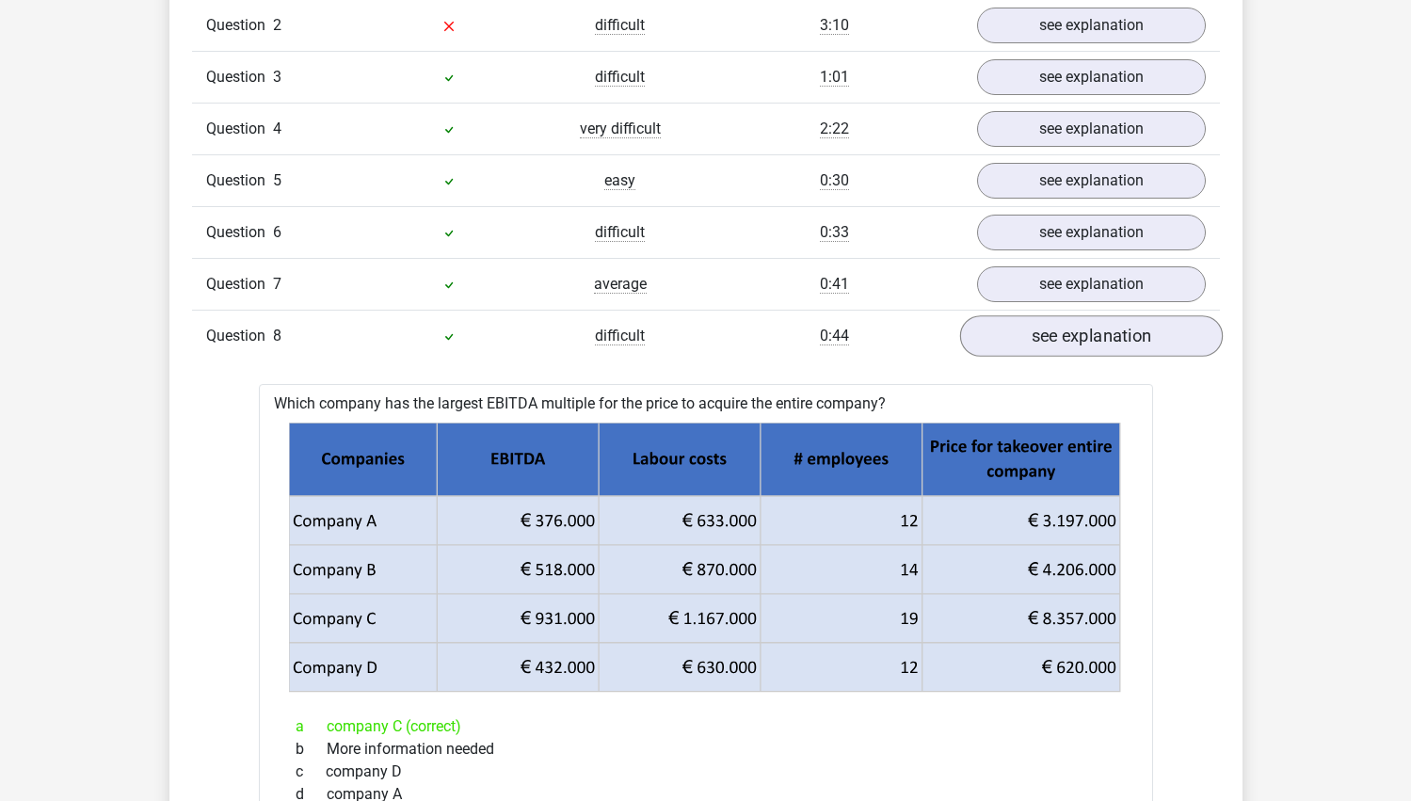
click at [1068, 338] on link "see explanation" at bounding box center [1090, 335] width 263 height 41
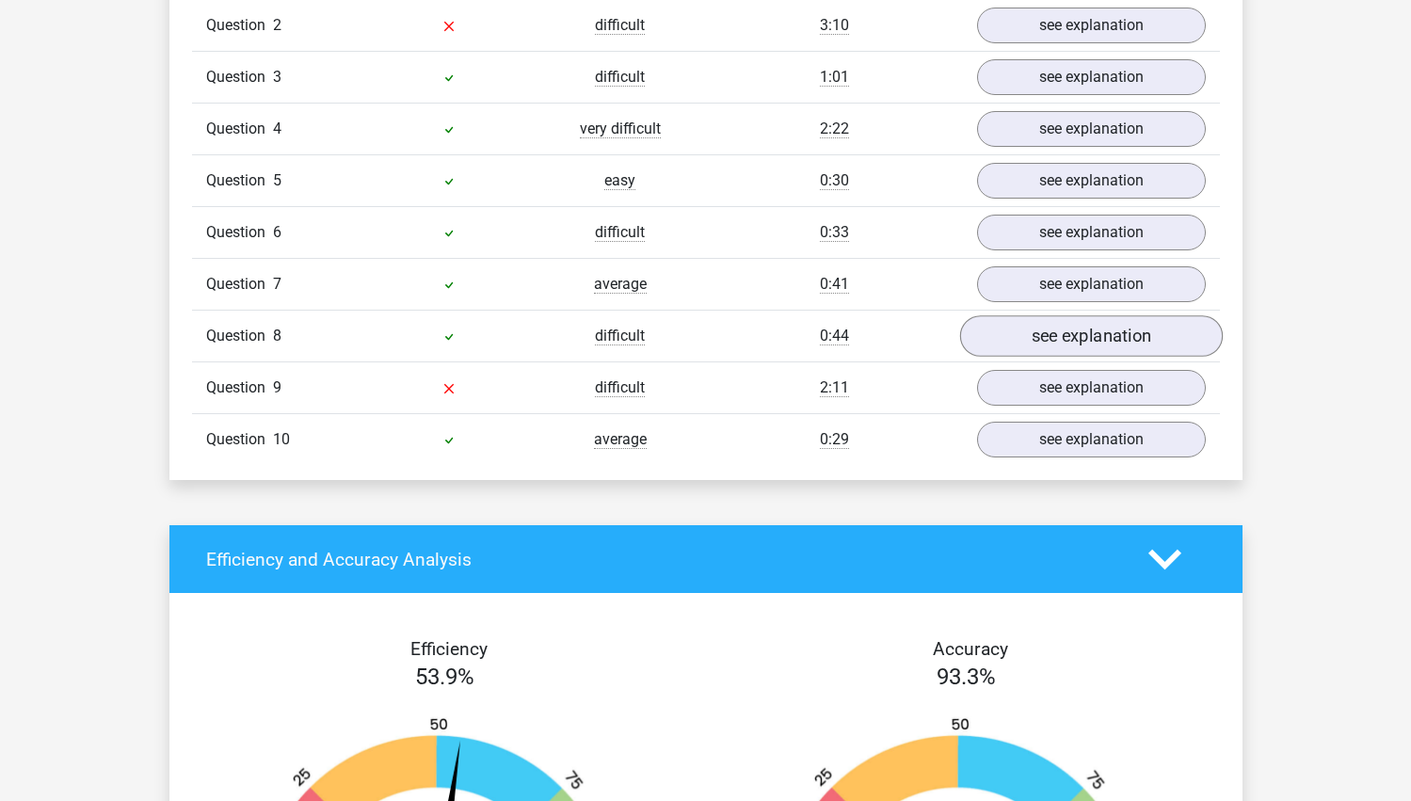
click at [1062, 343] on link "see explanation" at bounding box center [1090, 335] width 263 height 41
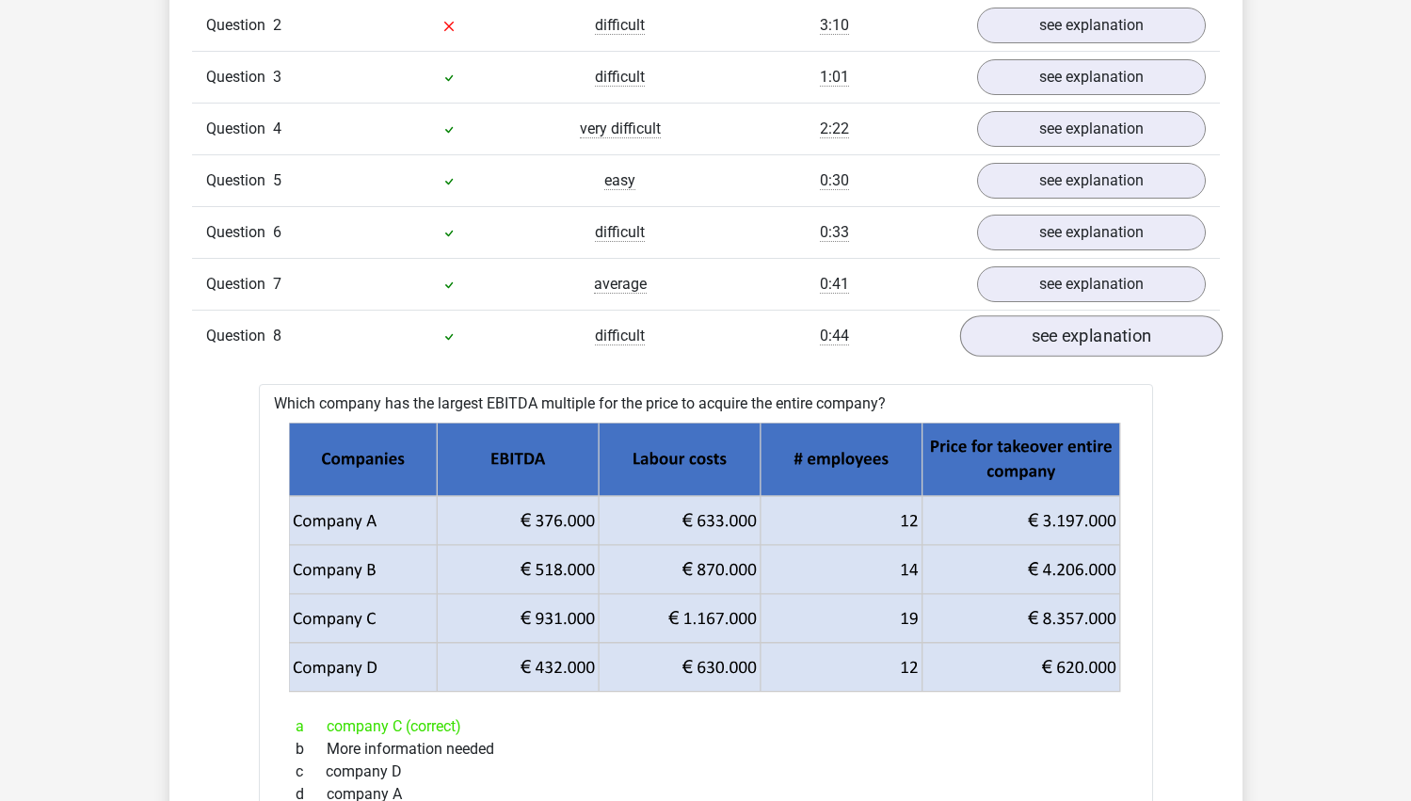
click at [1062, 343] on link "see explanation" at bounding box center [1090, 335] width 263 height 41
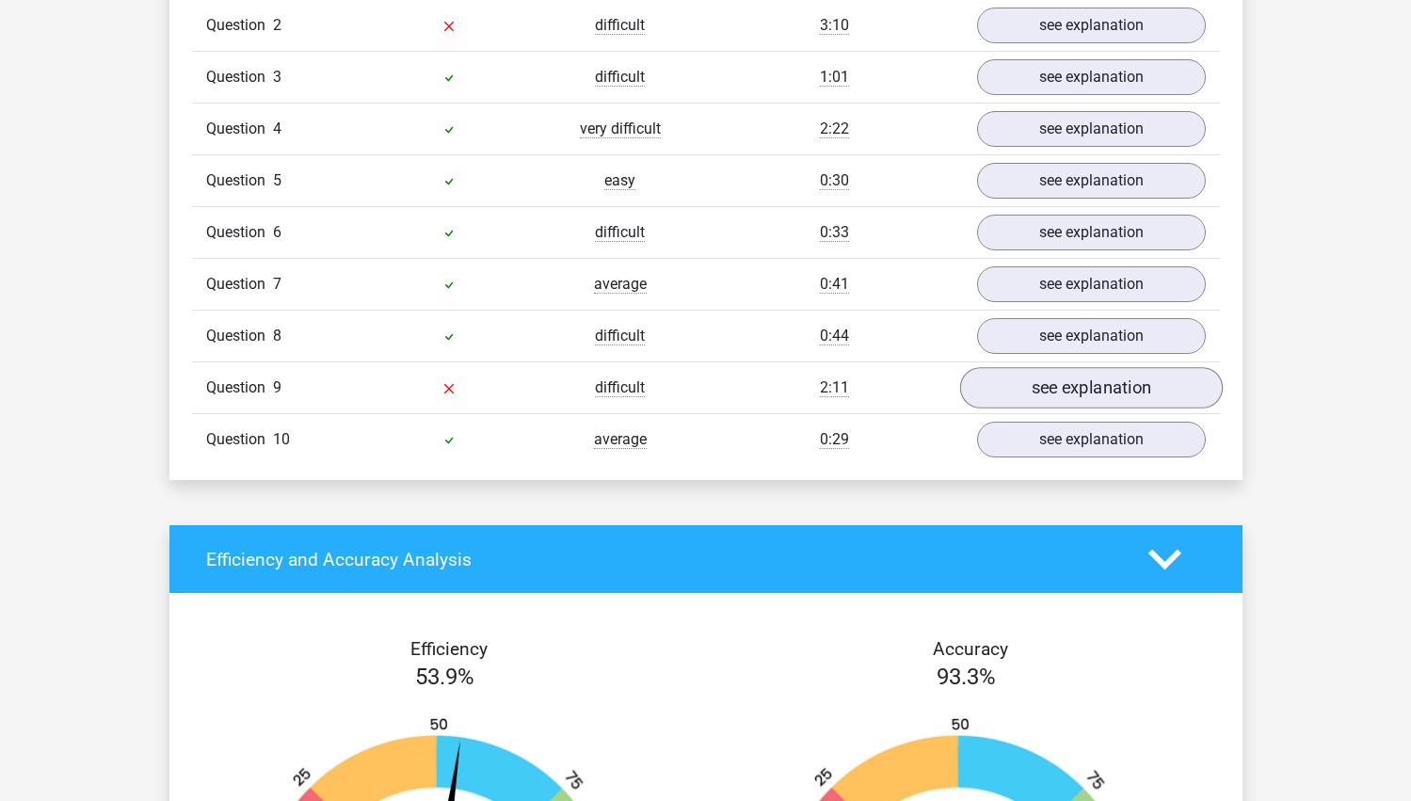
click at [1063, 386] on link "see explanation" at bounding box center [1090, 387] width 263 height 41
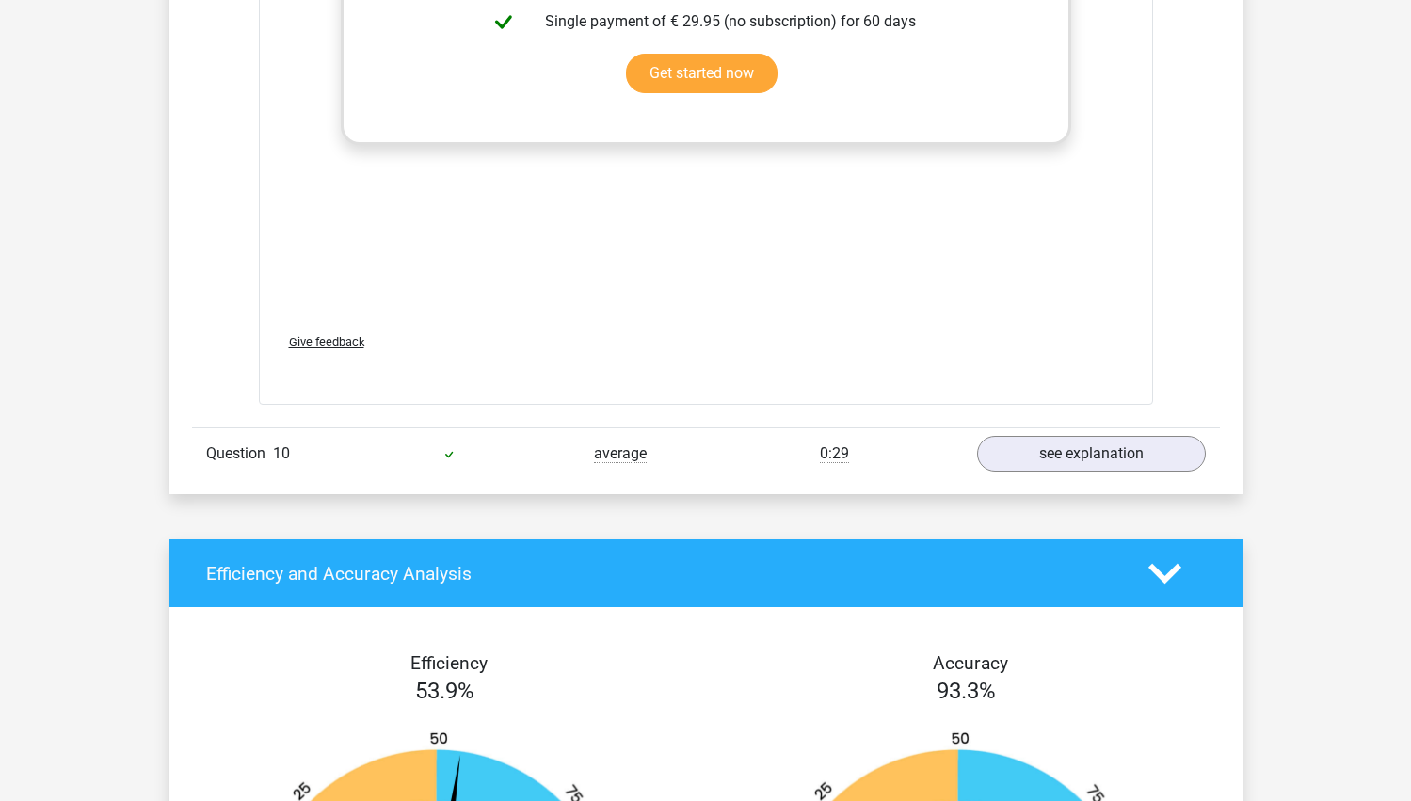
scroll to position [2969, 0]
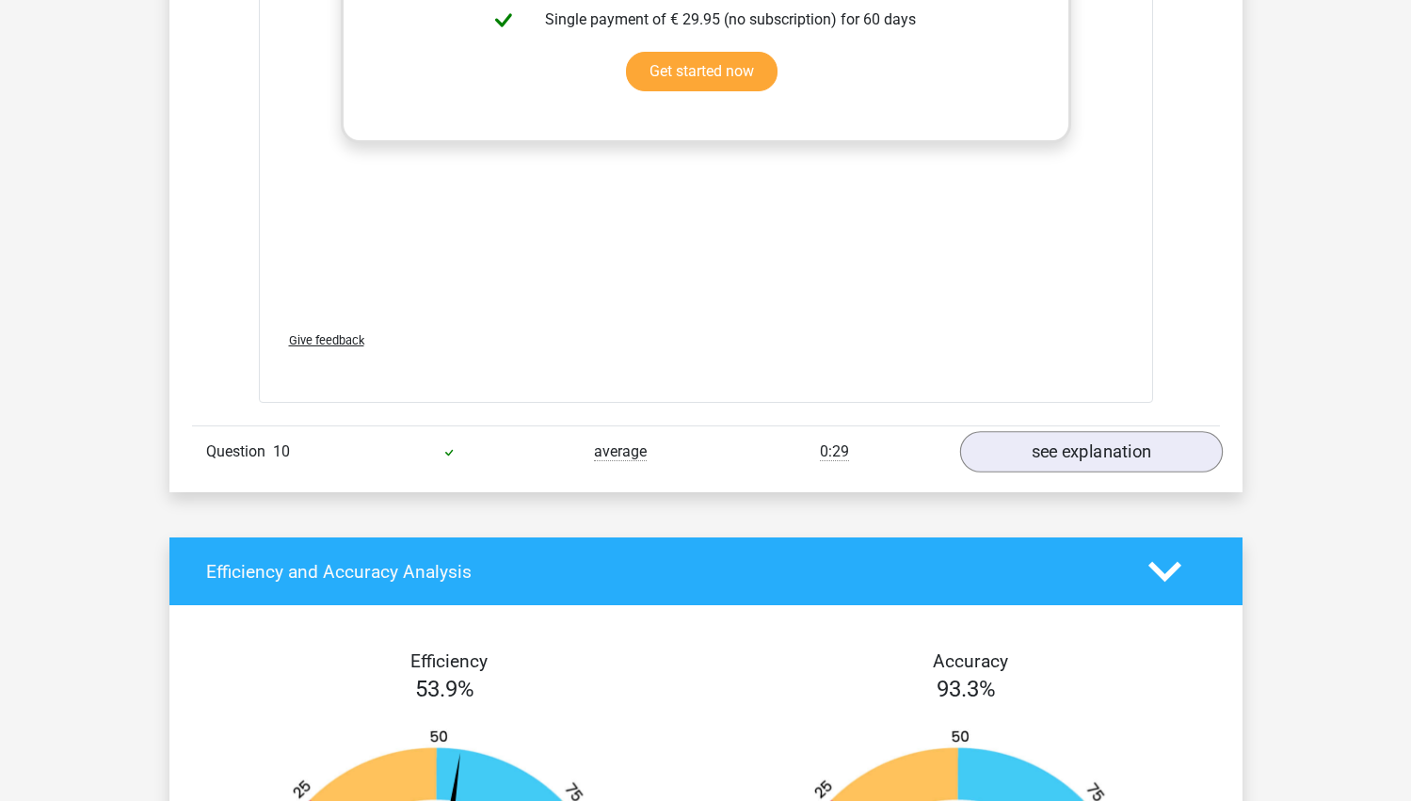
click at [1022, 457] on link "see explanation" at bounding box center [1090, 452] width 263 height 41
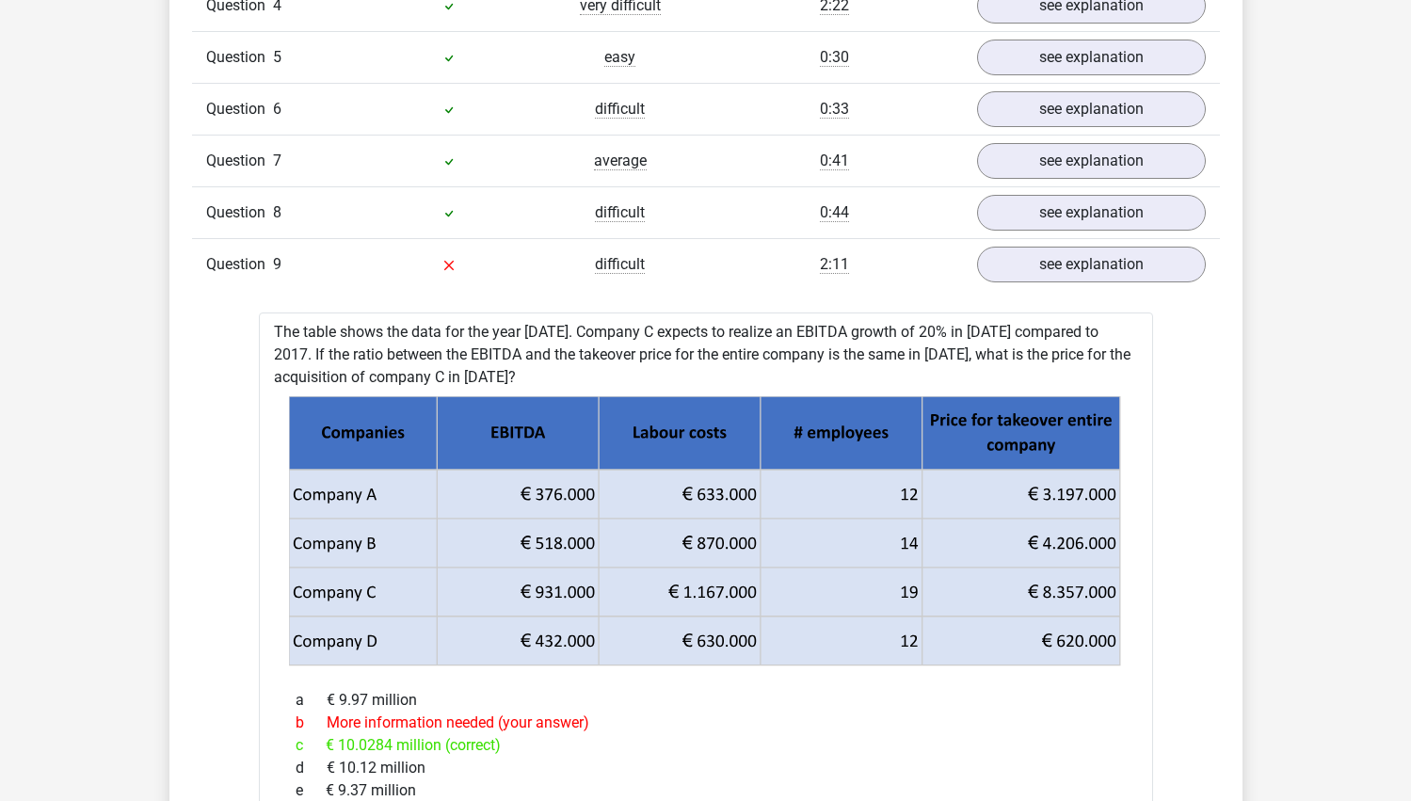
scroll to position [1860, 0]
drag, startPoint x: 511, startPoint y: 371, endPoint x: 275, endPoint y: 319, distance: 241.9
copy div "The table shows the data for the year [DATE]. Company C expects to realize an E…"
drag, startPoint x: 315, startPoint y: 592, endPoint x: 505, endPoint y: 606, distance: 190.7
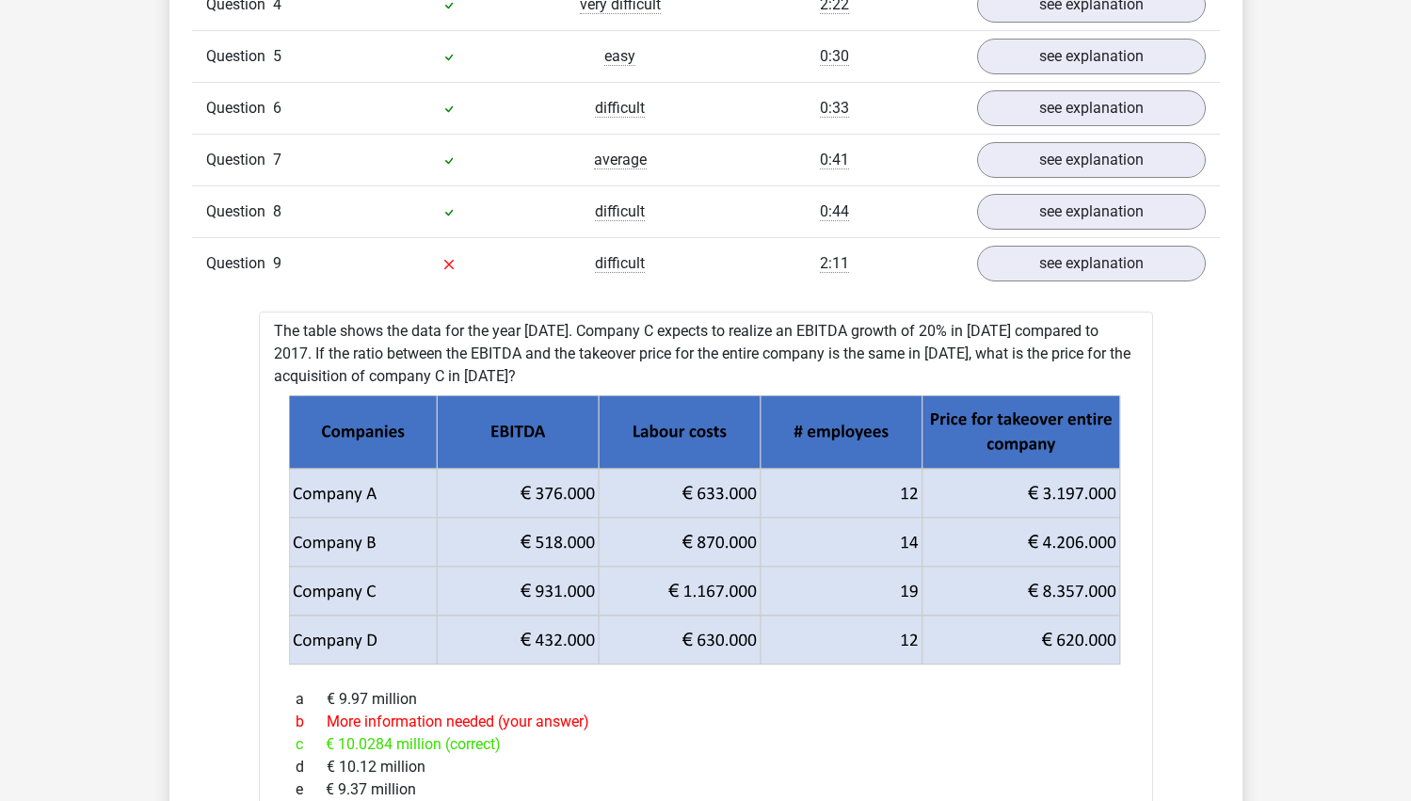
click at [510, 606] on icon at bounding box center [704, 567] width 831 height 98
drag, startPoint x: 393, startPoint y: 589, endPoint x: 300, endPoint y: 591, distance: 93.2
click at [300, 590] on icon at bounding box center [704, 567] width 831 height 98
drag, startPoint x: 300, startPoint y: 591, endPoint x: 795, endPoint y: 551, distance: 496.7
click at [795, 551] on g at bounding box center [705, 530] width 835 height 271
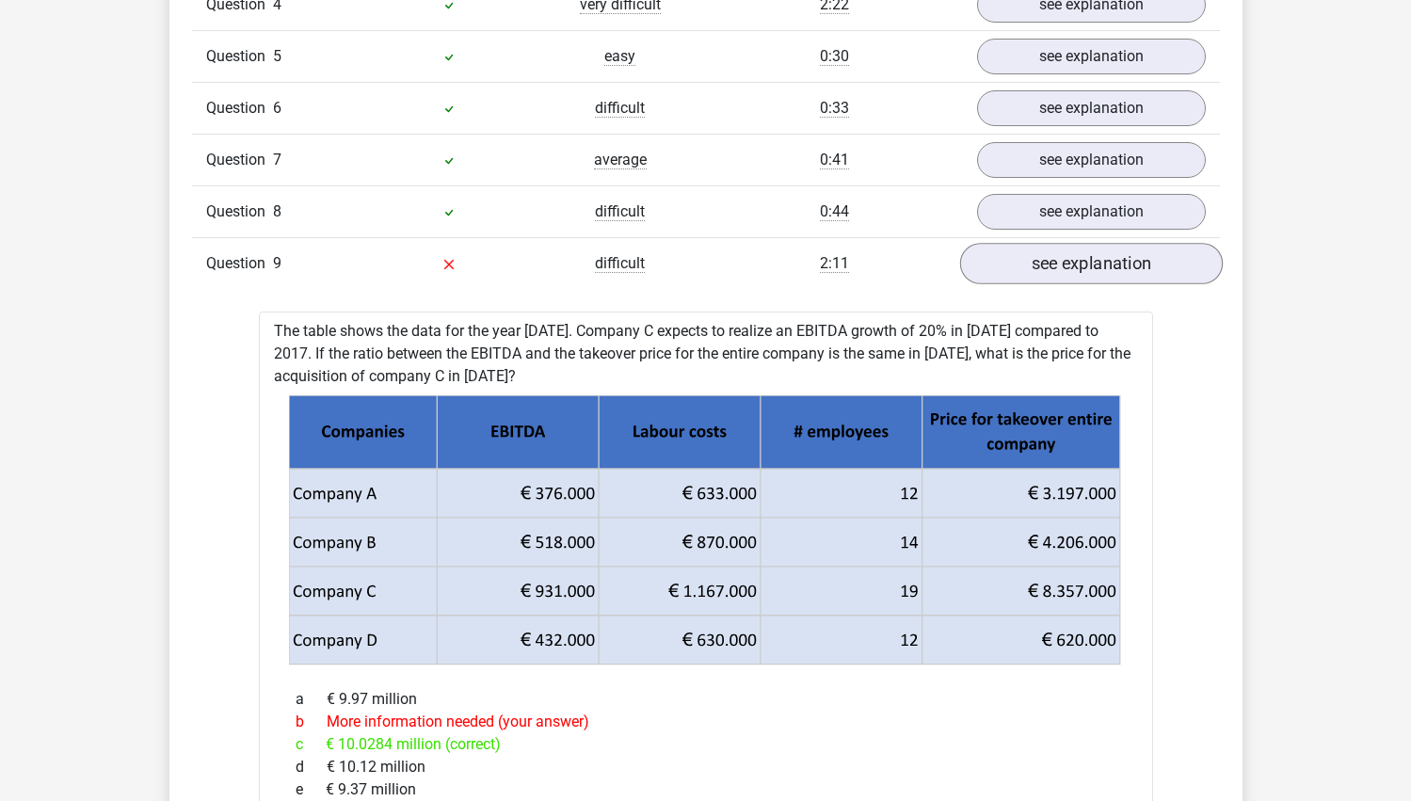
click at [1024, 282] on link "see explanation" at bounding box center [1090, 263] width 263 height 41
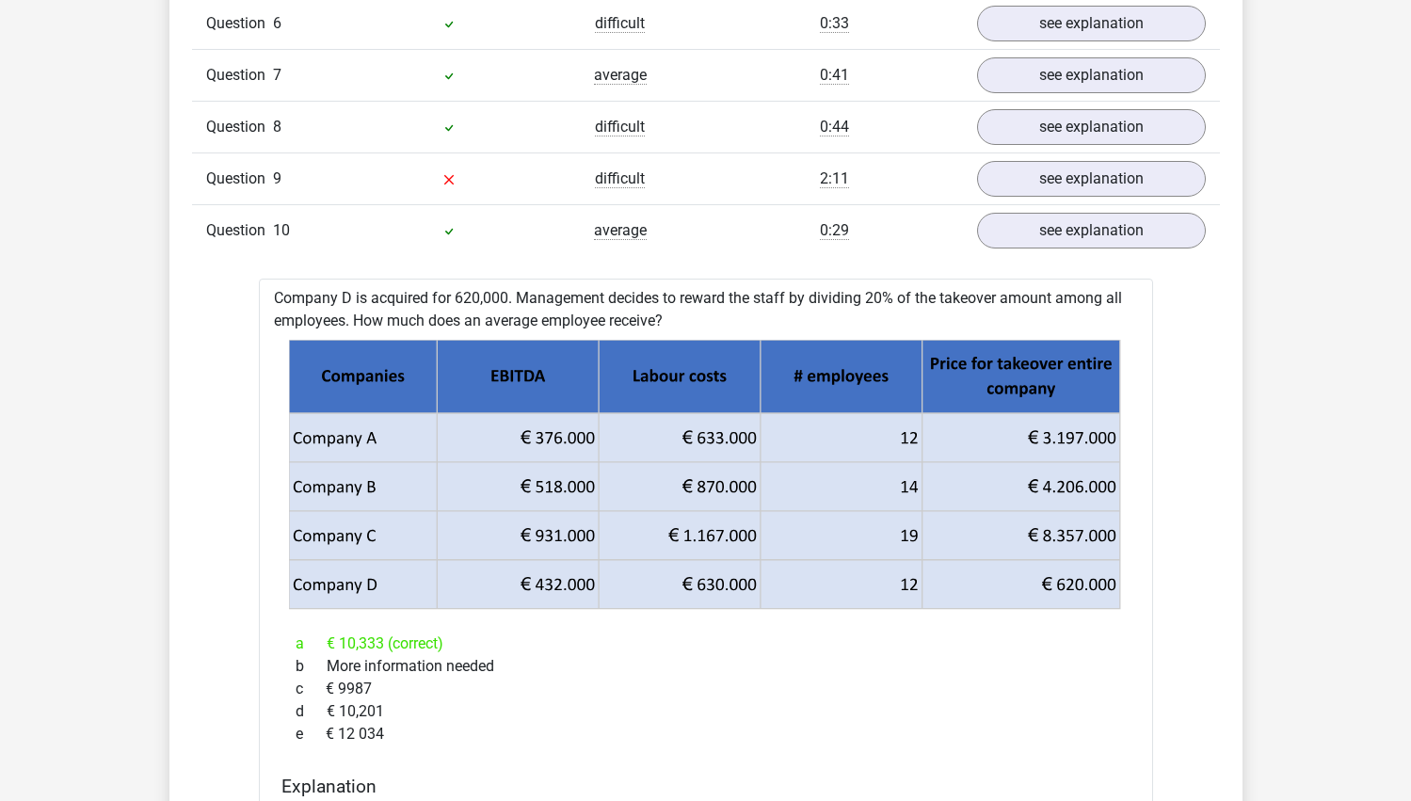
scroll to position [1768, 0]
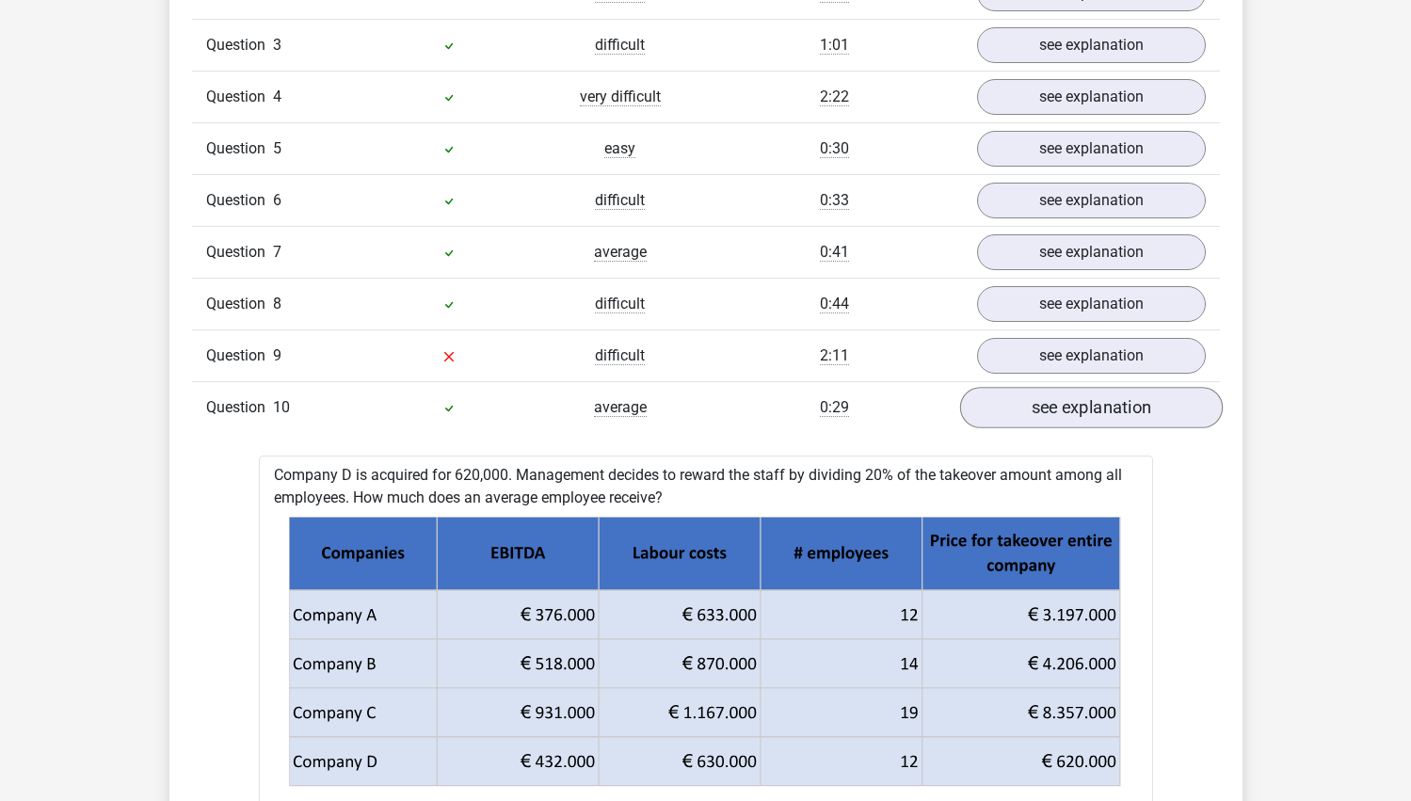
click at [1058, 393] on link "see explanation" at bounding box center [1090, 407] width 263 height 41
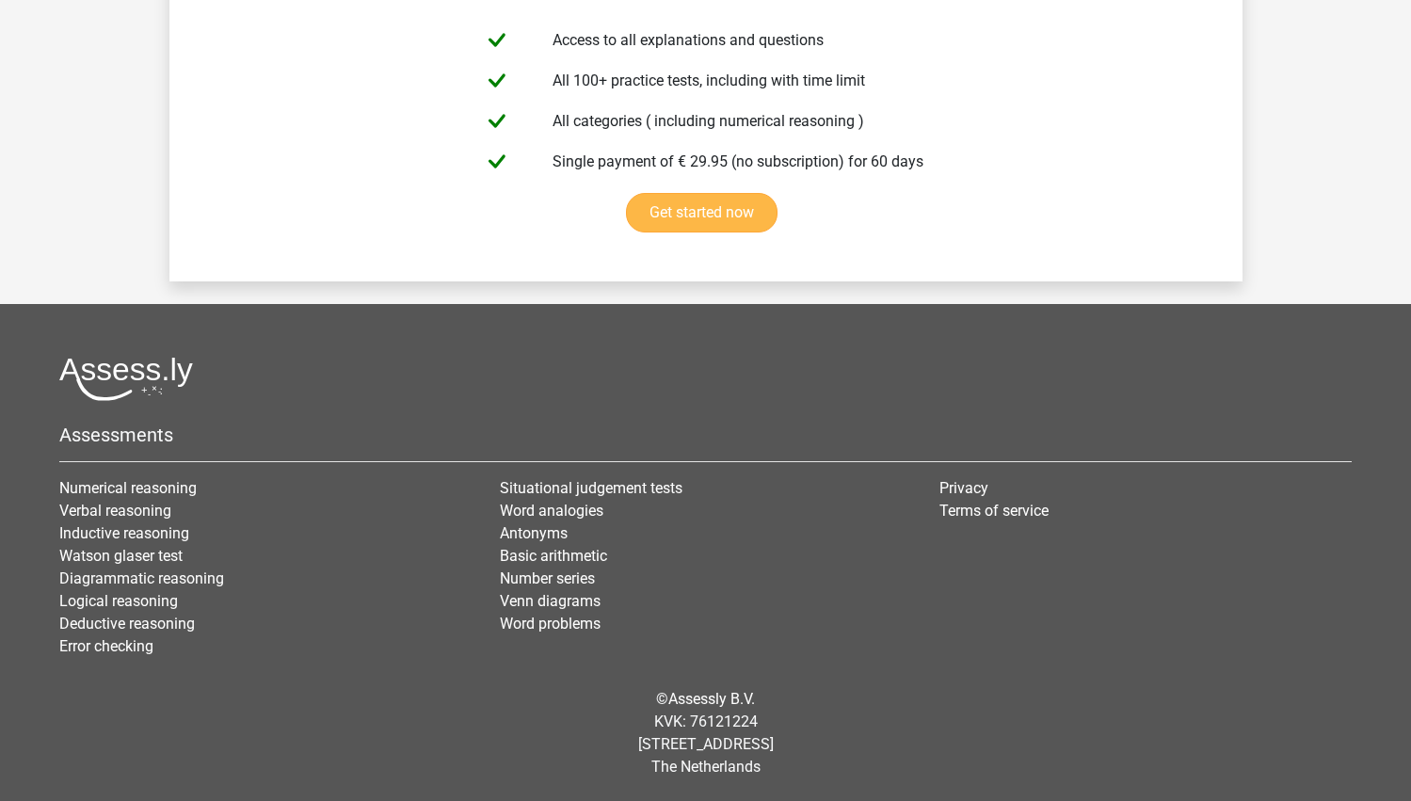
scroll to position [3363, 0]
